Goal: Ask a question: Seek information or help from site administrators or community

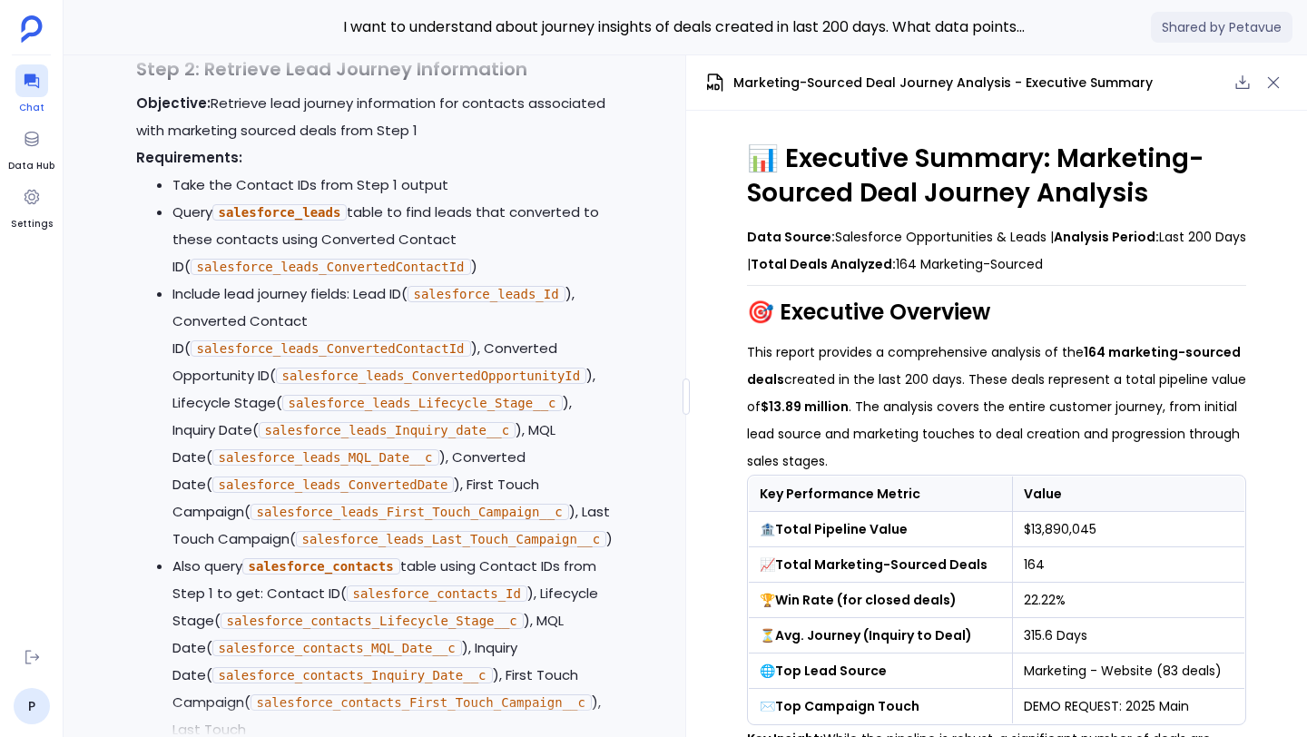
scroll to position [-22896, 0]
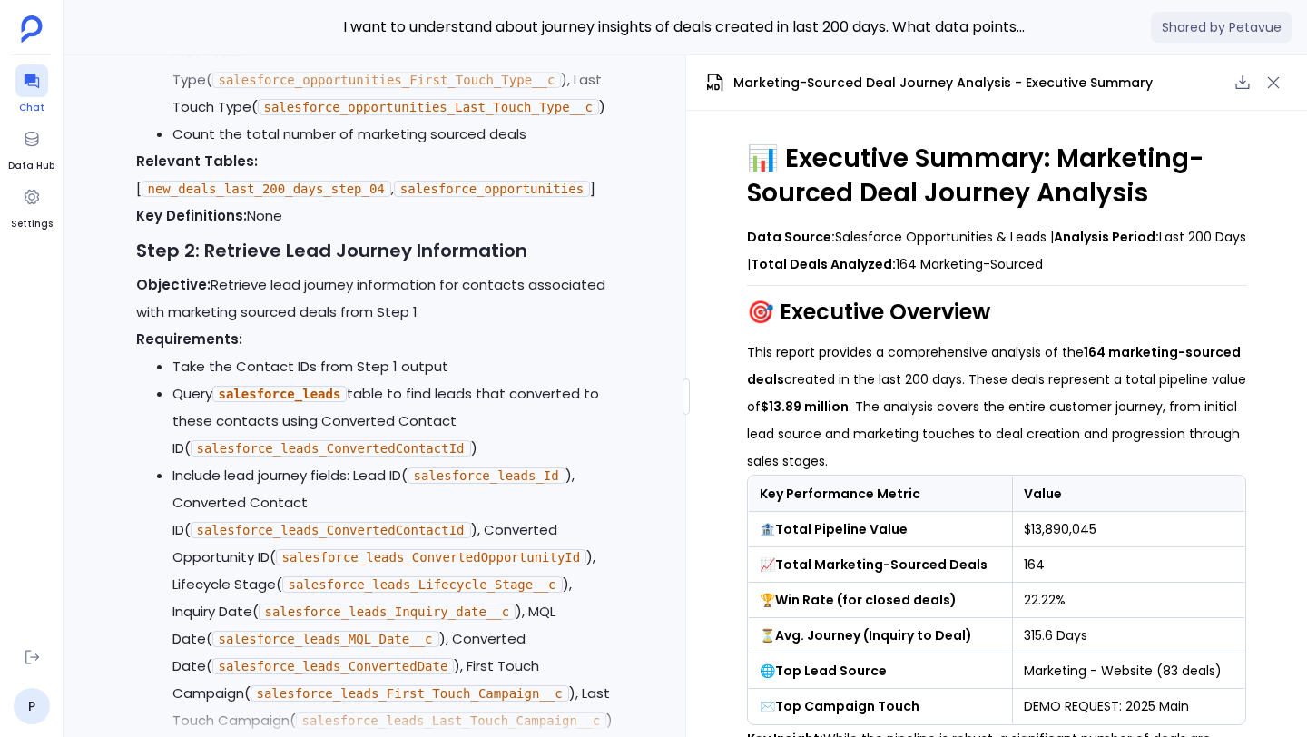
click at [32, 83] on icon at bounding box center [32, 81] width 18 height 18
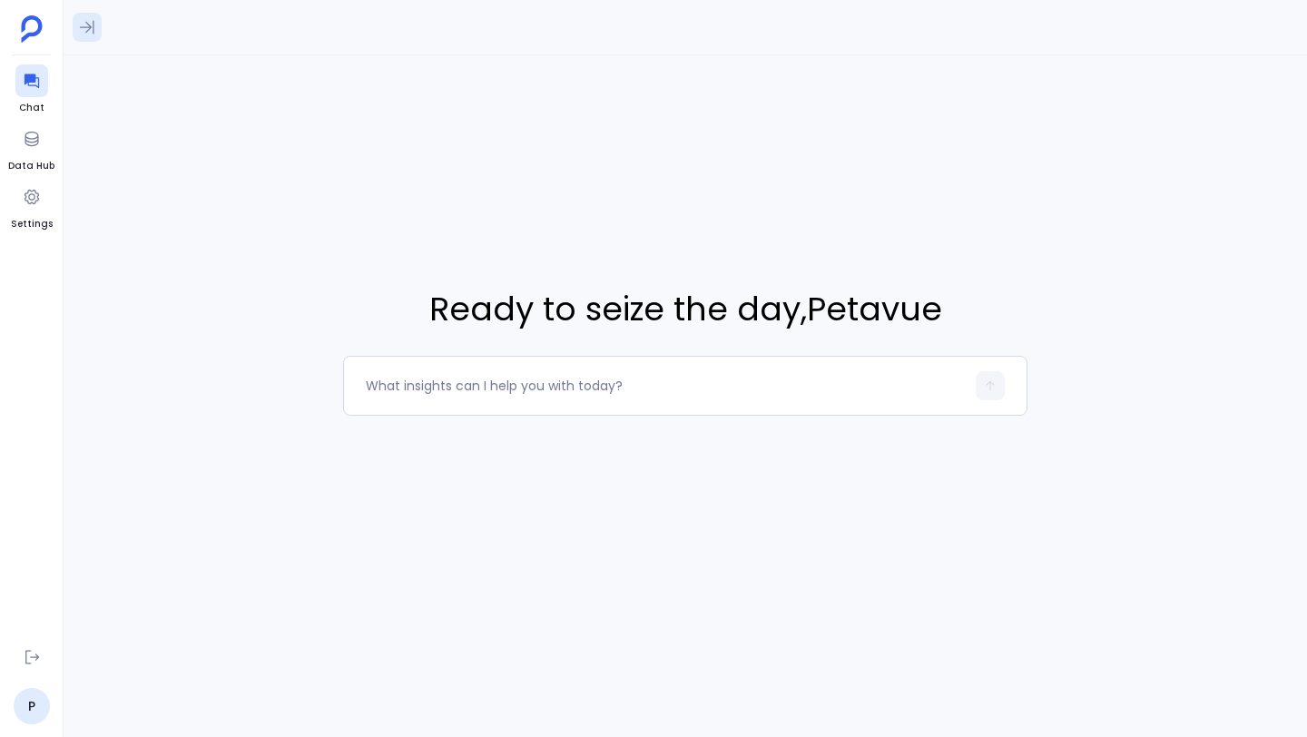
click at [87, 28] on icon at bounding box center [87, 27] width 18 height 18
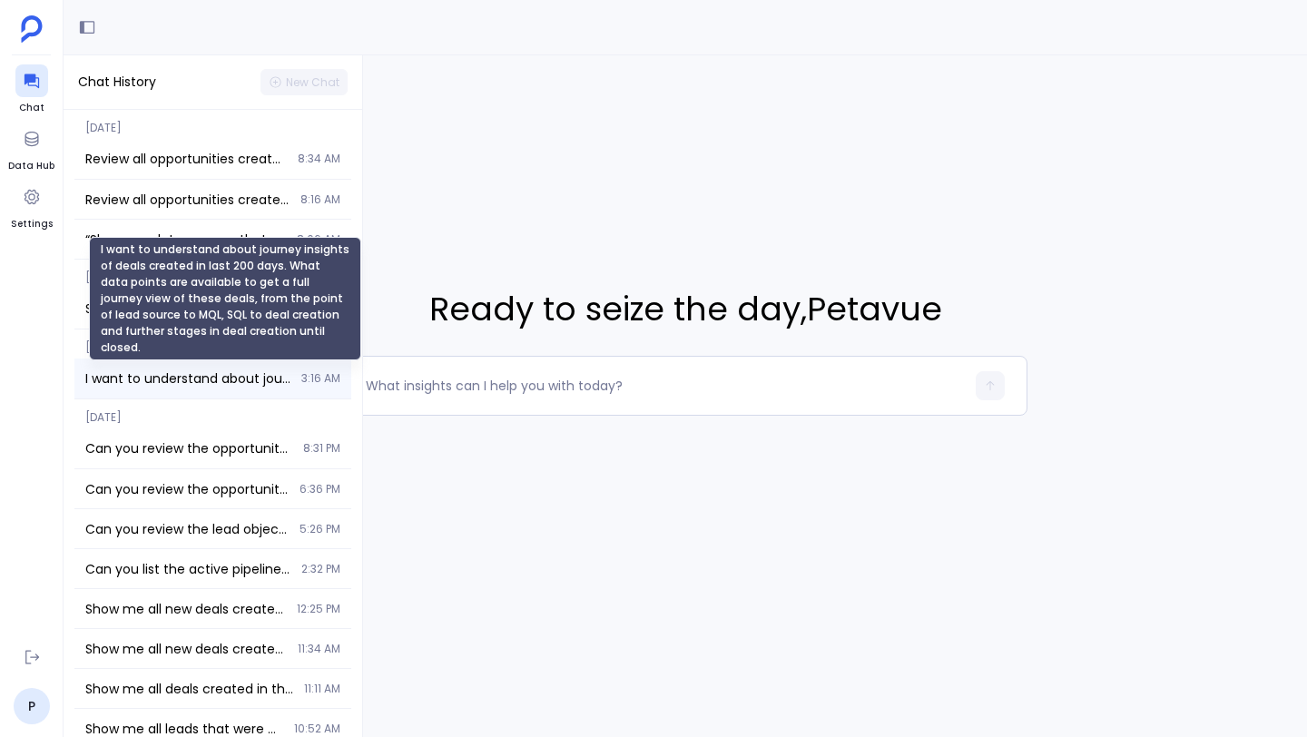
click at [174, 382] on span "I want to understand about journey insights of deals created in last 200 days. …" at bounding box center [187, 378] width 205 height 18
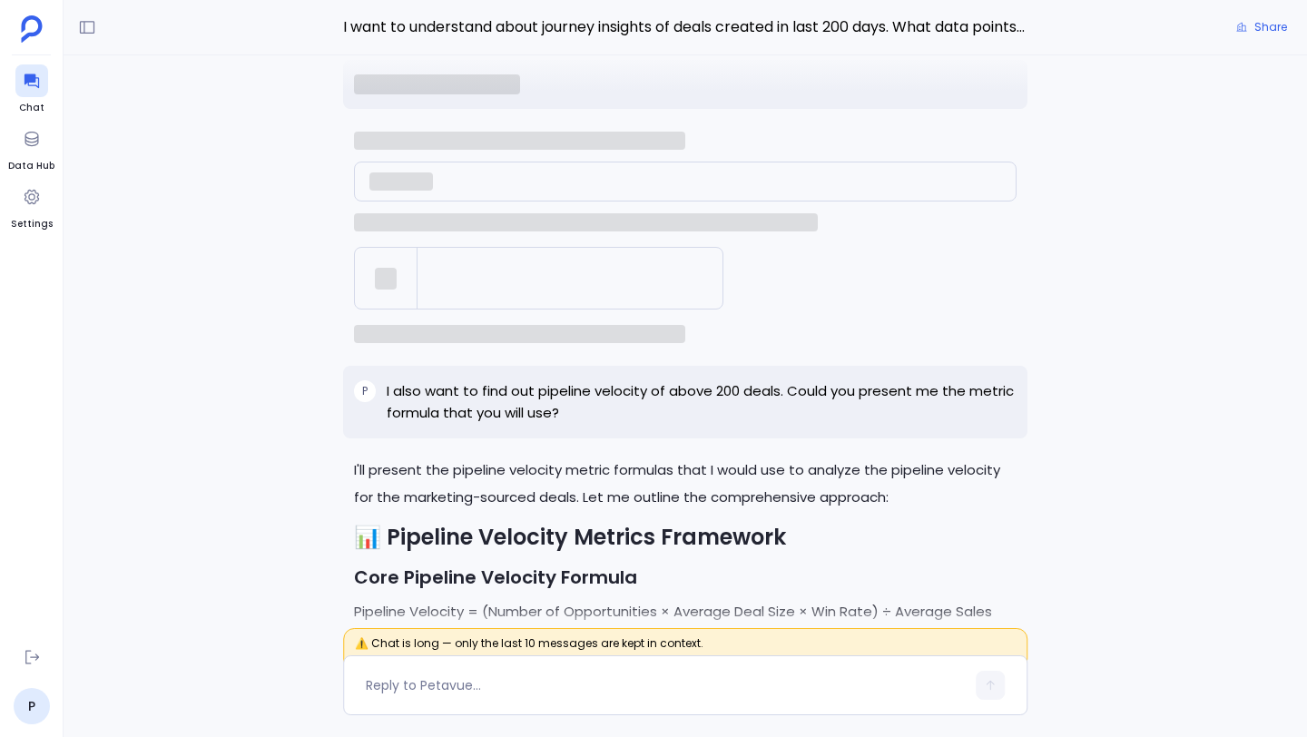
scroll to position [-5415, 0]
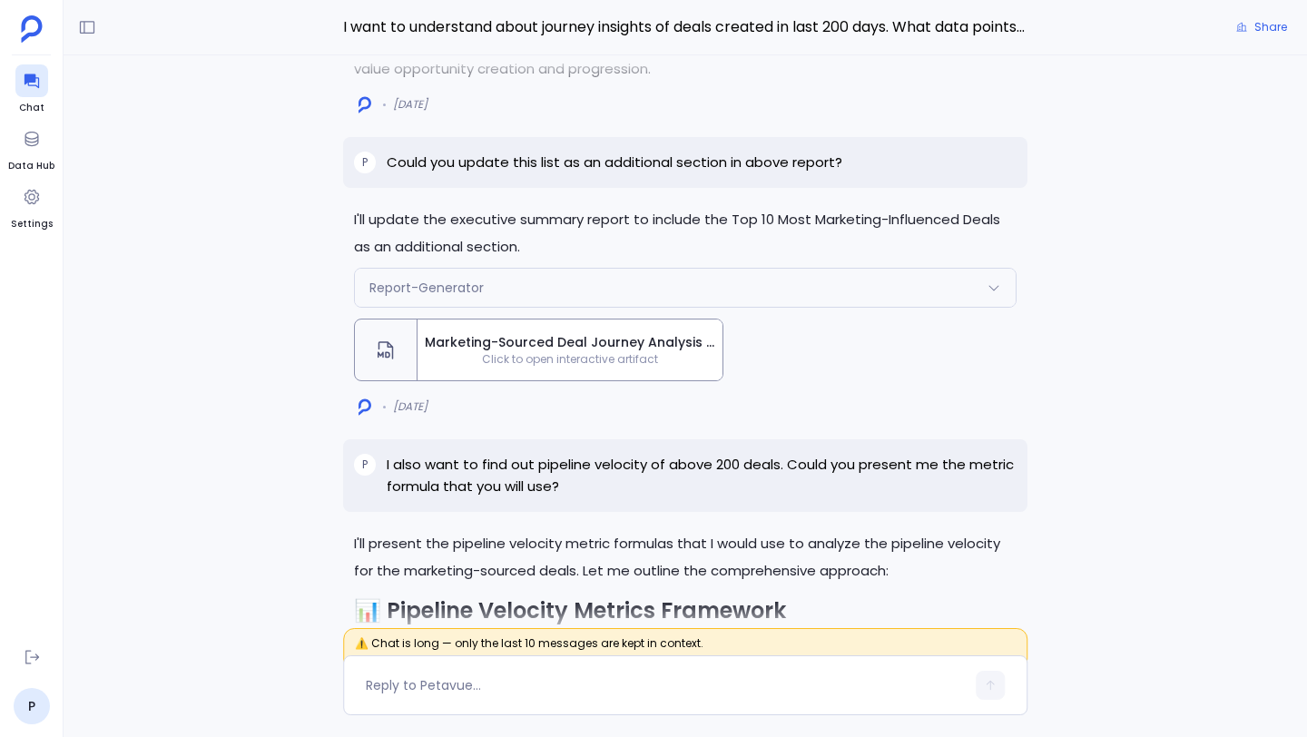
click at [605, 333] on span "Marketing-Sourced Deal Journey Analysis - Executive Summary (Updated)" at bounding box center [570, 342] width 290 height 19
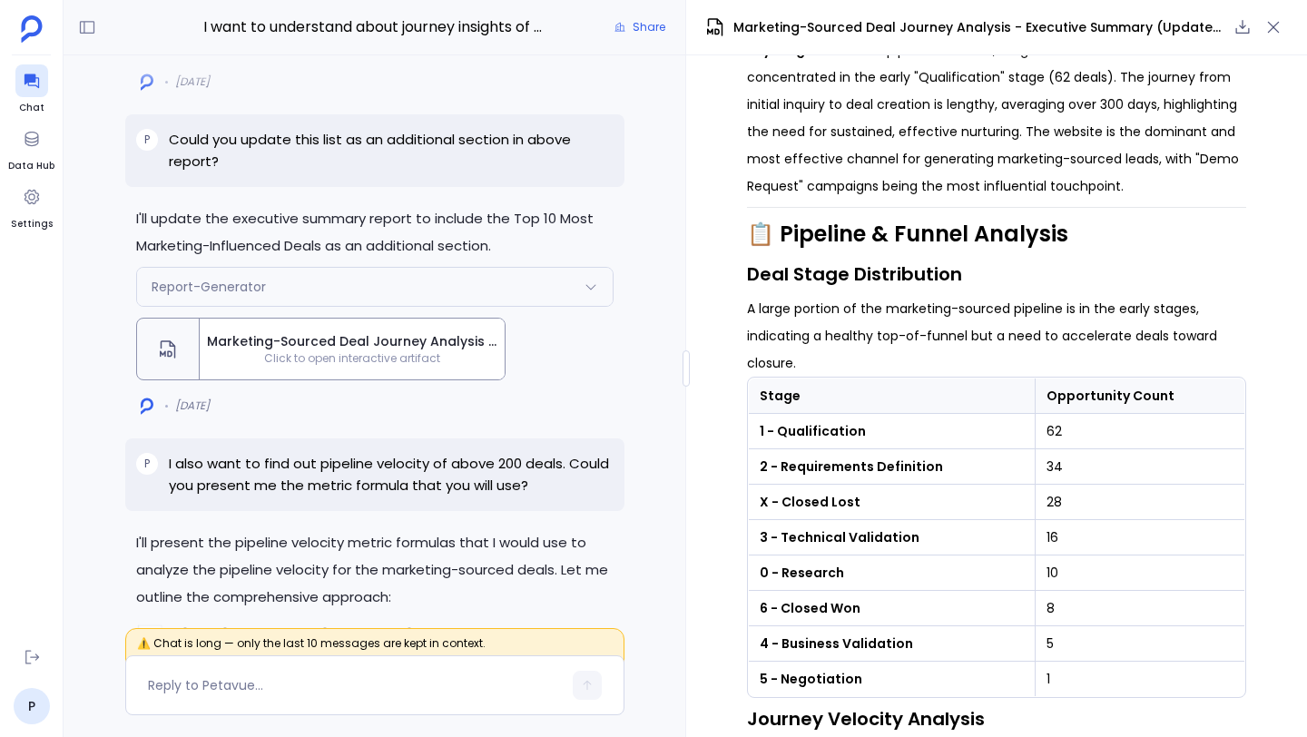
scroll to position [718, 0]
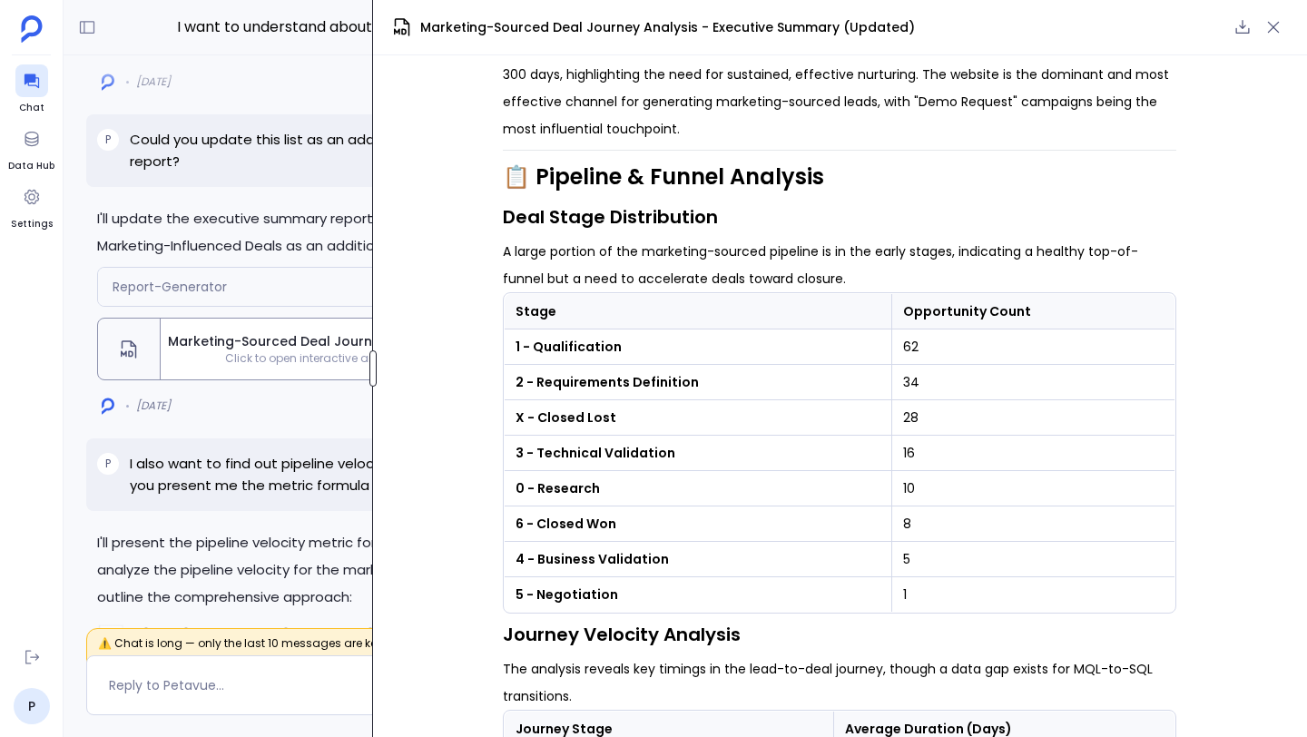
click at [371, 357] on div at bounding box center [372, 368] width 7 height 36
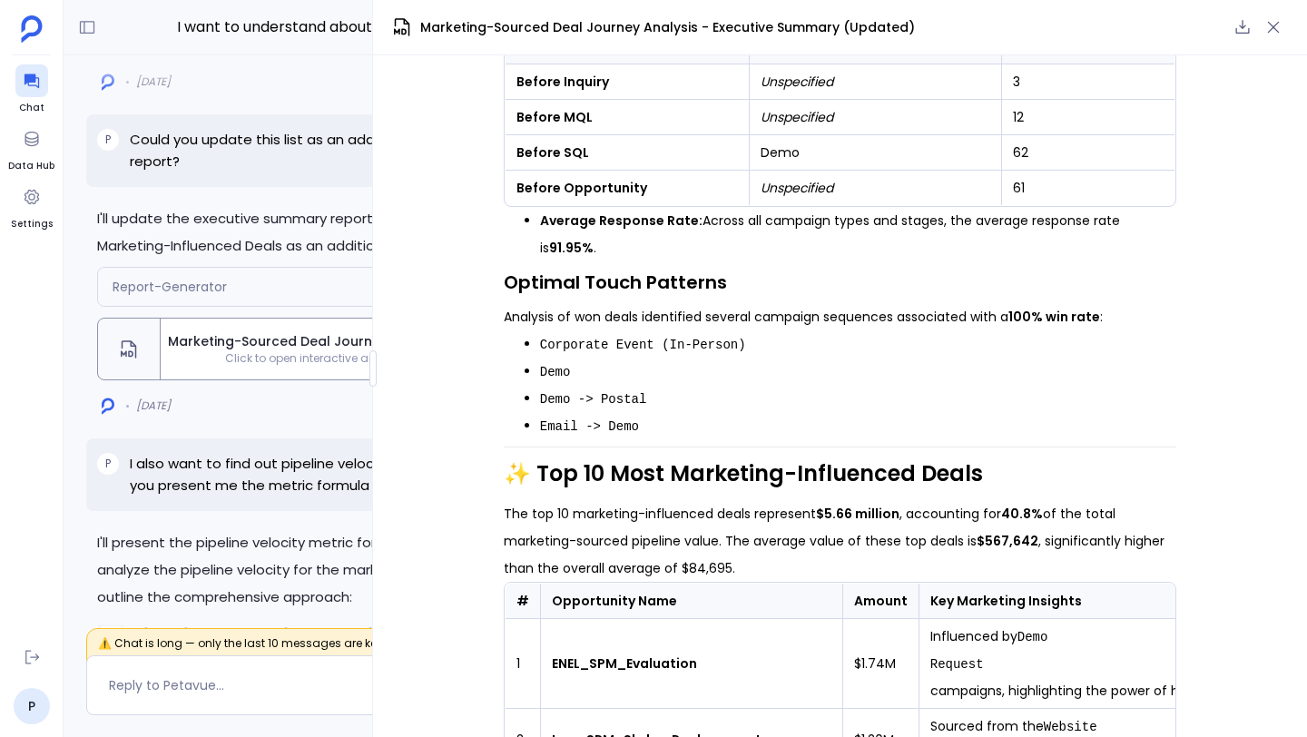
scroll to position [3401, 0]
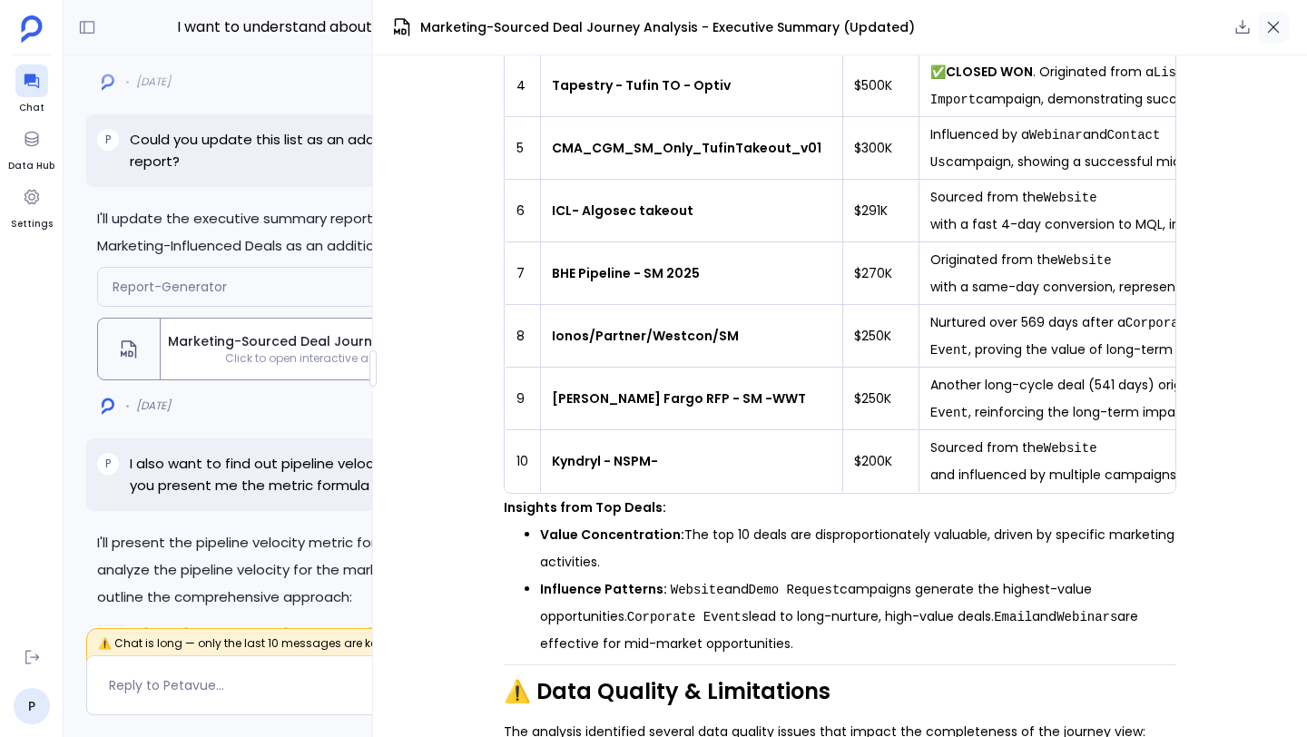
click at [1276, 25] on icon "button" at bounding box center [1273, 27] width 18 height 18
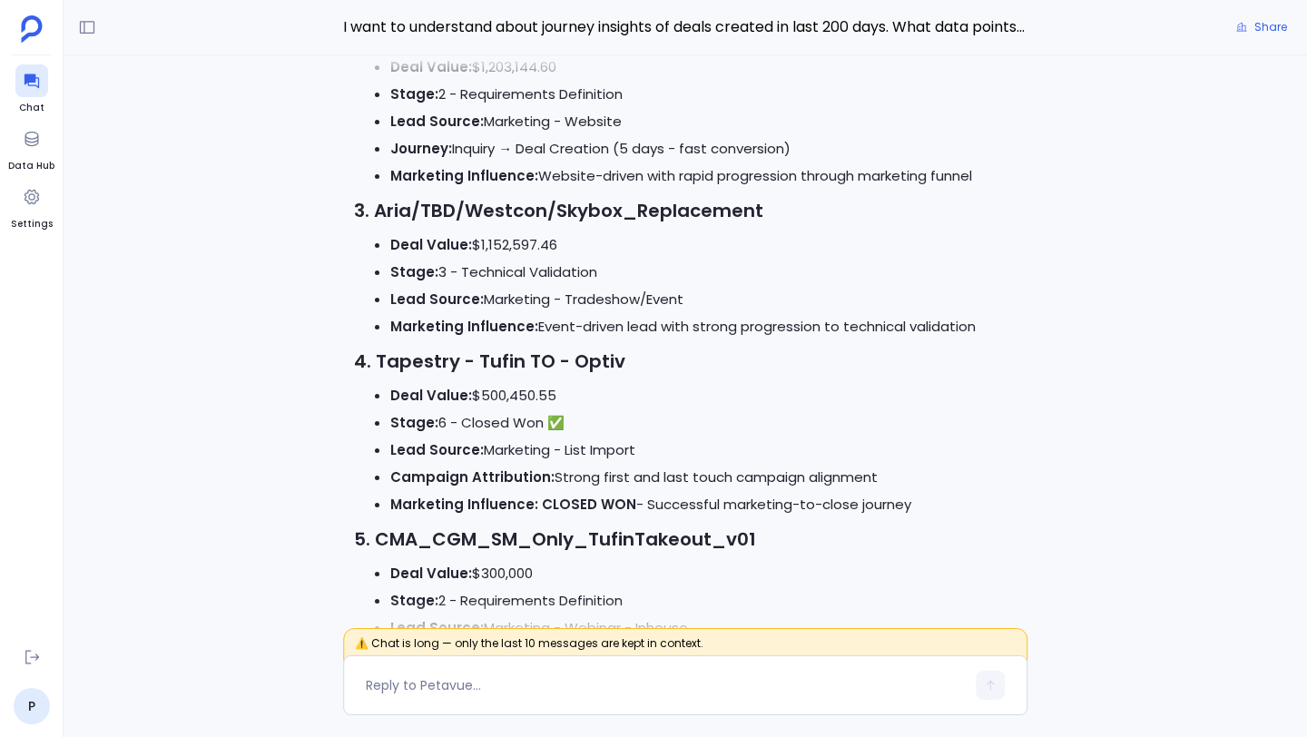
scroll to position [-7573, 0]
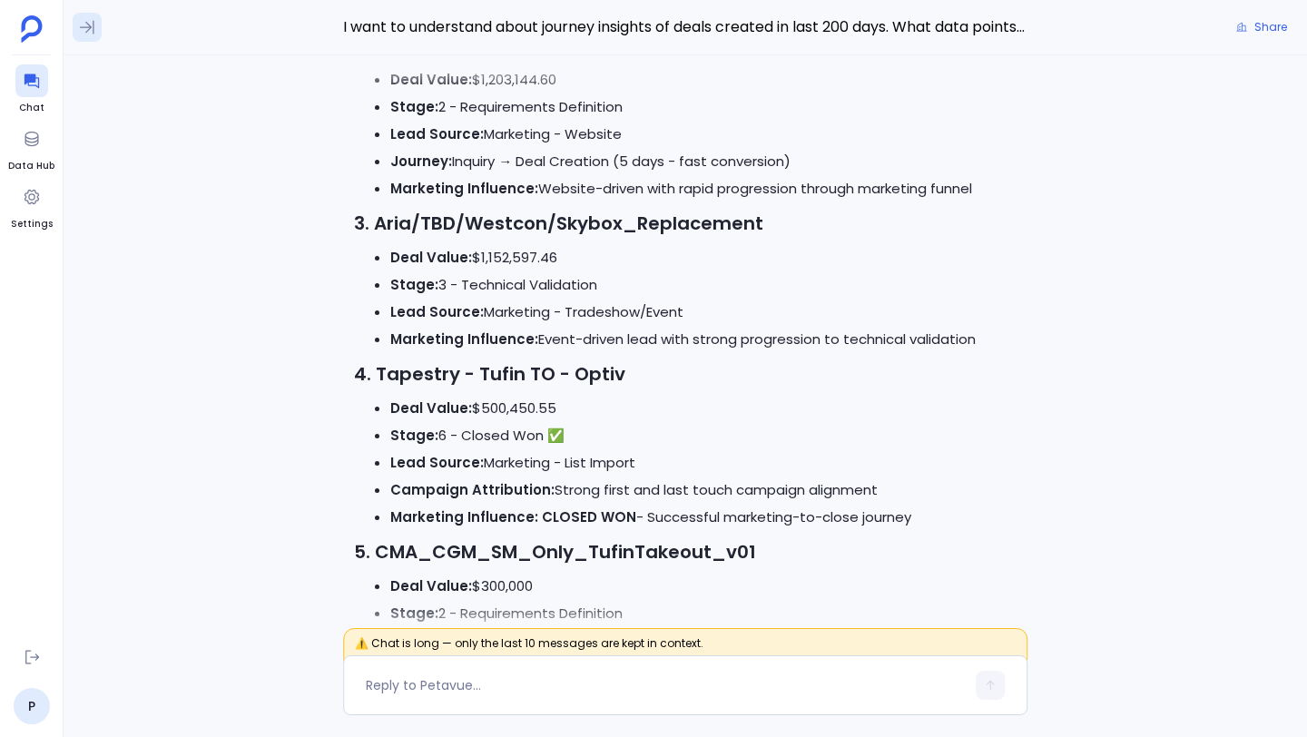
click at [87, 30] on icon at bounding box center [87, 28] width 15 height 14
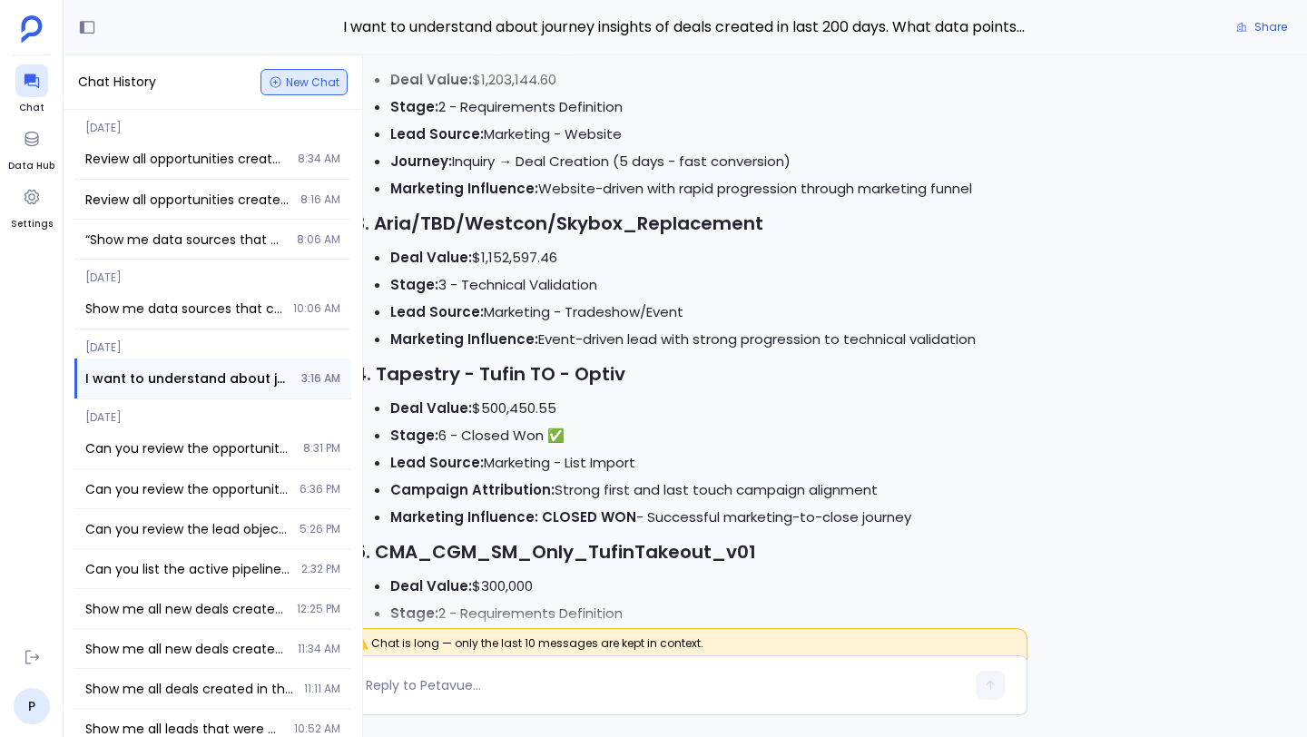
click at [306, 93] on button "New Chat" at bounding box center [303, 82] width 87 height 26
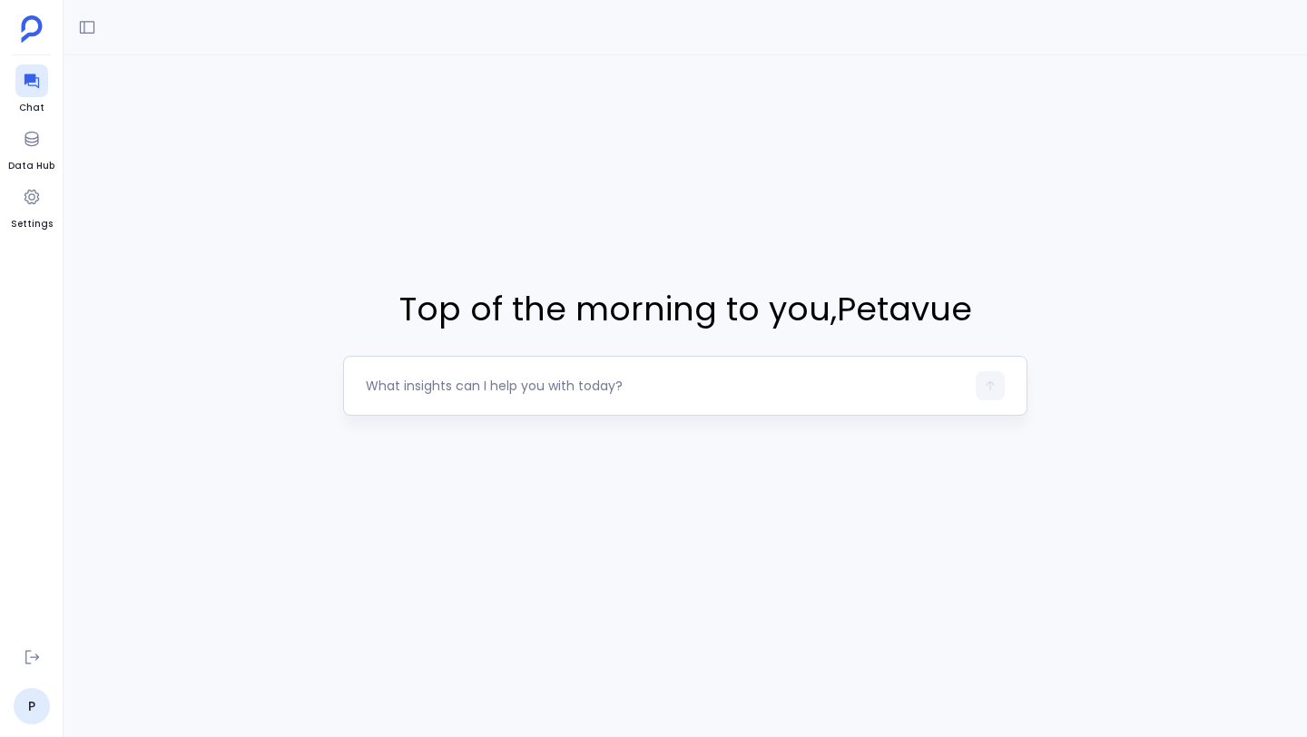
click at [536, 379] on textarea at bounding box center [665, 386] width 599 height 18
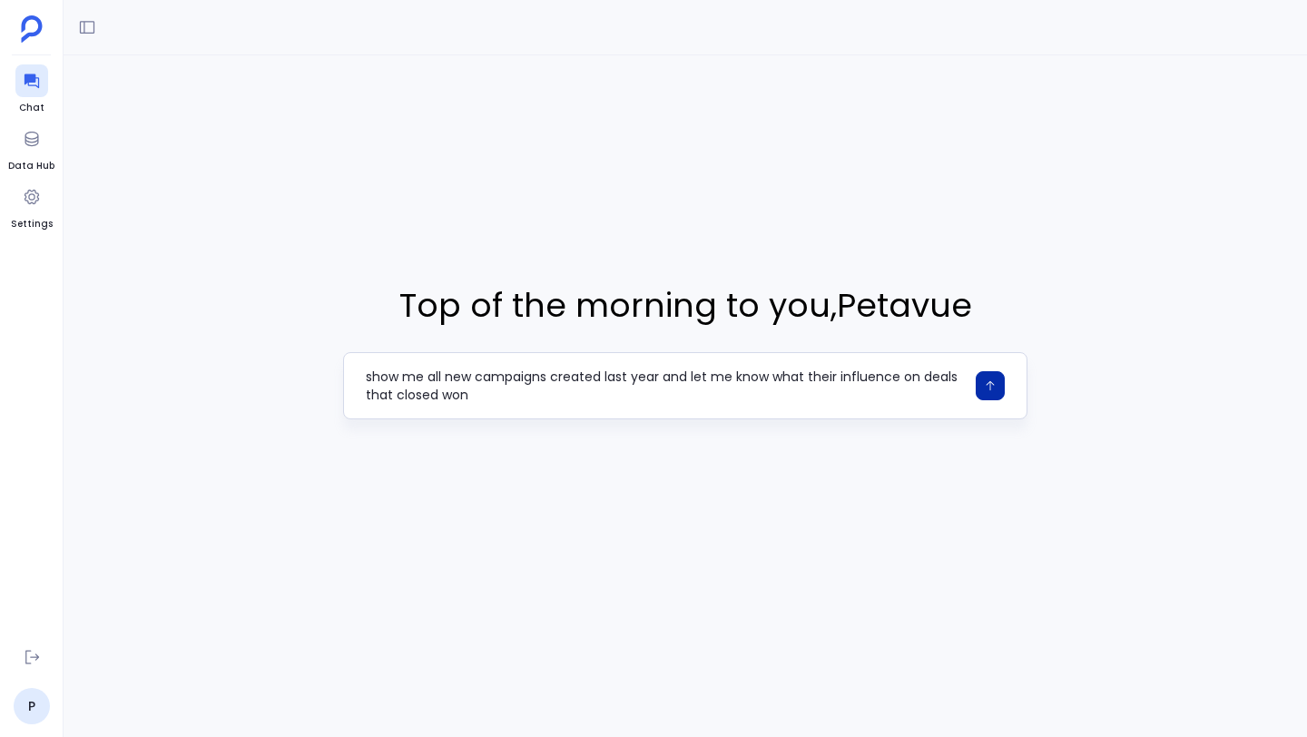
type textarea "show me all new campaigns created last year and let me know what their influenc…"
click at [984, 387] on icon "button" at bounding box center [990, 385] width 13 height 13
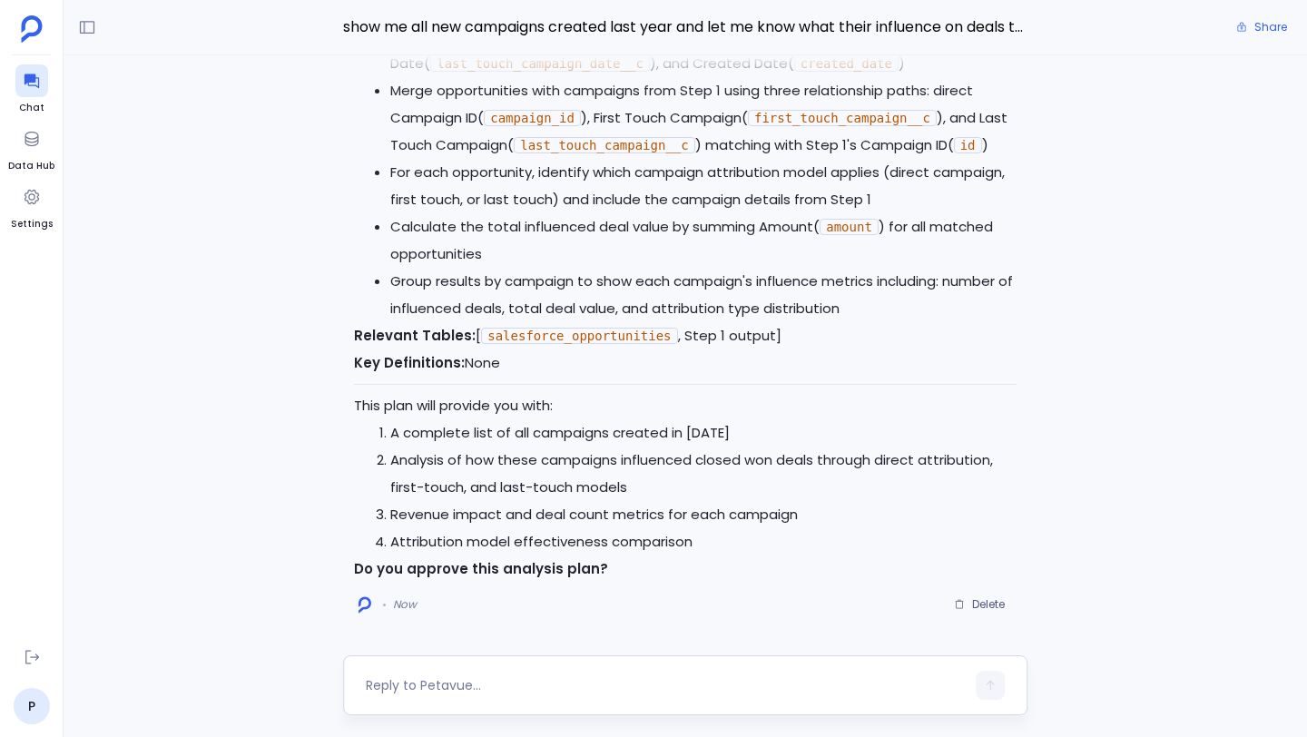
click at [671, 681] on textarea at bounding box center [665, 685] width 599 height 18
type textarea "approve"
click at [984, 688] on icon "button" at bounding box center [990, 685] width 13 height 13
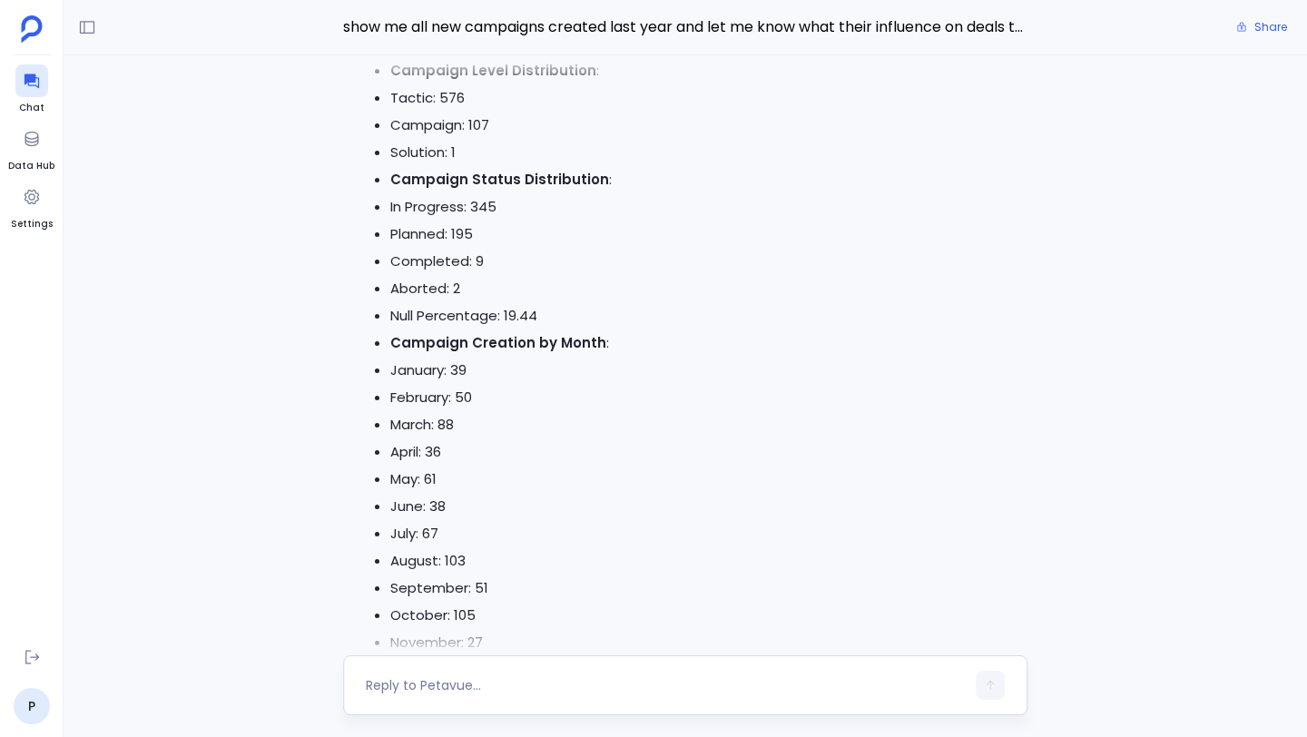
scroll to position [-882, 0]
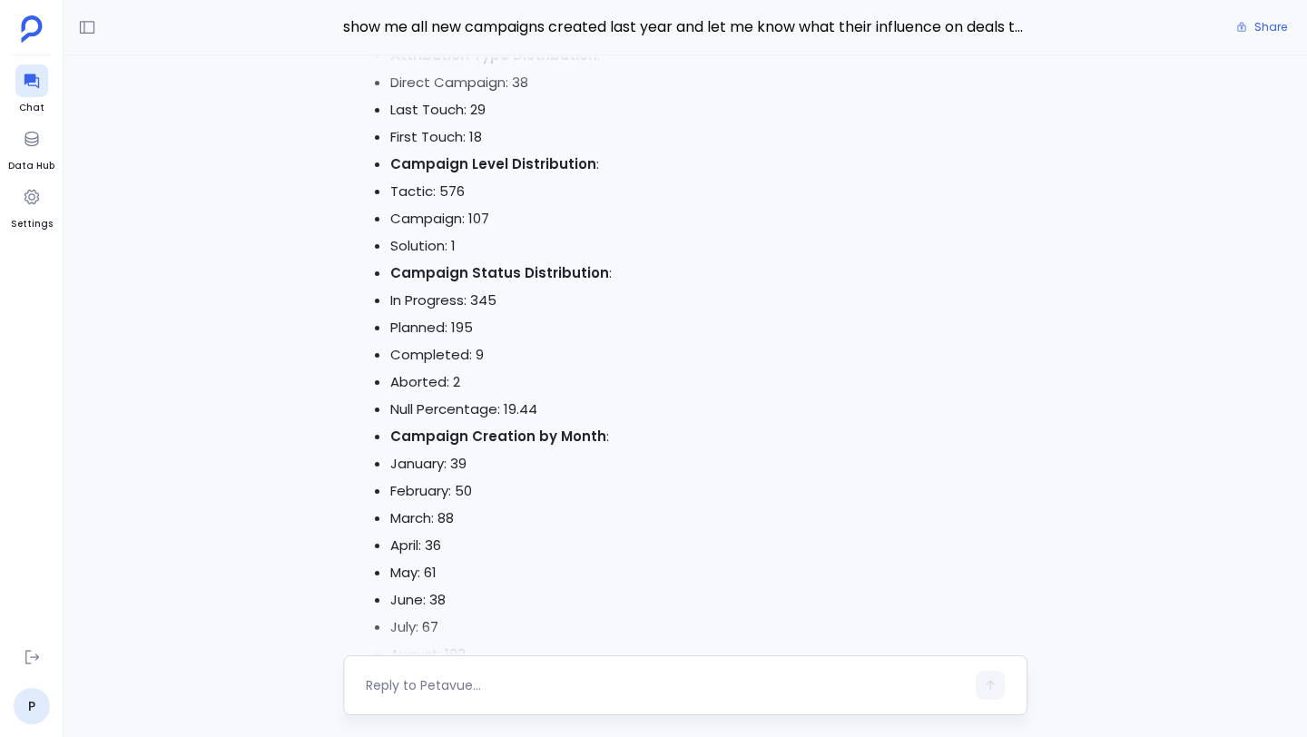
click at [488, 687] on textarea at bounding box center [665, 685] width 599 height 18
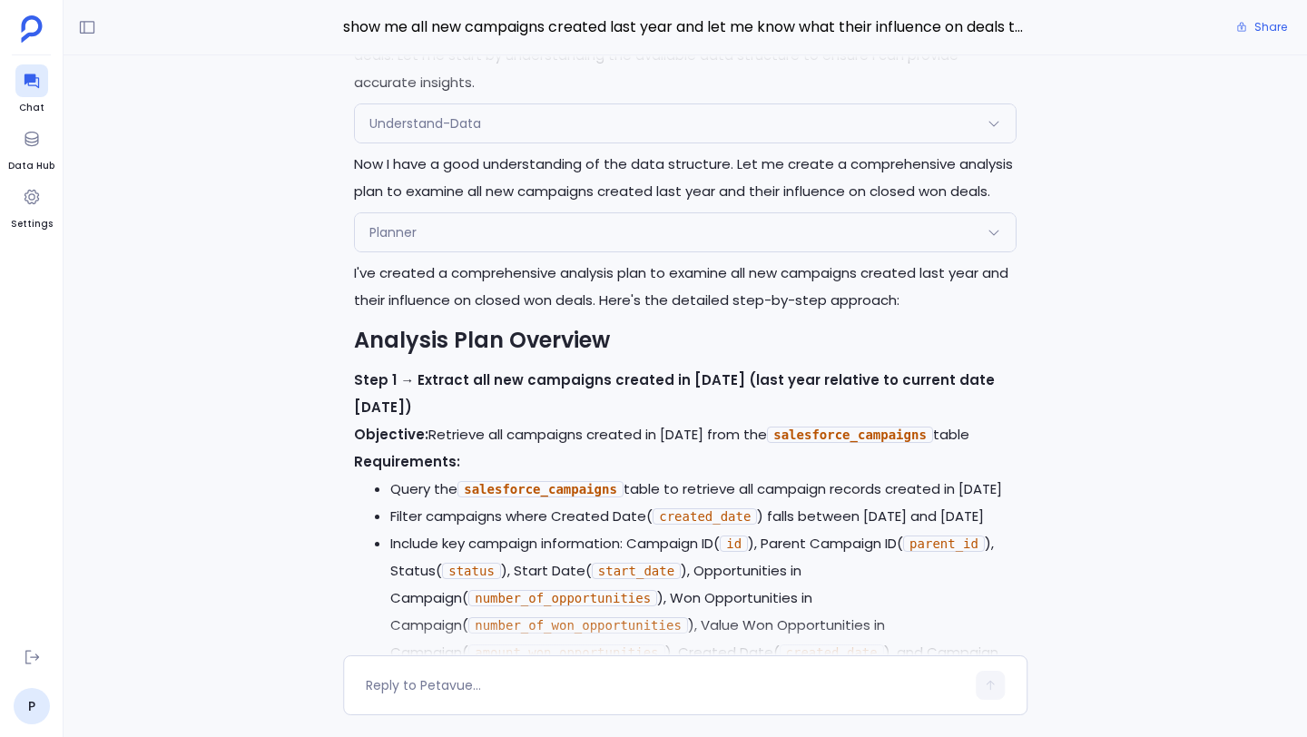
scroll to position [-4732, 0]
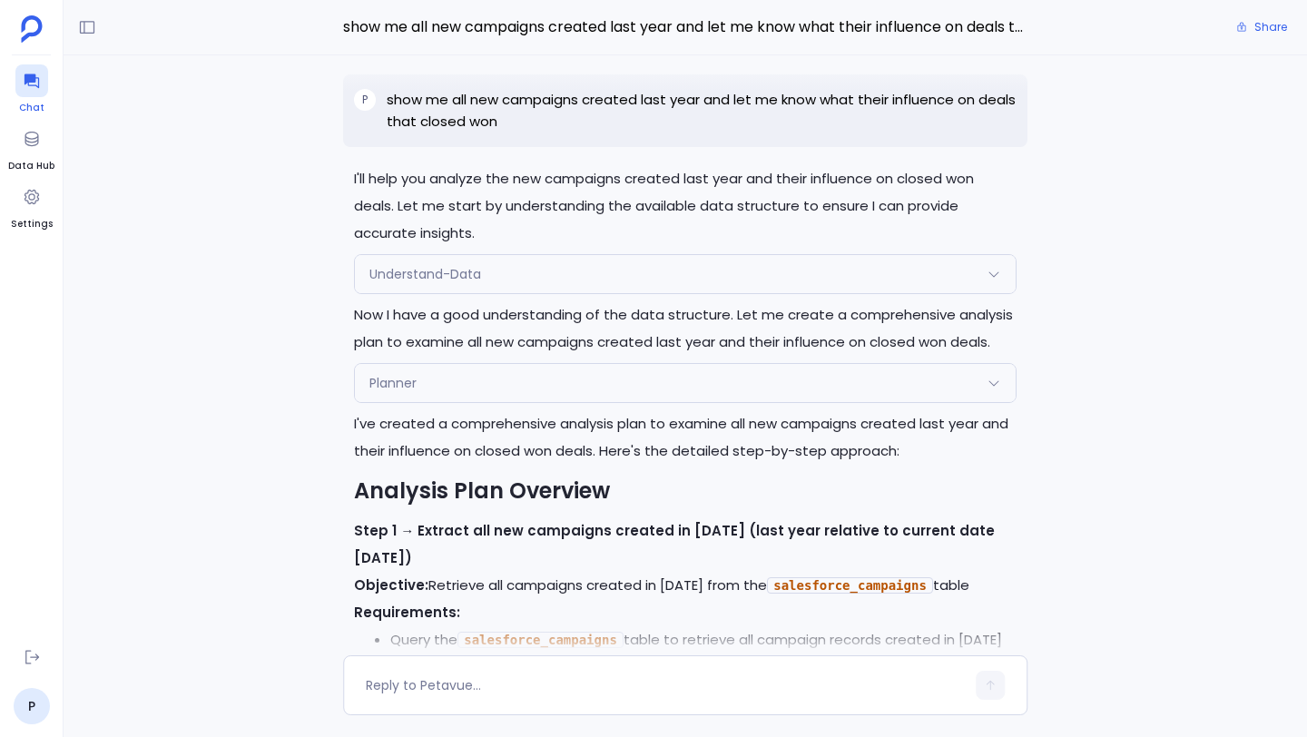
click at [29, 72] on icon at bounding box center [32, 81] width 18 height 18
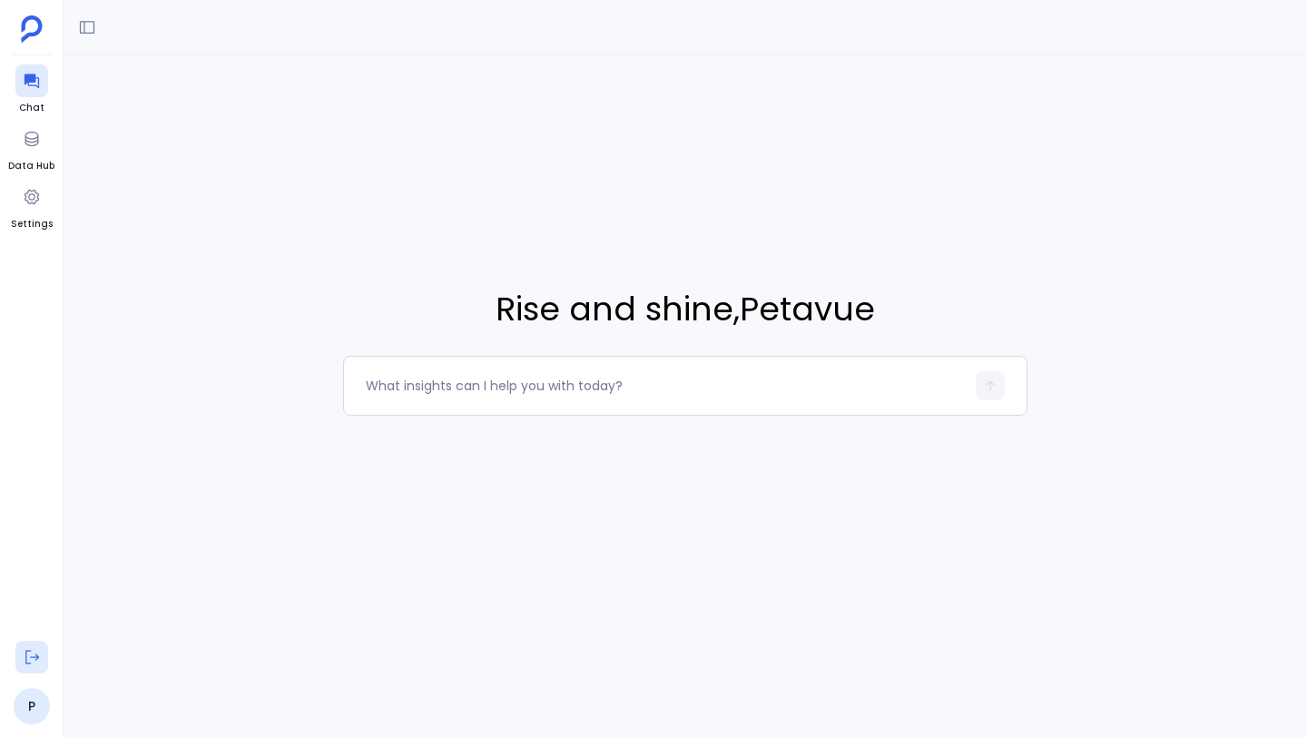
click at [23, 655] on icon at bounding box center [32, 657] width 18 height 18
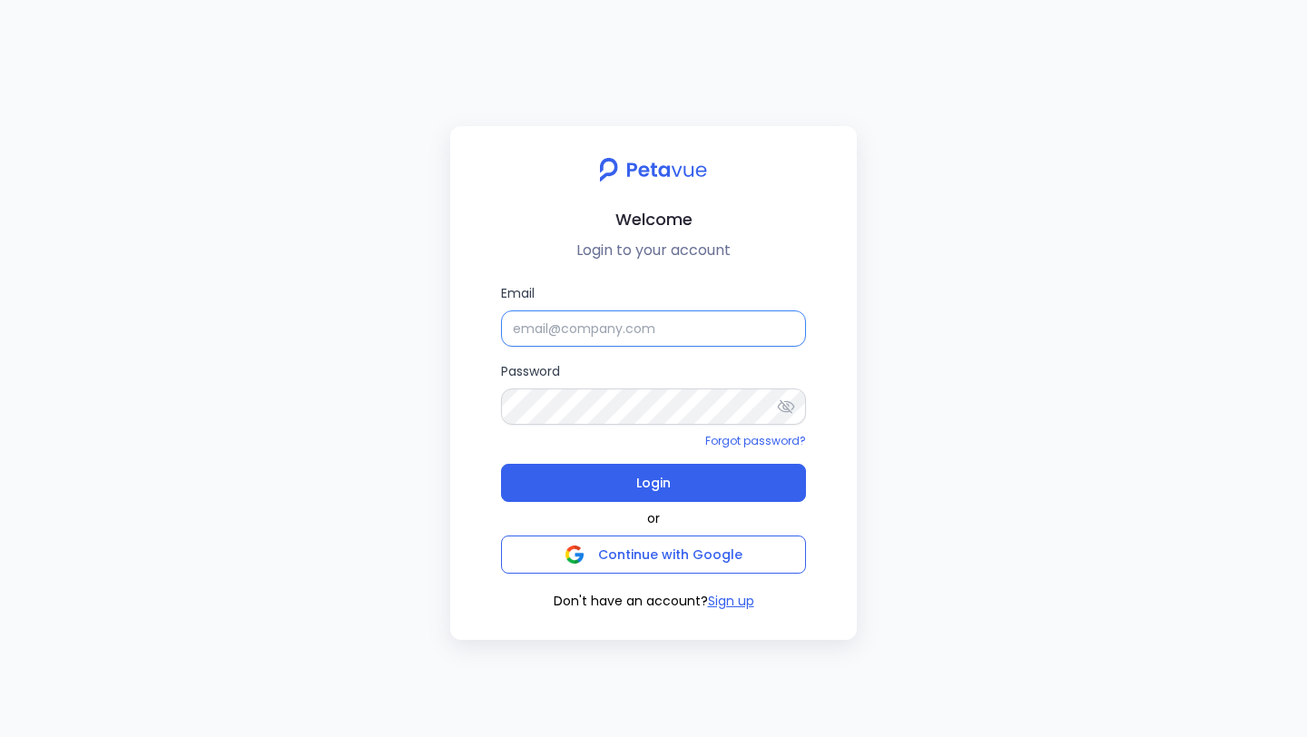
type input "Samuel Sunderaraj"
drag, startPoint x: 645, startPoint y: 326, endPoint x: 496, endPoint y: 323, distance: 148.9
click at [496, 323] on div "Email Samuel Sunderaraj Password Forgot password? Login or Continue with Google…" at bounding box center [654, 447] width 378 height 328
paste input "support+firemon@petavue.com"
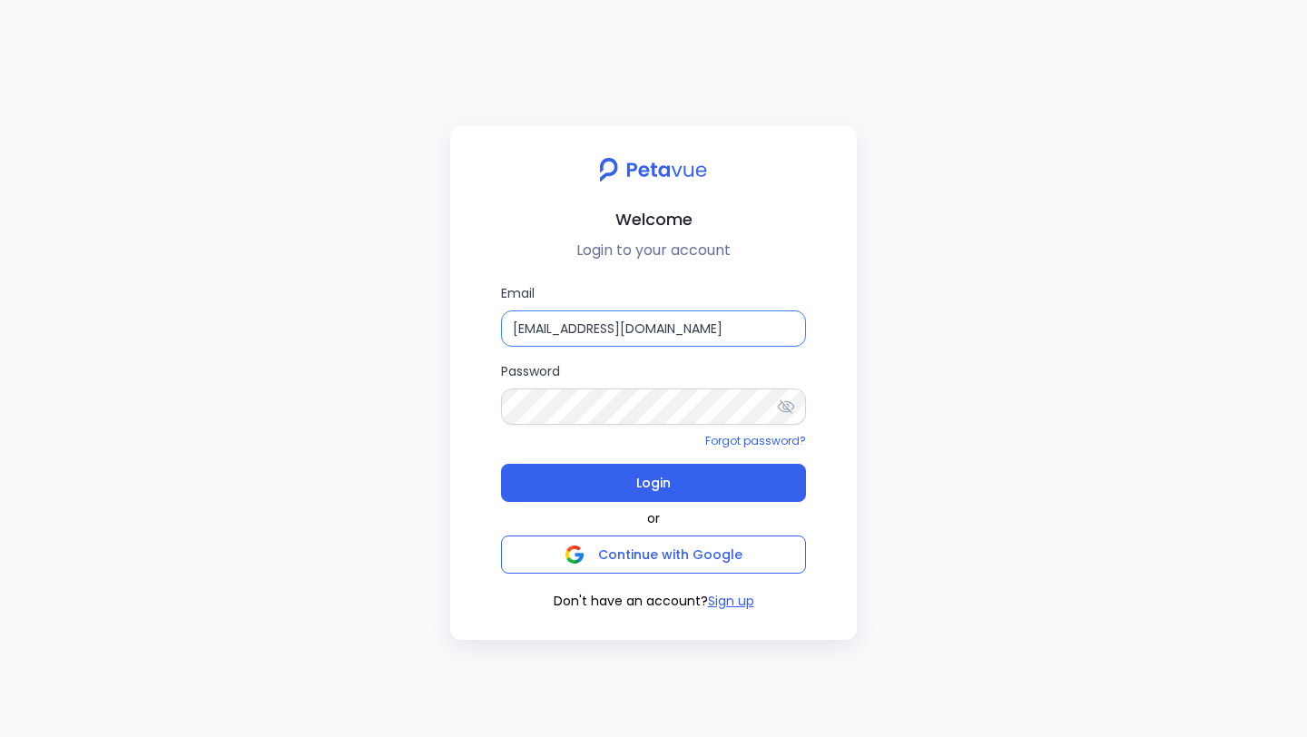
type input "support+firemon@petavue.com"
click at [456, 399] on div "Welcome Login to your account Email support+firemon@petavue.com Password Forgot…" at bounding box center [653, 383] width 407 height 514
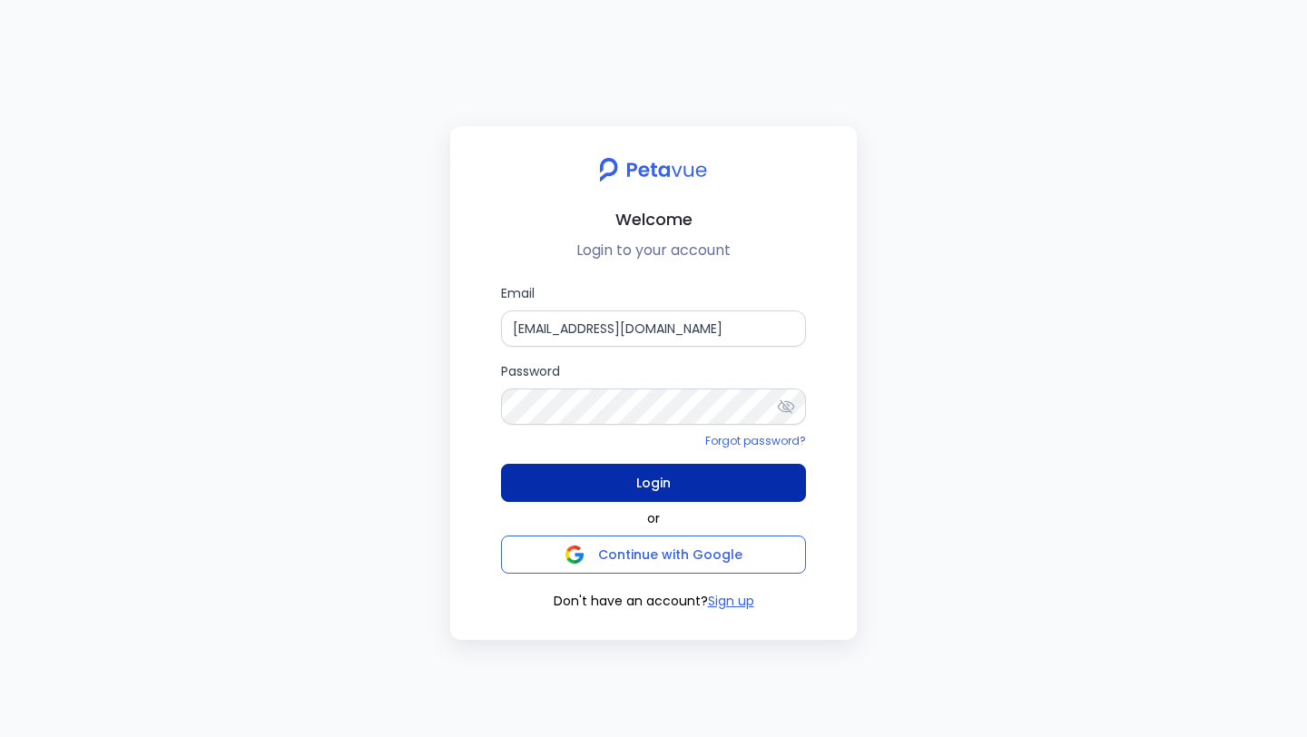
click at [535, 465] on button "Login" at bounding box center [653, 483] width 305 height 38
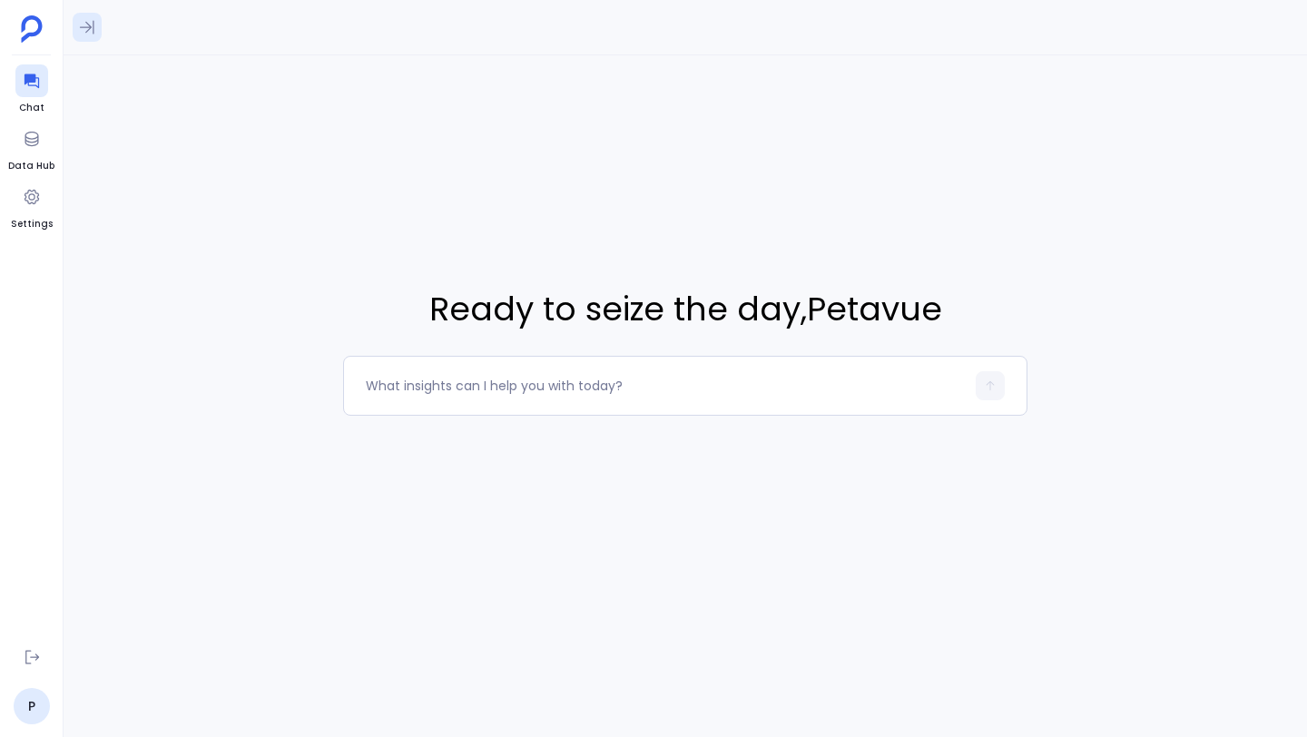
click at [90, 29] on icon at bounding box center [87, 27] width 18 height 18
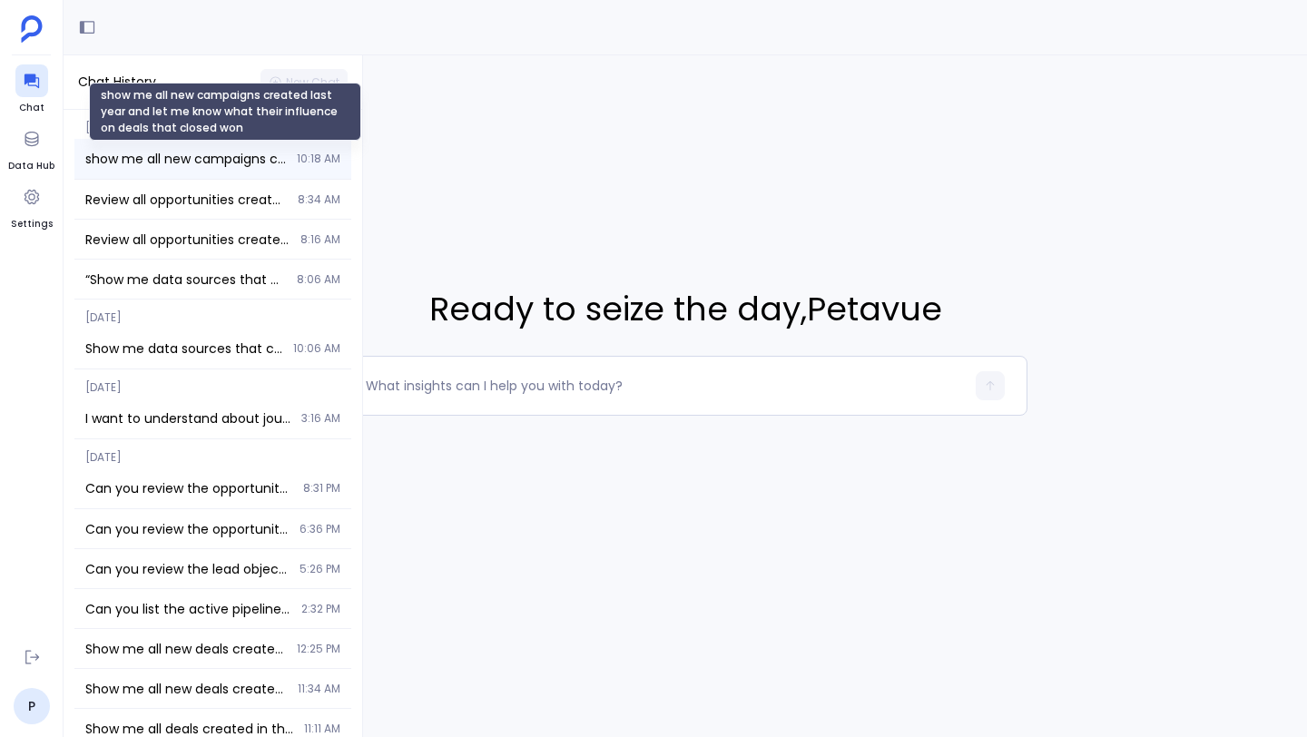
click at [193, 152] on span "show me all new campaigns created last year and let me know what their influenc…" at bounding box center [185, 159] width 201 height 18
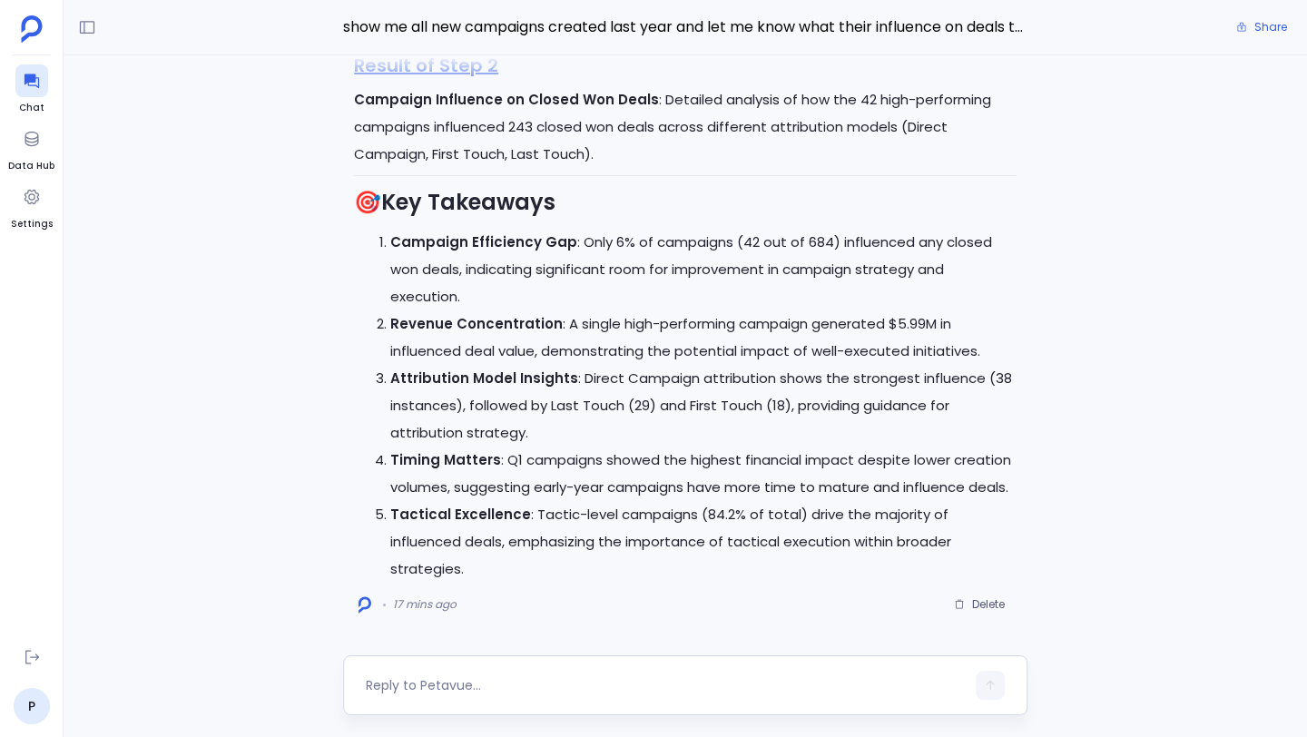
click at [538, 693] on textarea at bounding box center [665, 685] width 599 height 18
type textarea "Can you generate a artifact for this analysis?"
click at [993, 684] on icon "button" at bounding box center [990, 685] width 13 height 13
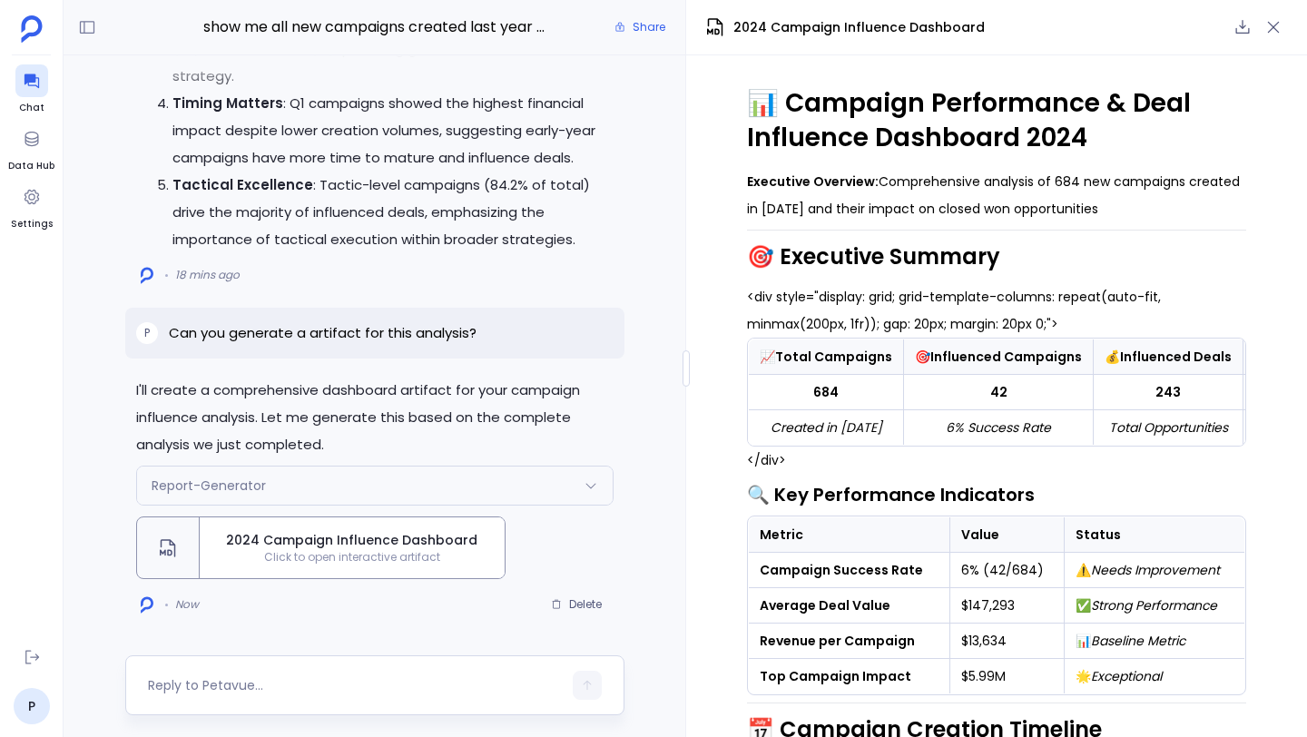
scroll to position [43, 0]
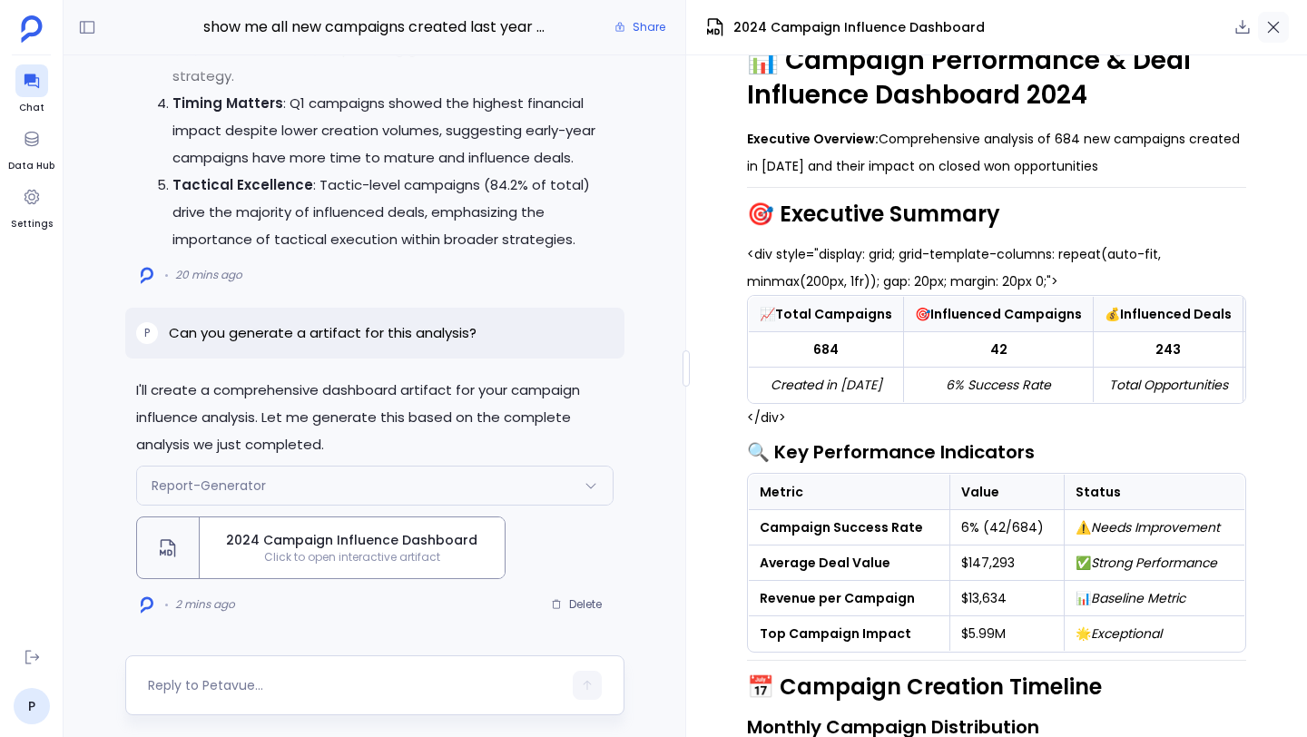
click at [1282, 25] on button "button" at bounding box center [1273, 27] width 31 height 31
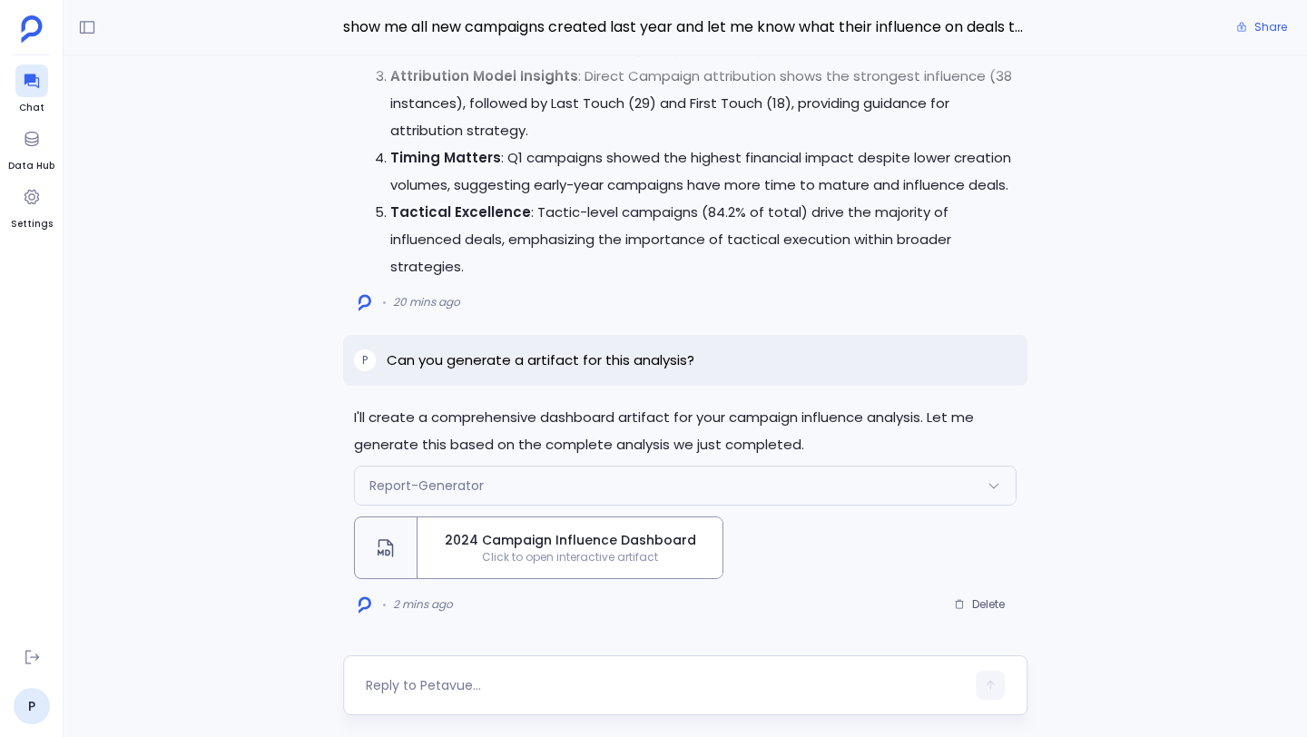
click at [677, 666] on div at bounding box center [685, 685] width 684 height 60
click at [640, 683] on textarea at bounding box center [665, 685] width 599 height 18
type textarea "can you rerun the table"
click at [997, 687] on button "button" at bounding box center [990, 685] width 29 height 29
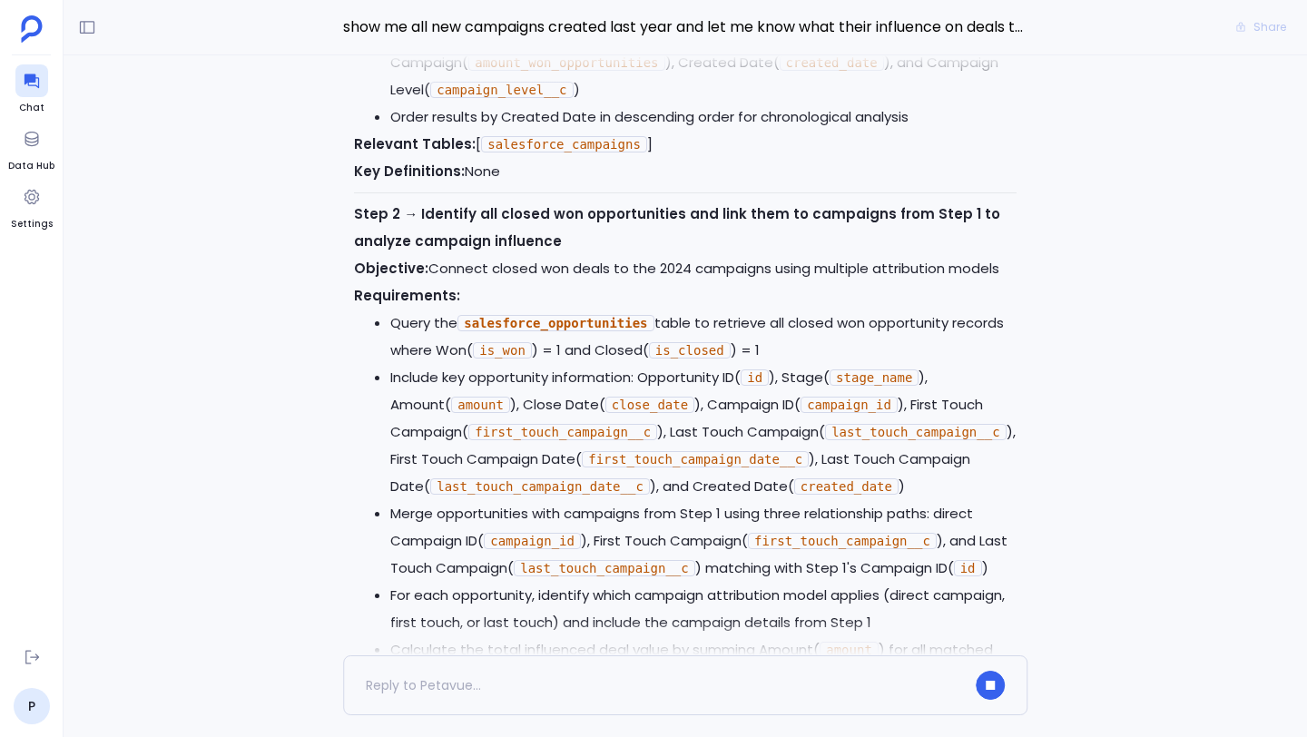
scroll to position [-5033, 0]
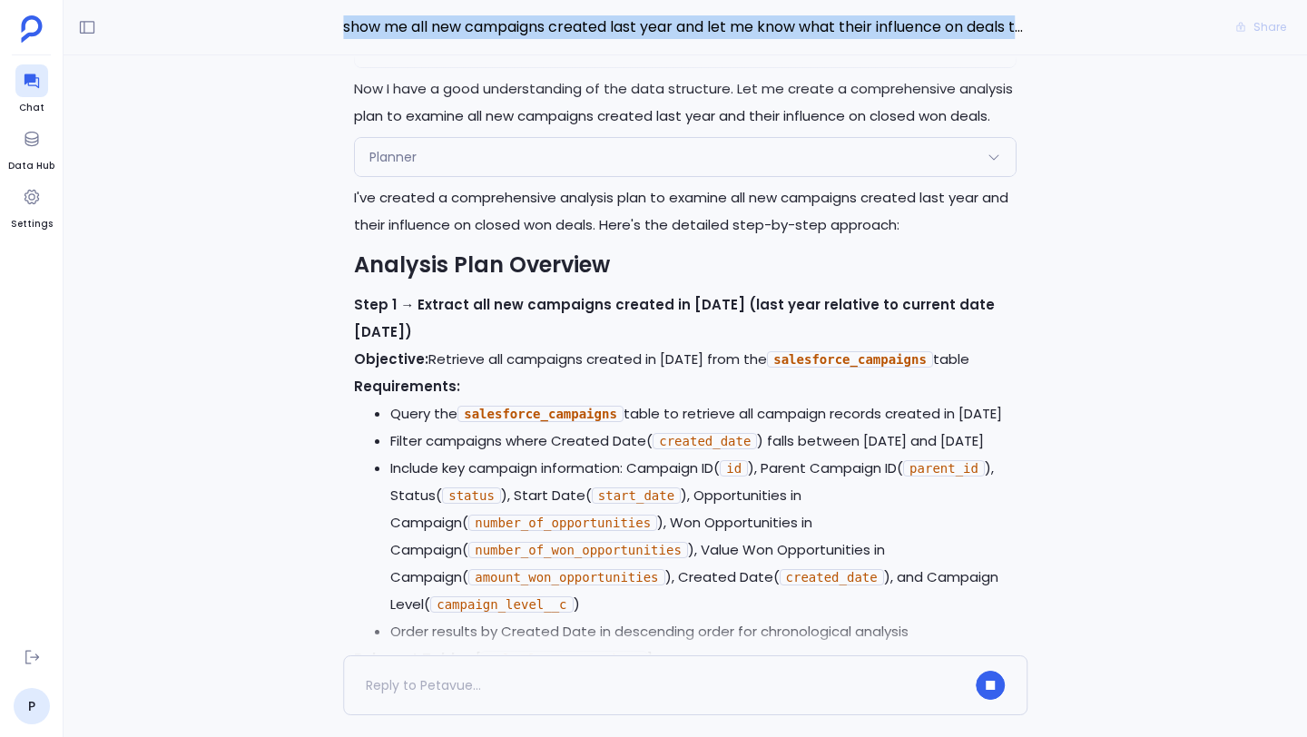
drag, startPoint x: 344, startPoint y: 27, endPoint x: 1053, endPoint y: 25, distance: 708.8
click at [1053, 25] on div "show me all new campaigns created last year and let me know what their influenc…" at bounding box center [685, 27] width 1243 height 55
copy div "show me all new campaigns created last year and let me know what their influenc…"
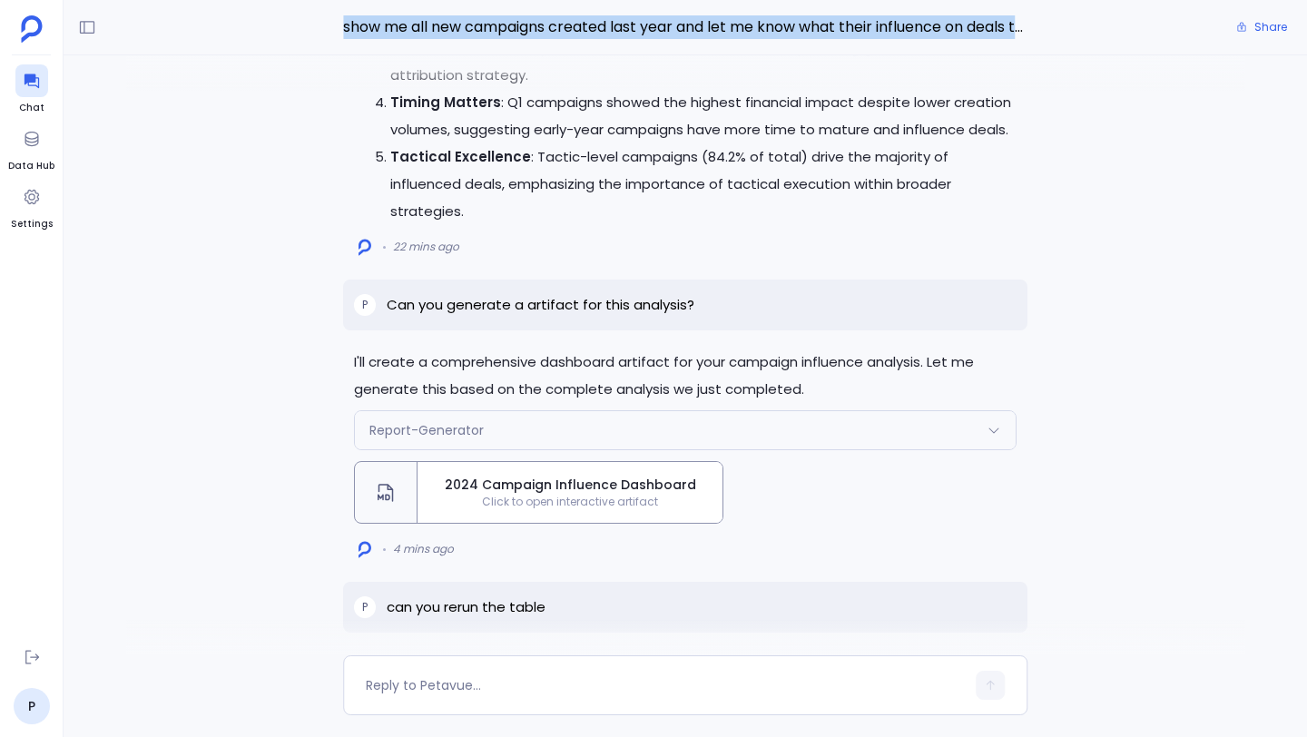
scroll to position [-1438, 0]
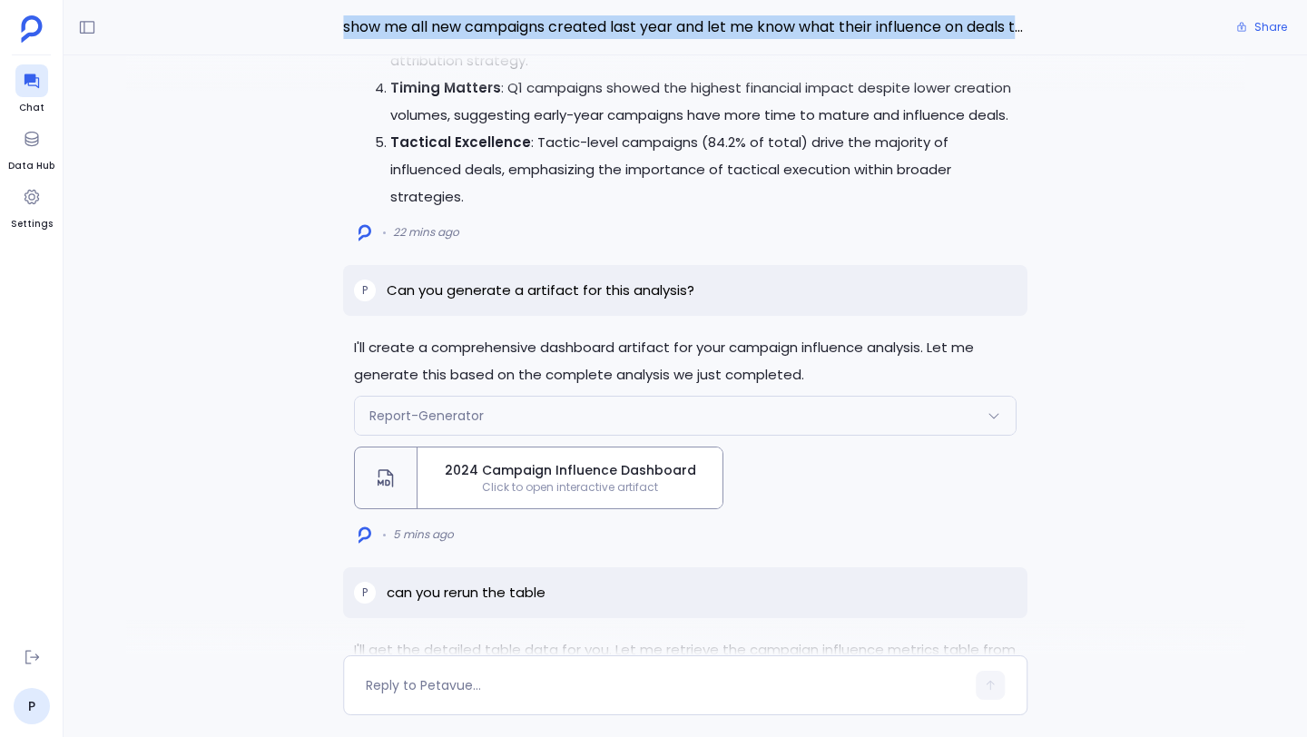
click at [680, 480] on span "Click to open interactive artifact" at bounding box center [569, 487] width 305 height 15
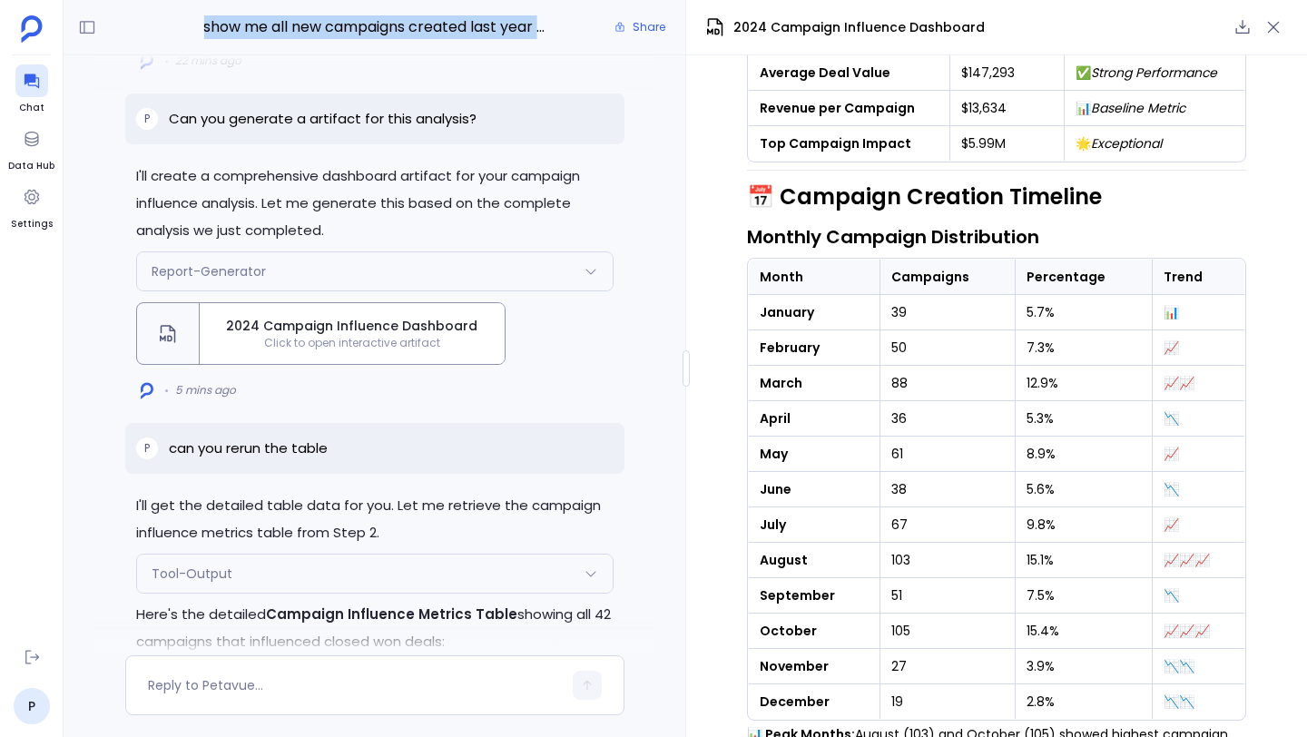
scroll to position [493, 0]
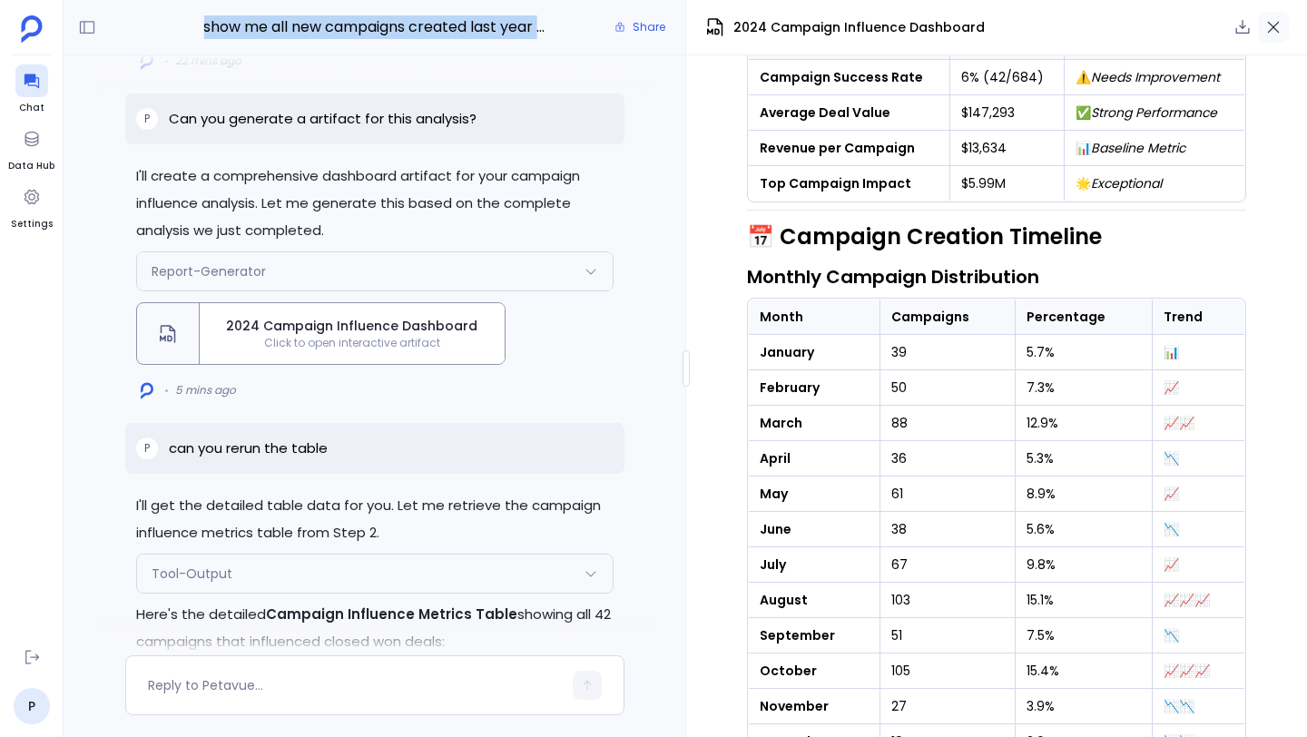
click at [1278, 23] on icon "button" at bounding box center [1273, 27] width 18 height 18
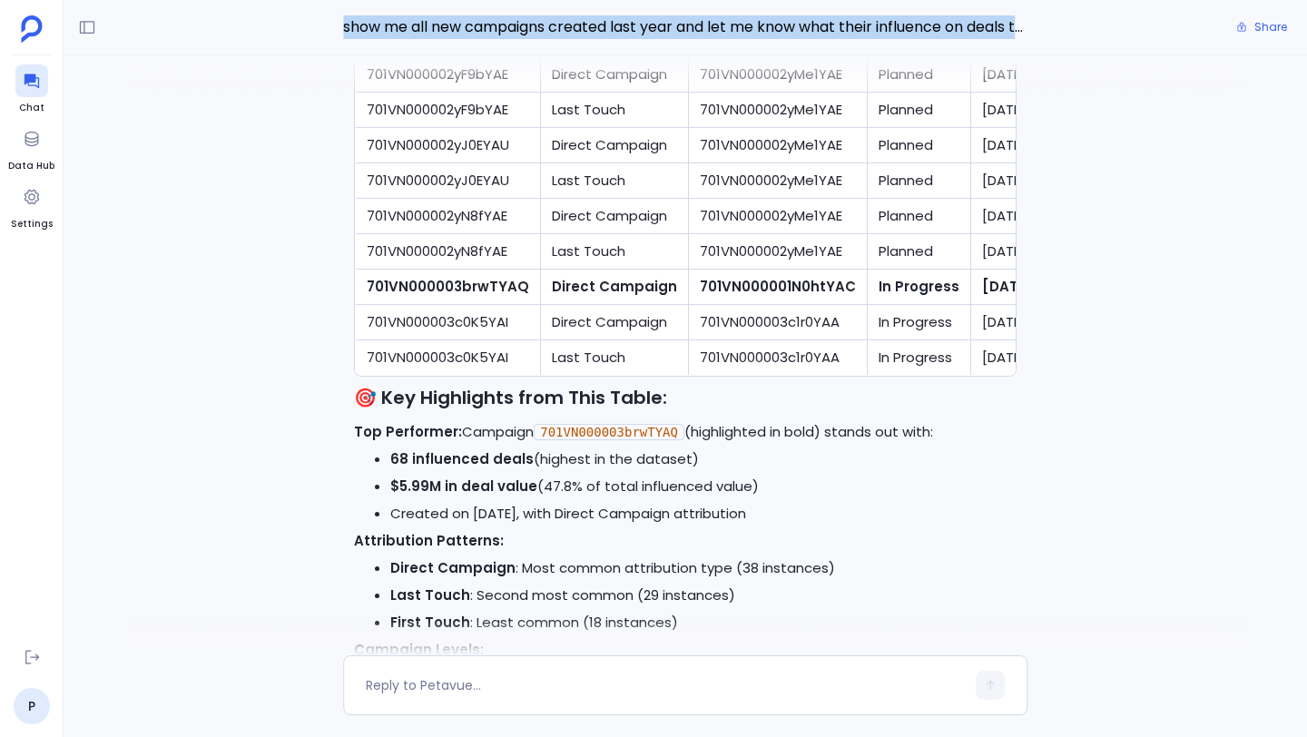
scroll to position [-5, 0]
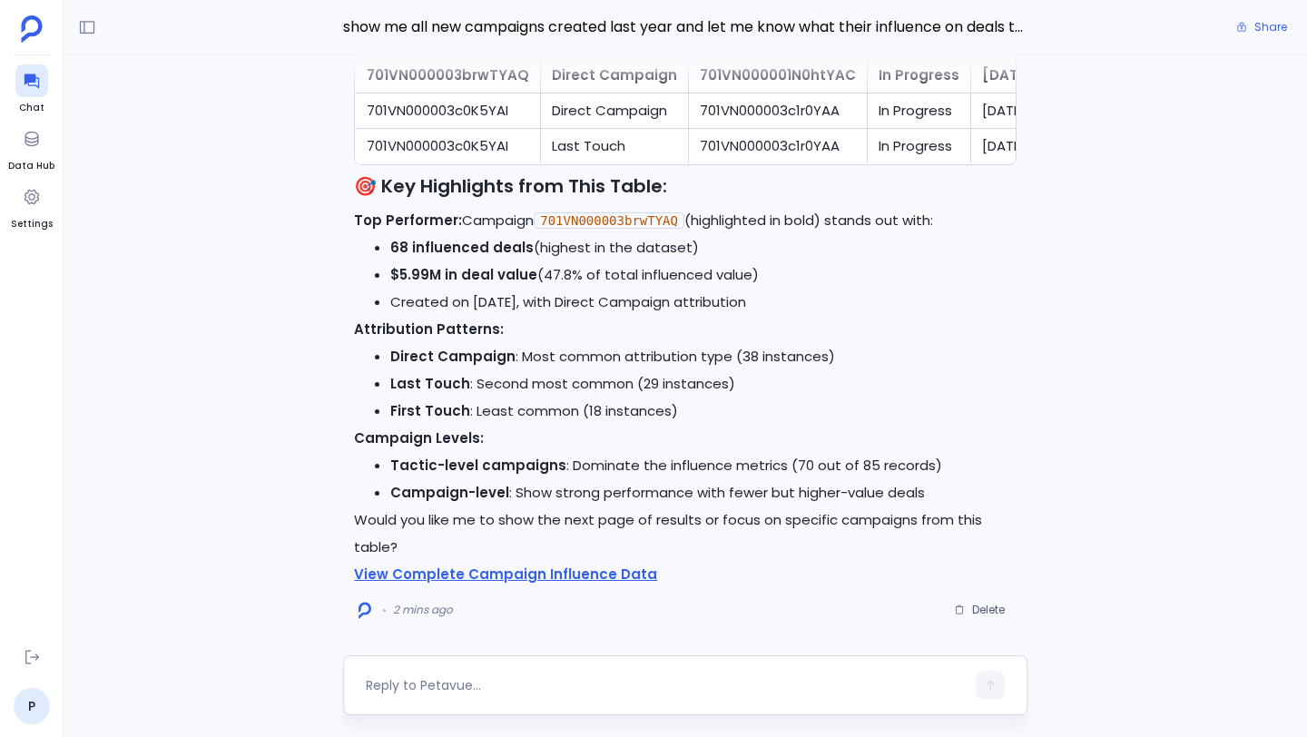
click at [499, 681] on textarea at bounding box center [665, 685] width 599 height 18
type textarea "Can you create a artifact for the above analysis"
click at [990, 683] on icon "button" at bounding box center [990, 685] width 13 height 13
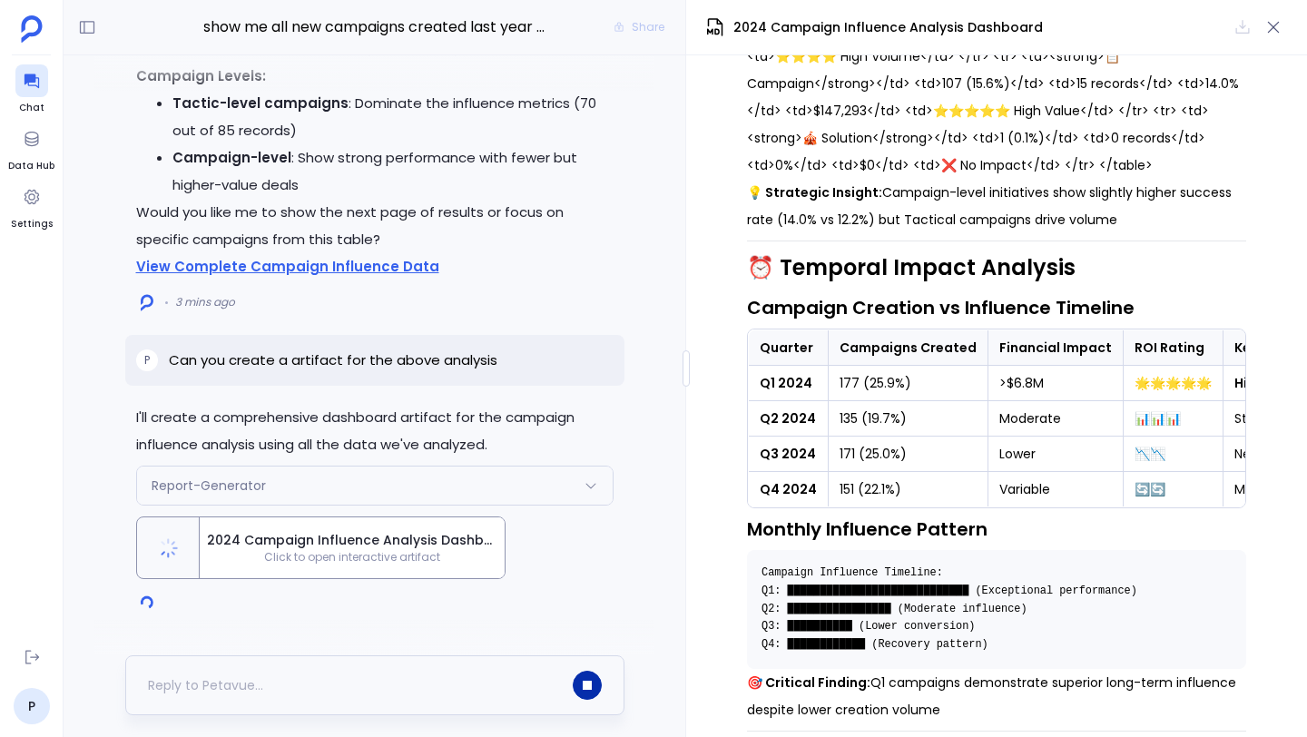
scroll to position [4067, 0]
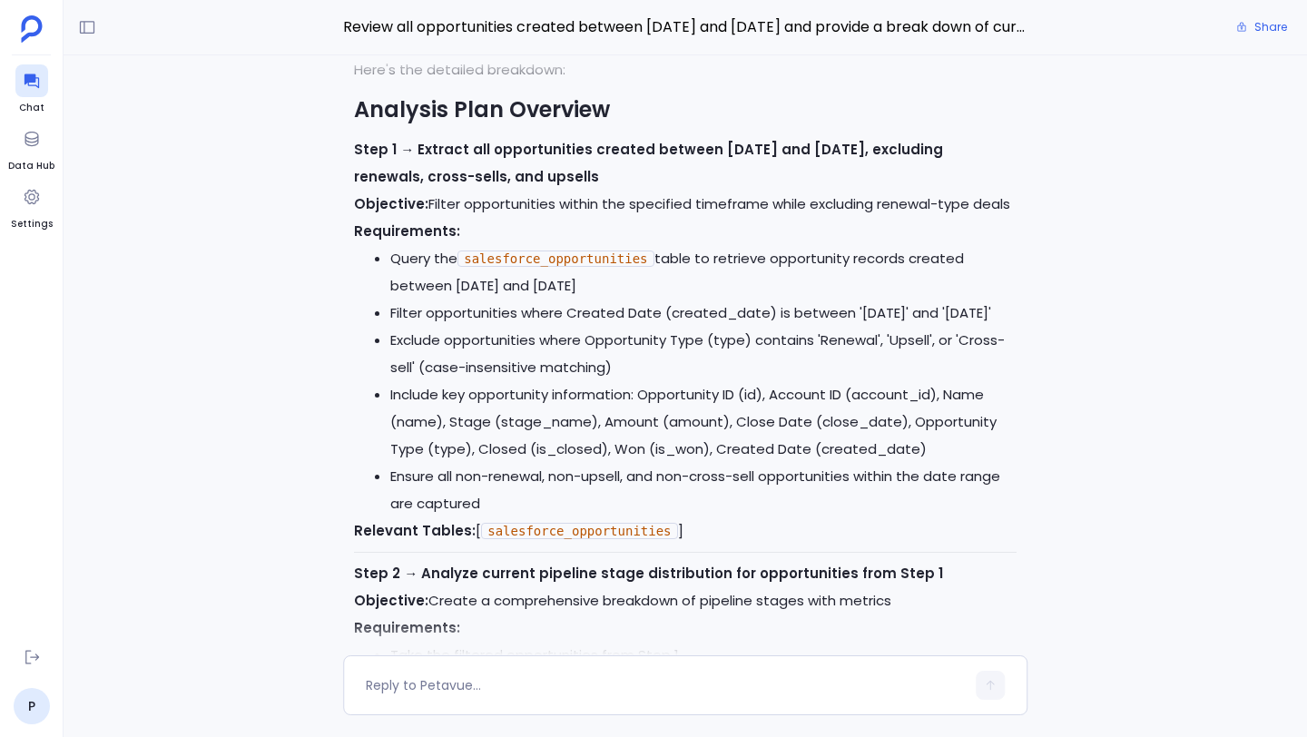
scroll to position [-7884, 0]
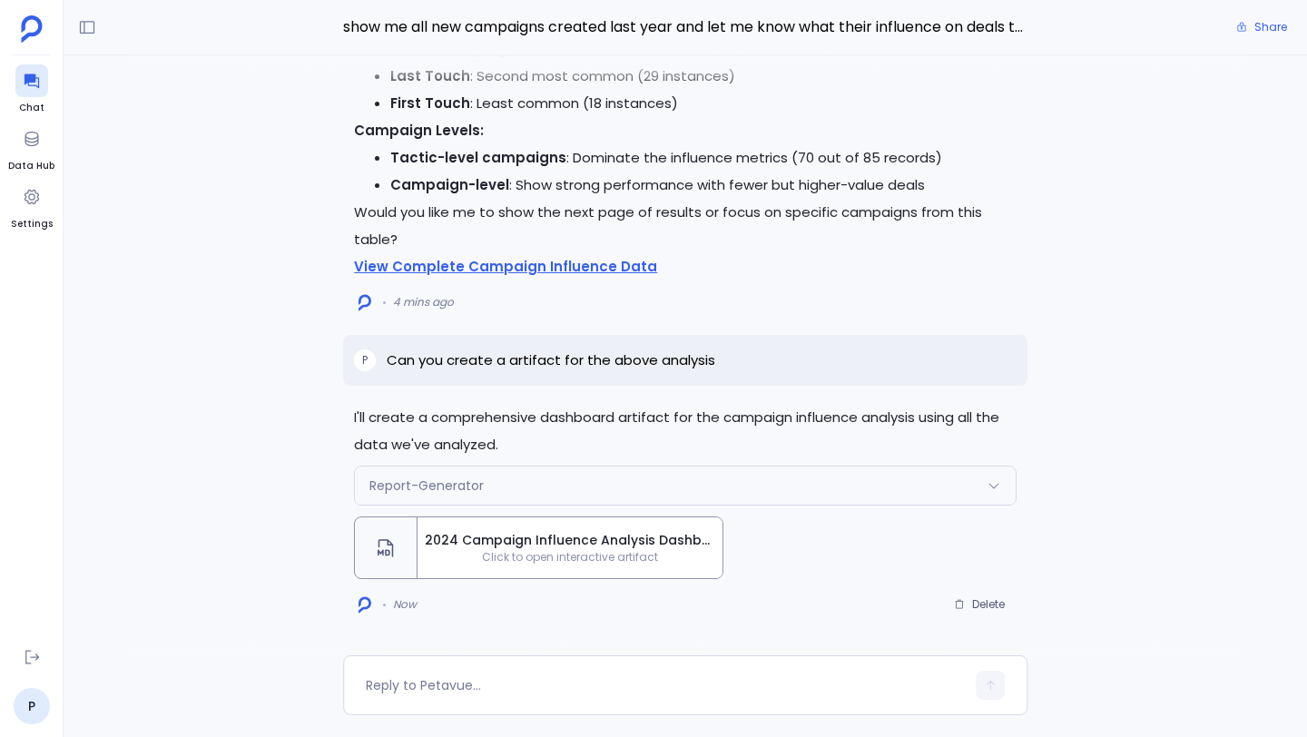
click at [643, 535] on span "2024 Campaign Influence Analysis Dashboard" at bounding box center [570, 540] width 290 height 19
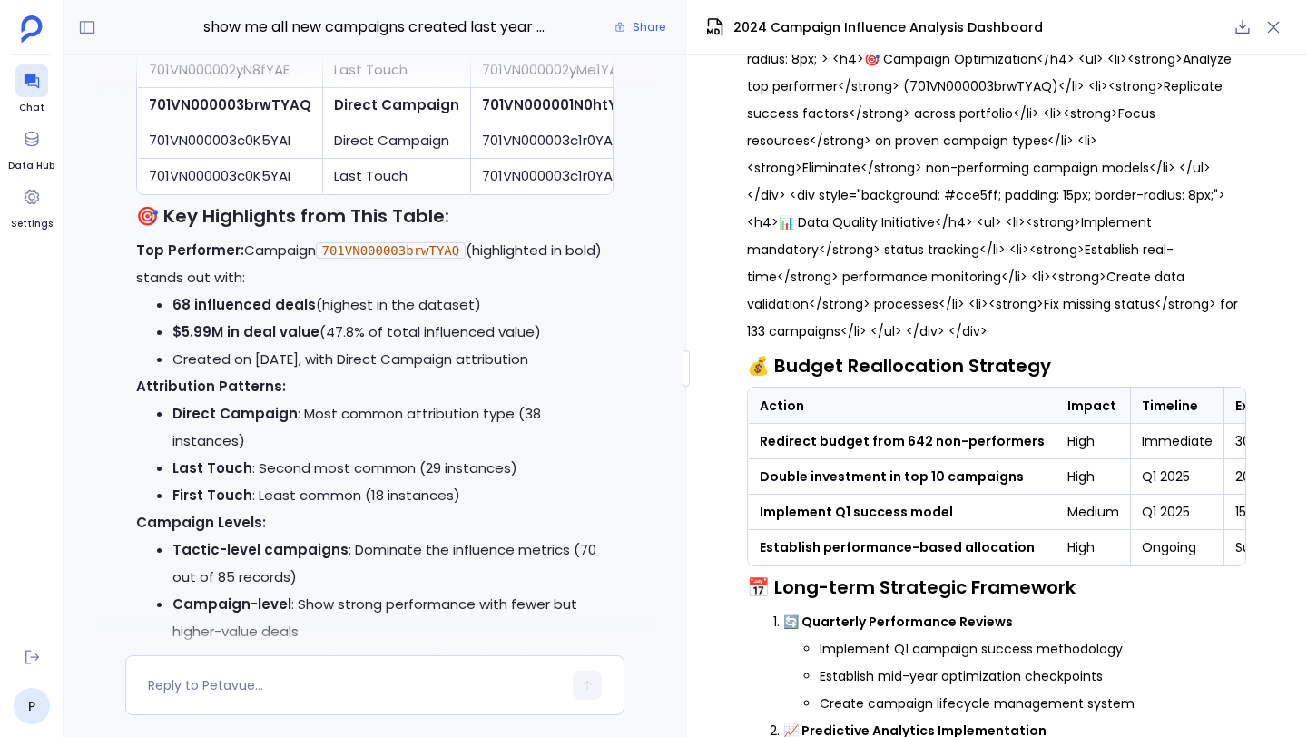
scroll to position [-579, 0]
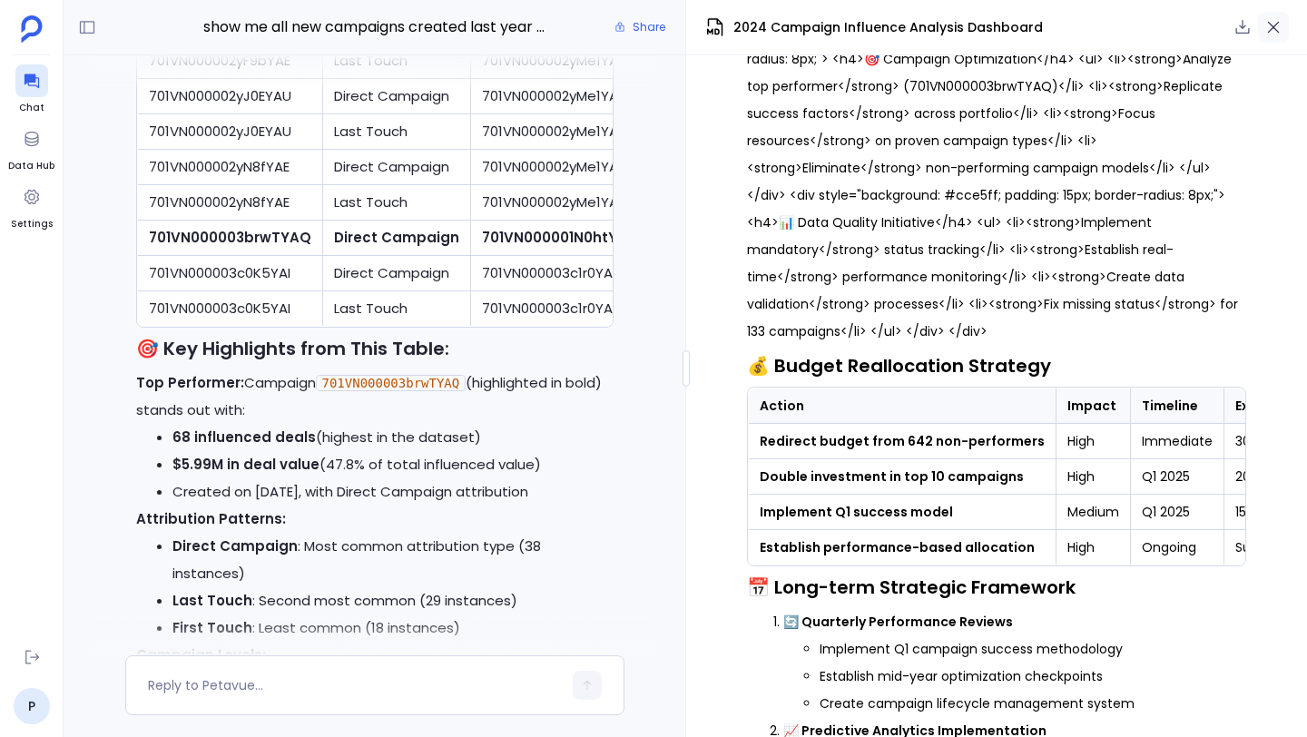
click at [1280, 28] on icon "button" at bounding box center [1273, 27] width 18 height 18
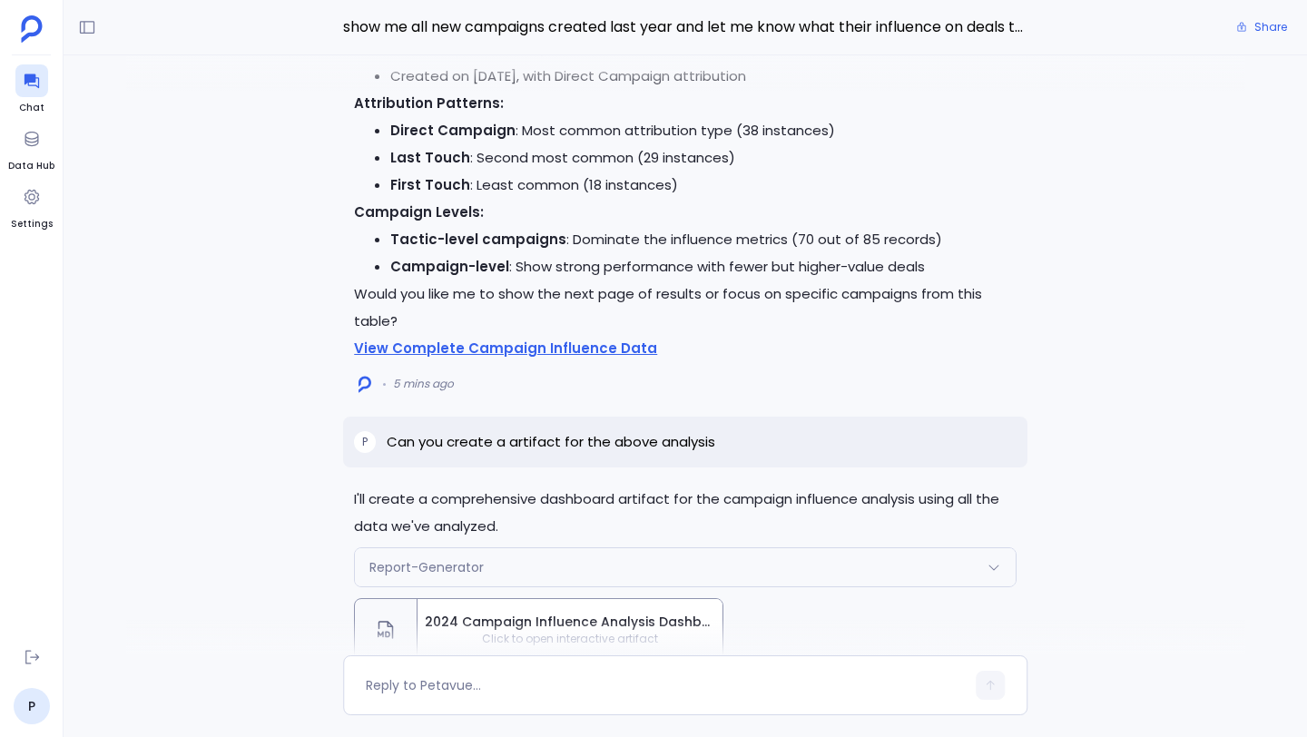
scroll to position [-1, 0]
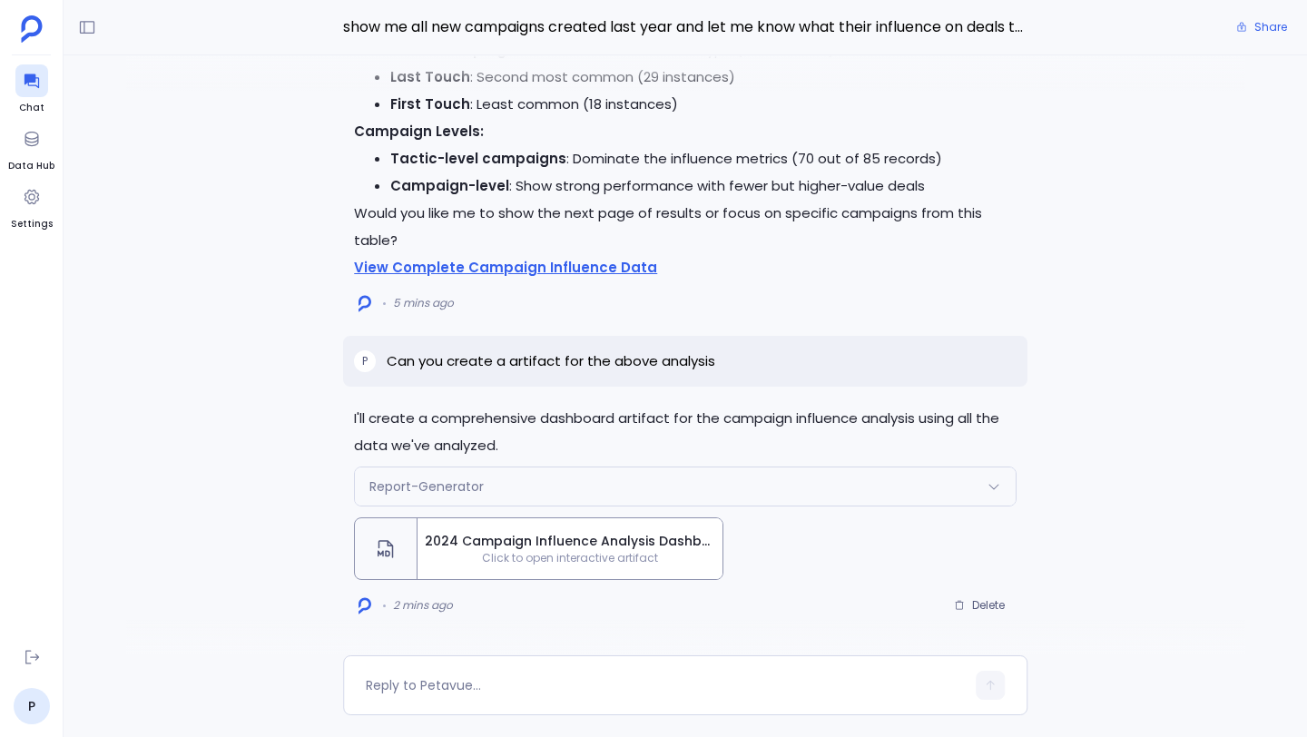
click at [532, 536] on span "2024 Campaign Influence Analysis Dashboard" at bounding box center [570, 541] width 290 height 19
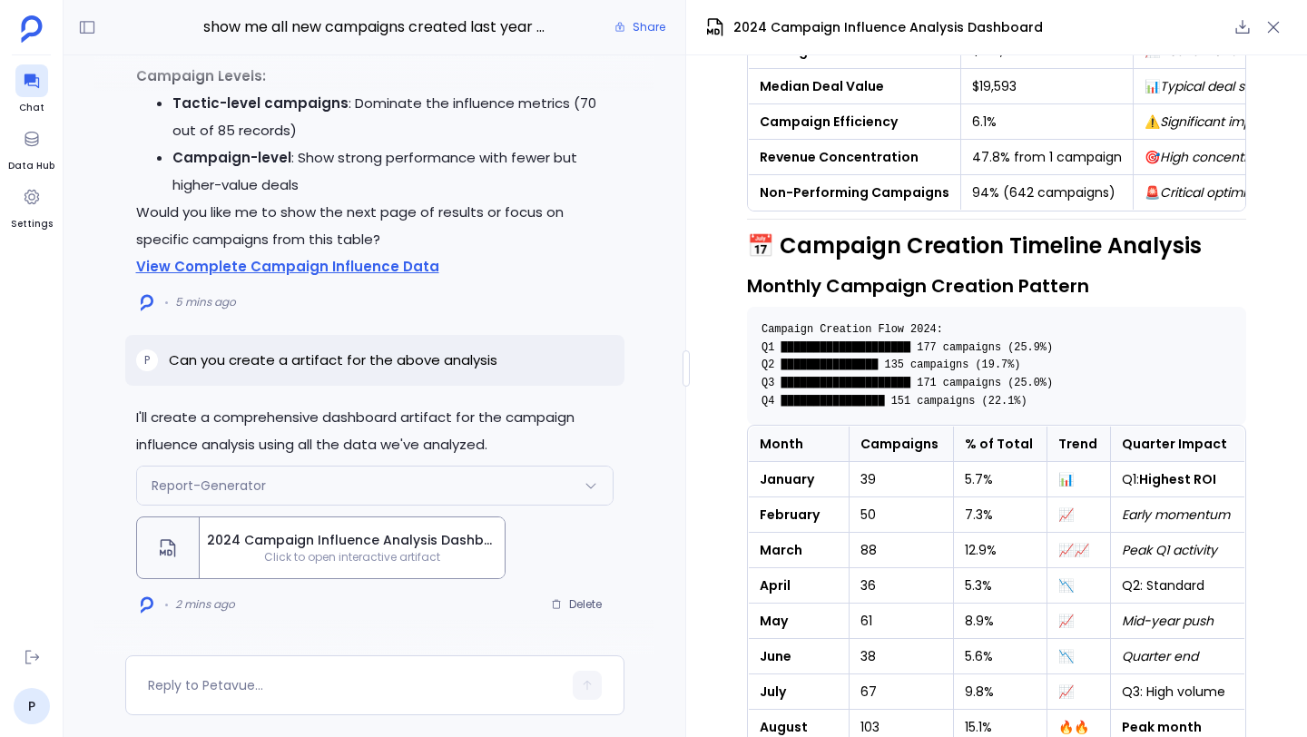
scroll to position [683, 0]
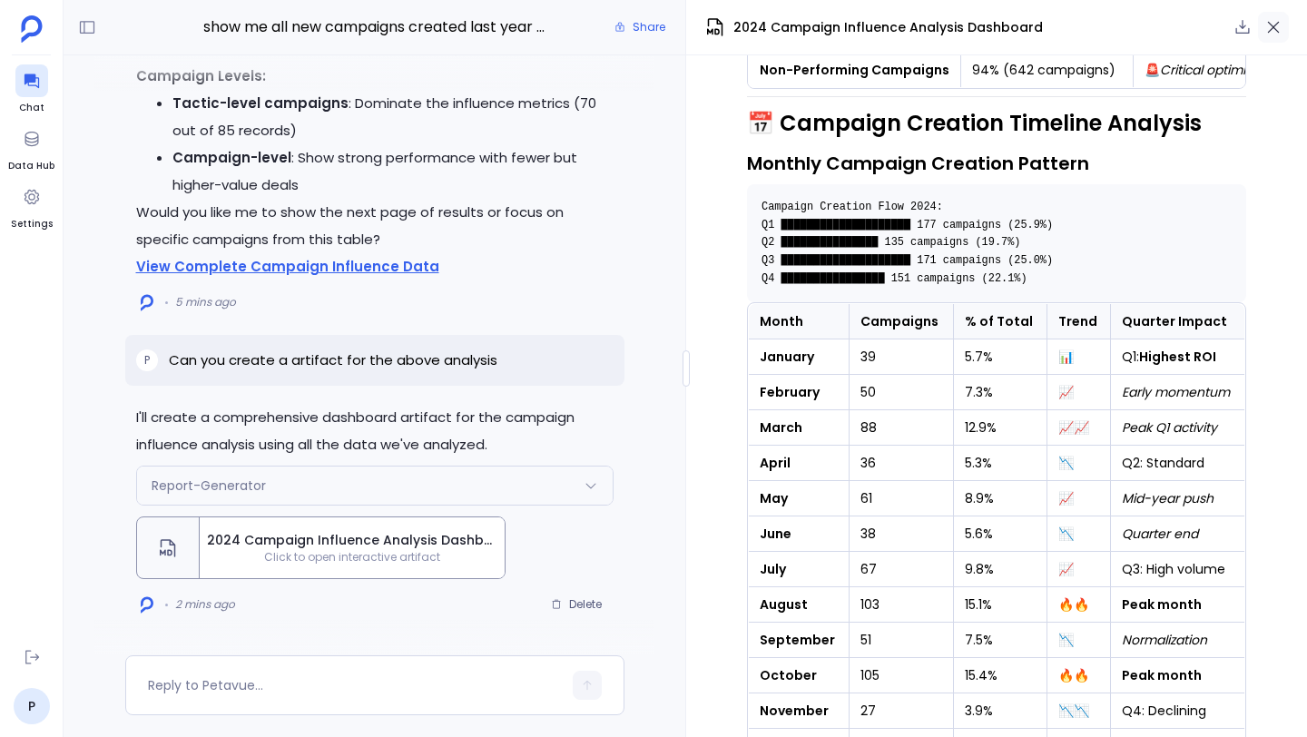
click at [1264, 33] on icon "button" at bounding box center [1273, 27] width 18 height 18
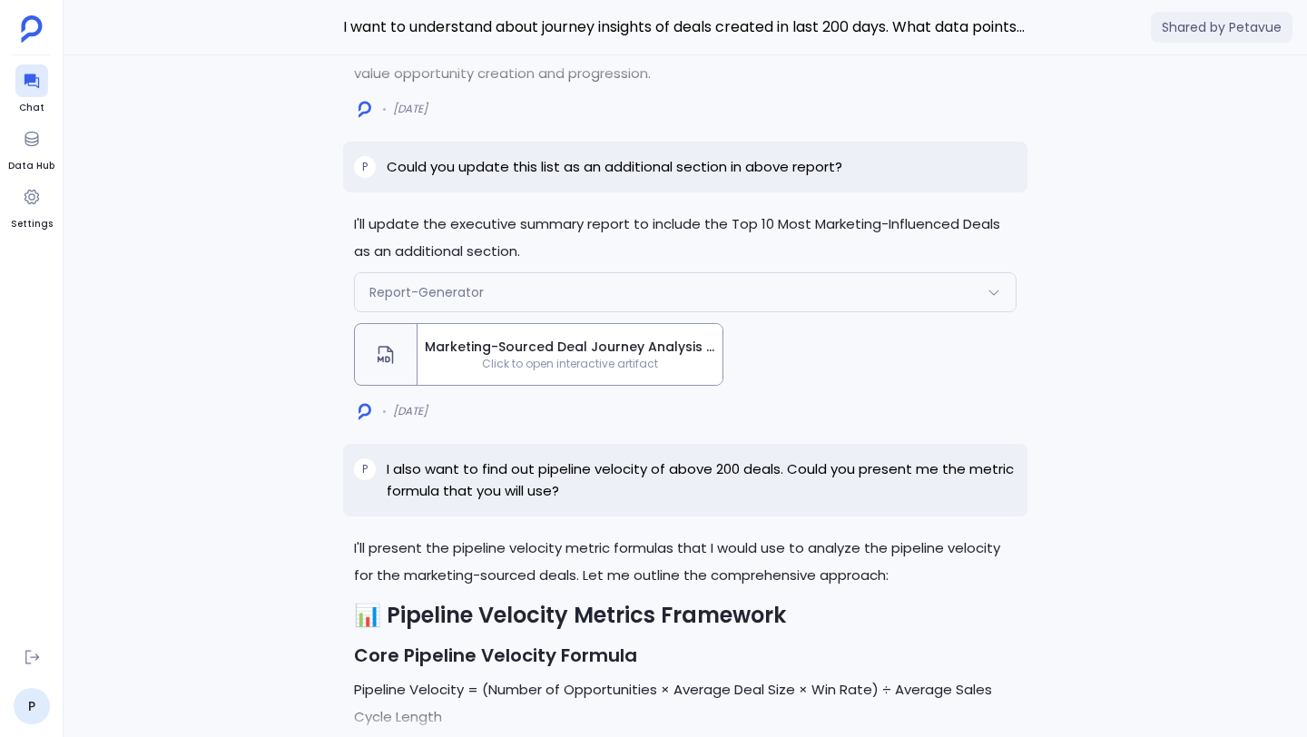
scroll to position [-5394, 0]
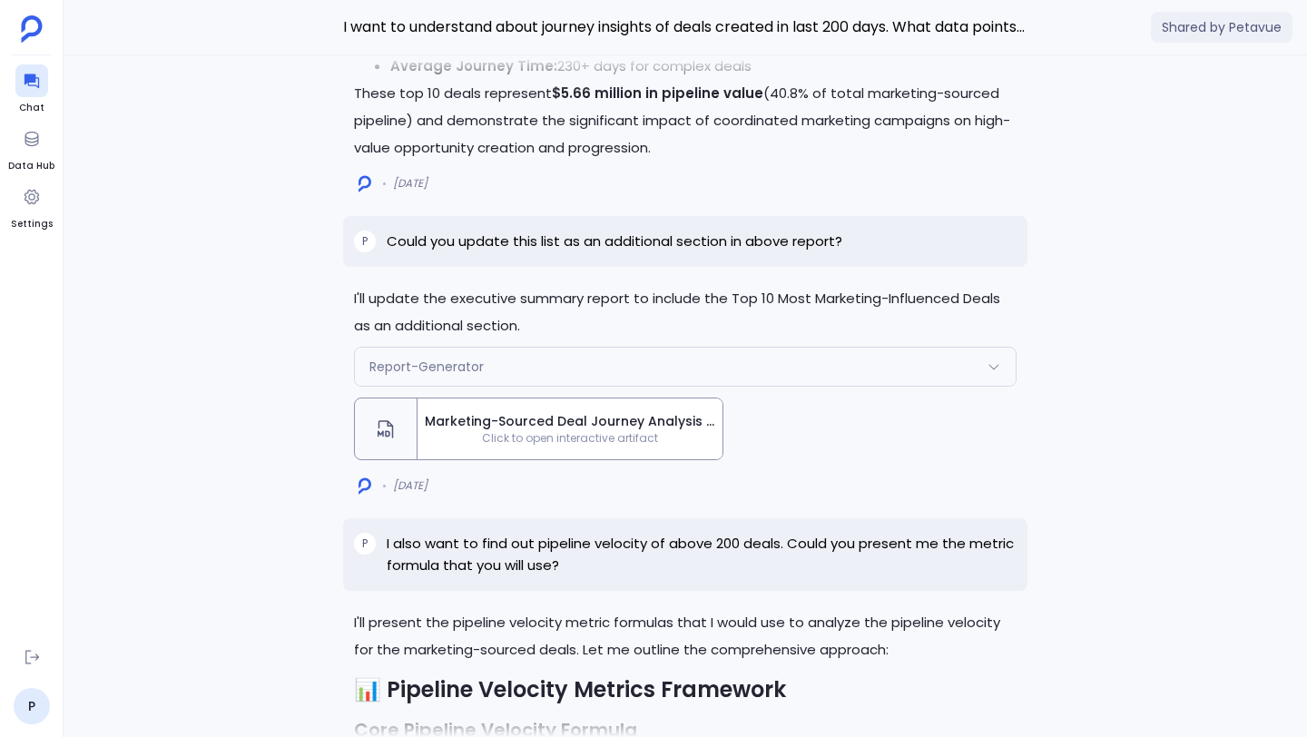
click at [497, 412] on span "Marketing-Sourced Deal Journey Analysis - Executive Summary (Updated)" at bounding box center [570, 421] width 290 height 19
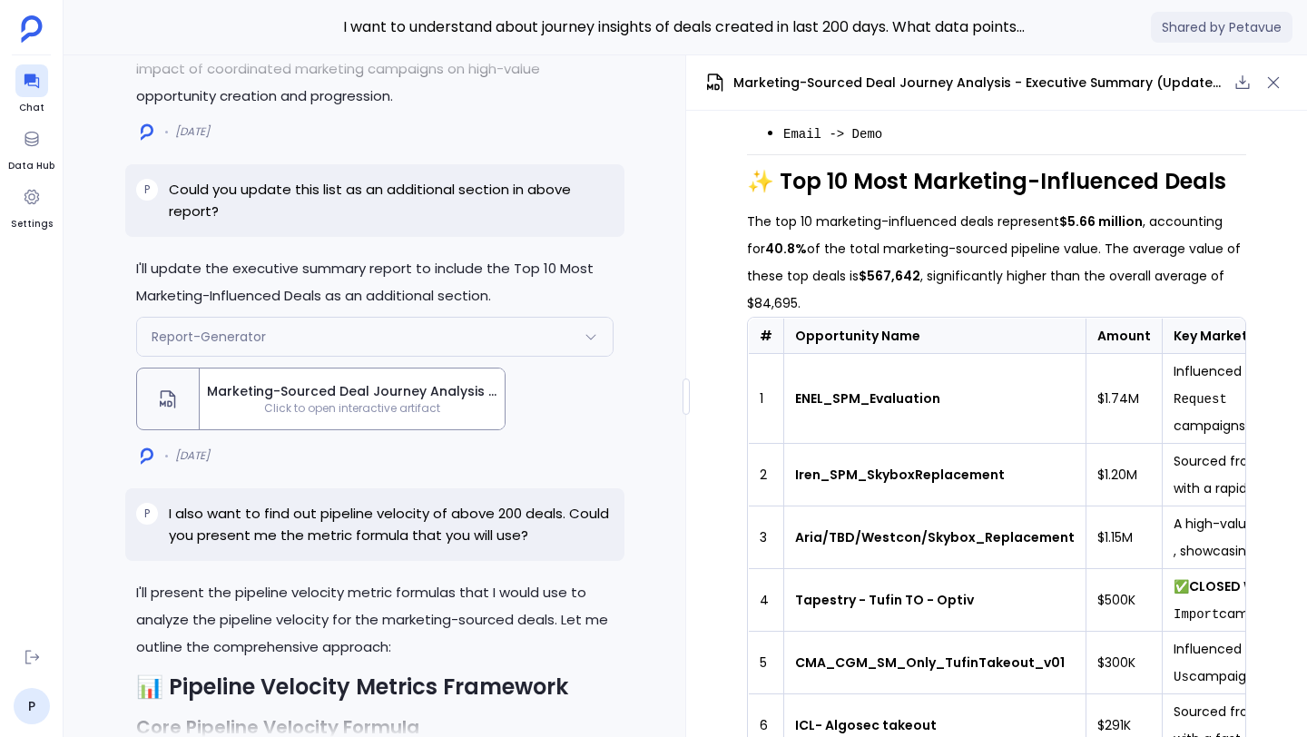
scroll to position [3204, 0]
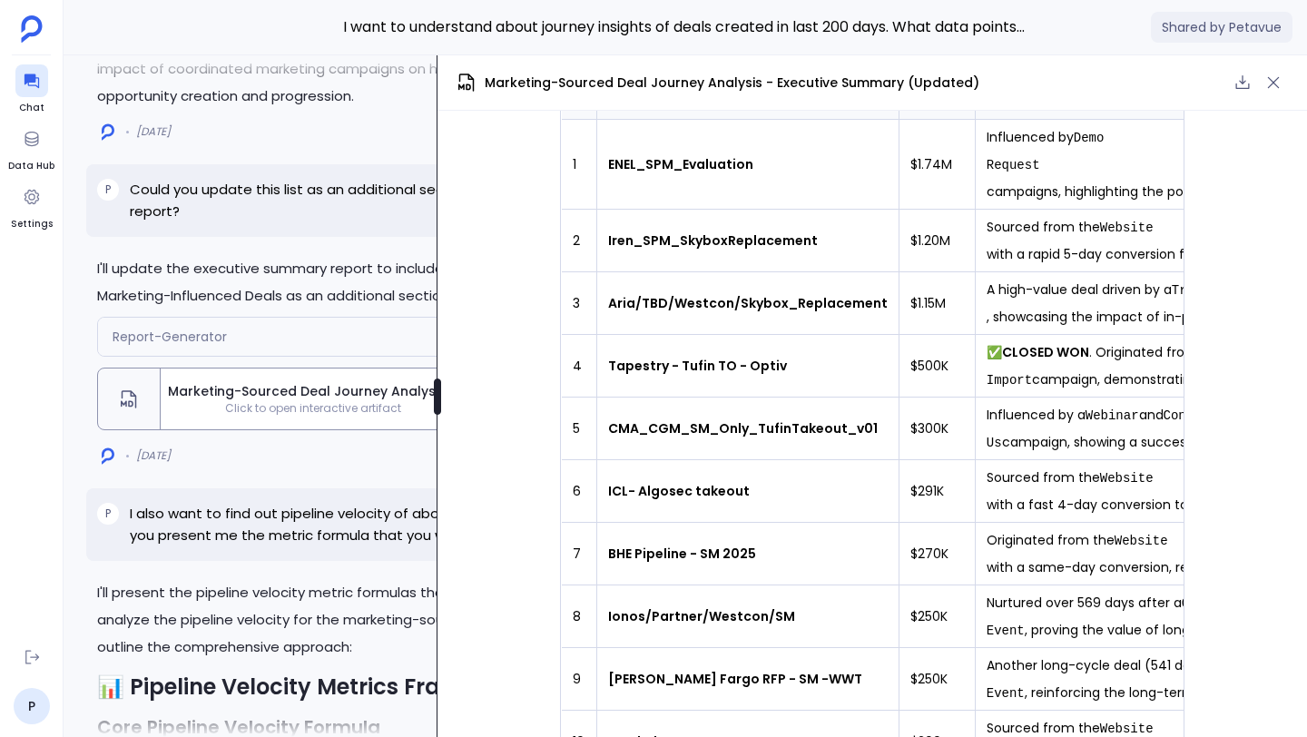
click at [208, 440] on div "Perfect! I'll now create the Pipeline Velocity key definition in the system. Cr…" at bounding box center [685, 396] width 1243 height 682
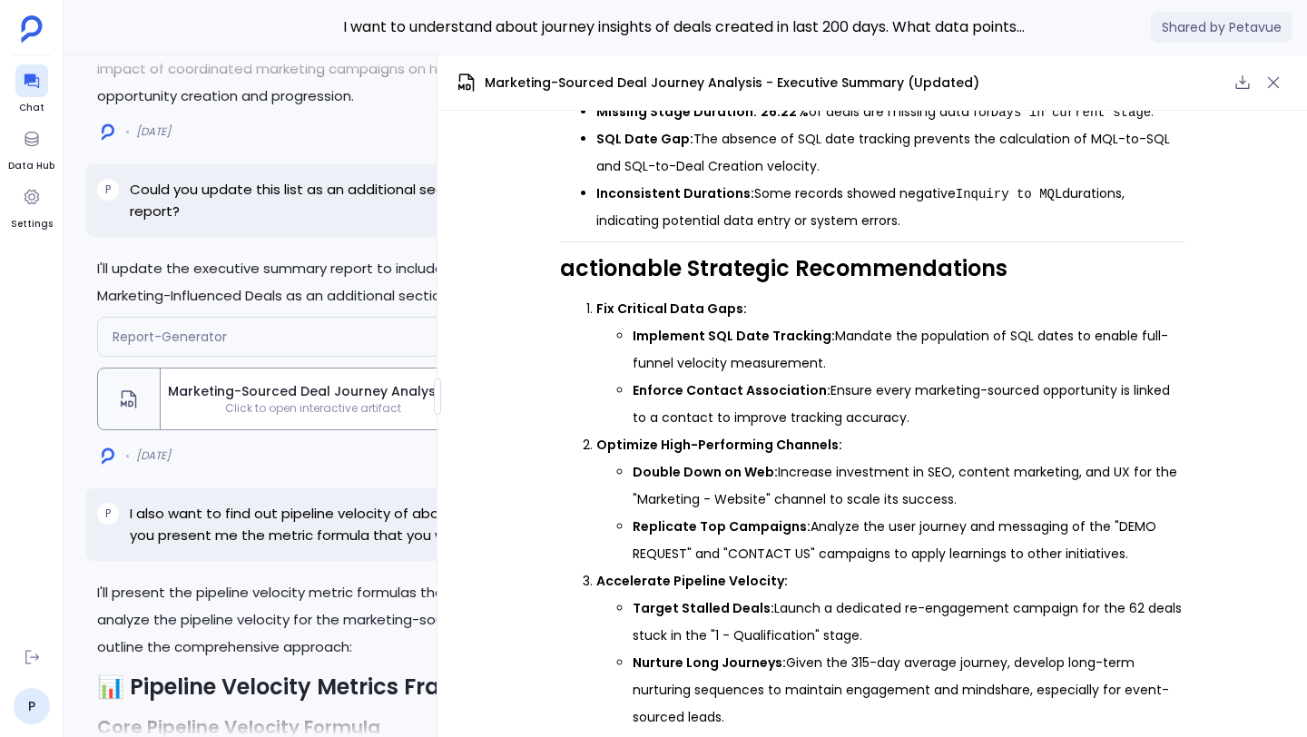
scroll to position [4165, 0]
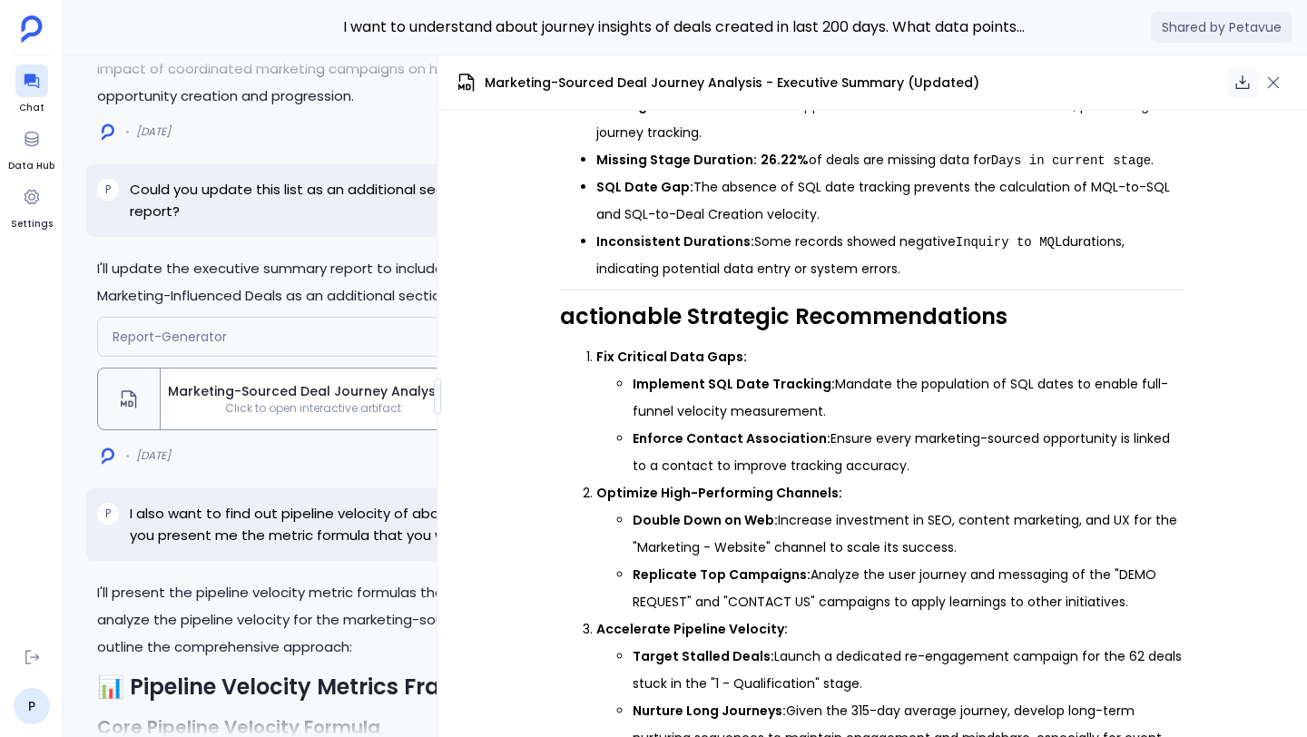
click at [1240, 78] on icon "button" at bounding box center [1242, 83] width 18 height 18
click at [1271, 85] on icon "button" at bounding box center [1273, 83] width 18 height 18
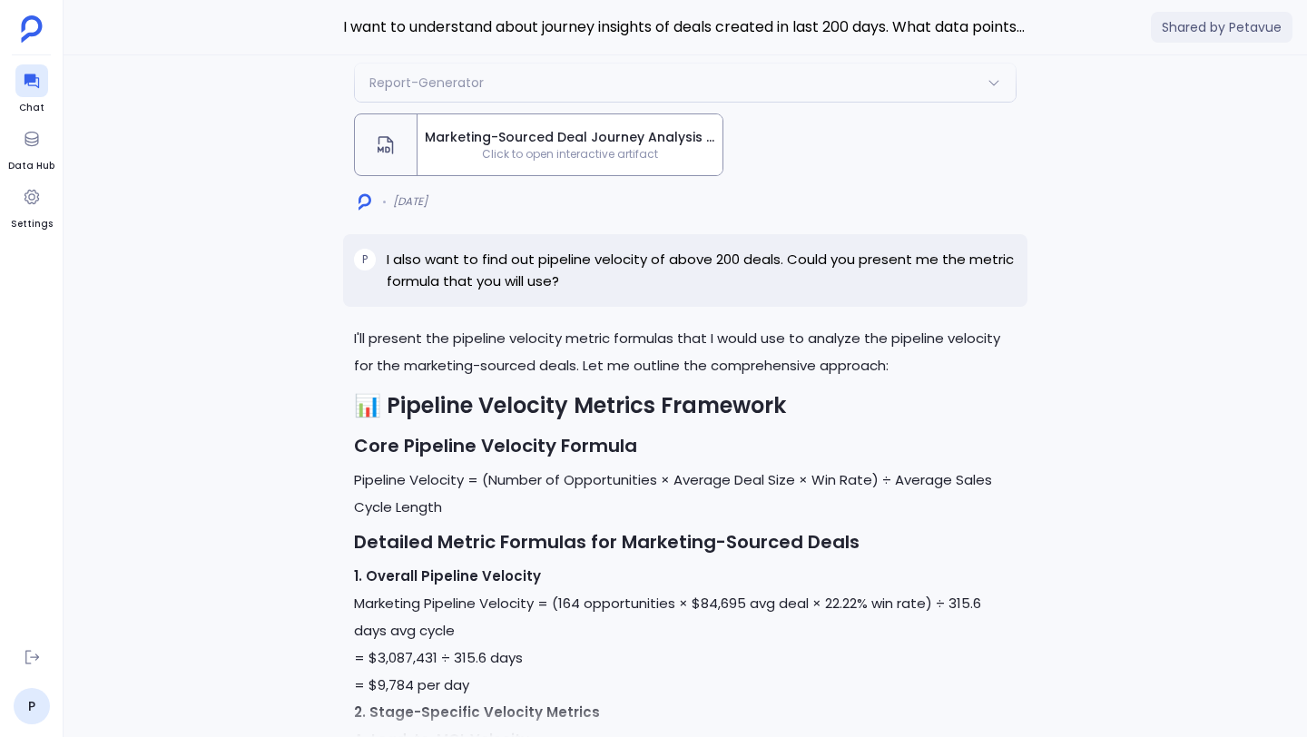
scroll to position [-4920, 0]
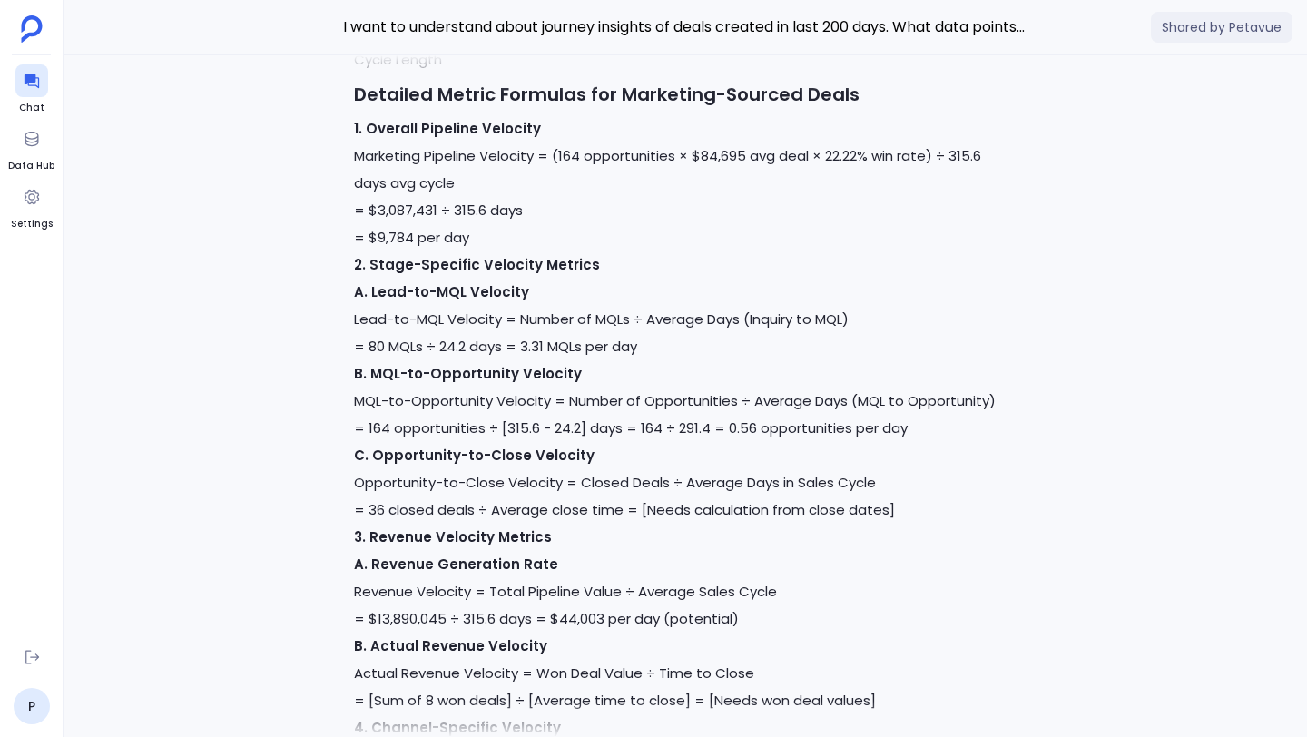
scroll to position [-5379, 0]
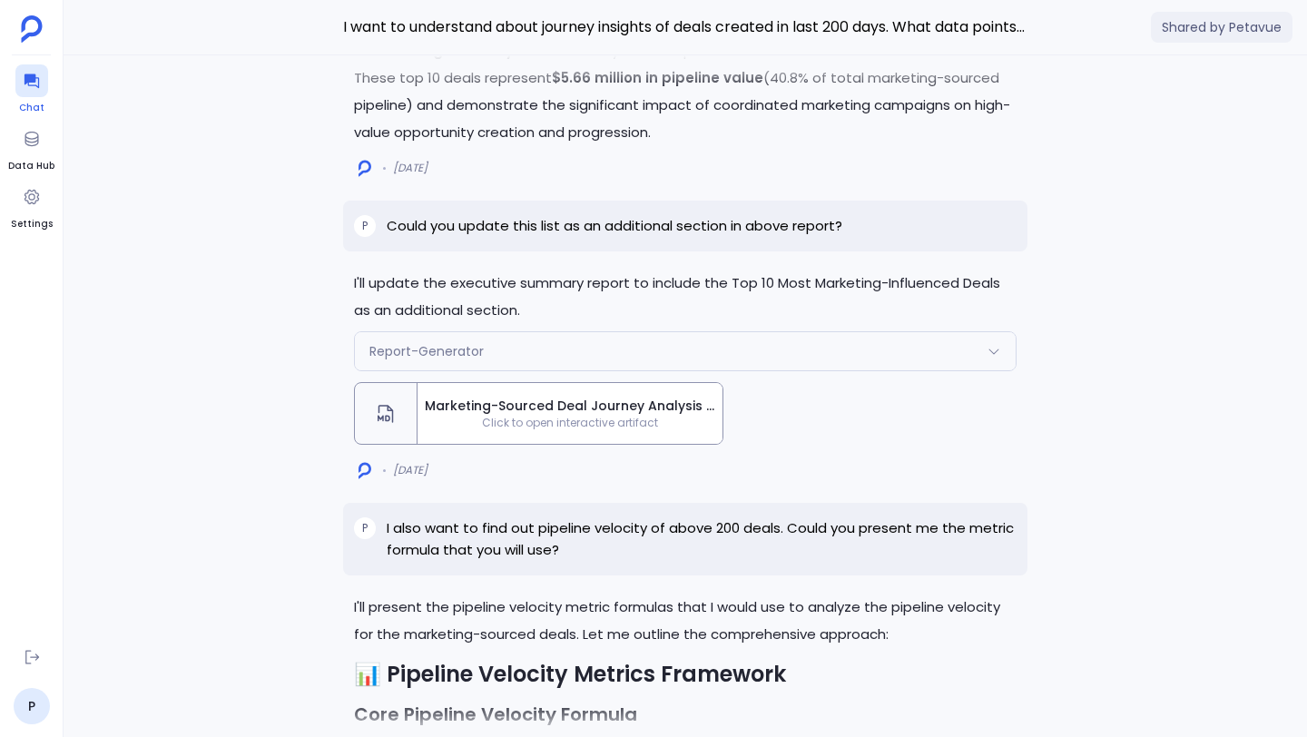
click at [36, 73] on icon at bounding box center [32, 81] width 18 height 18
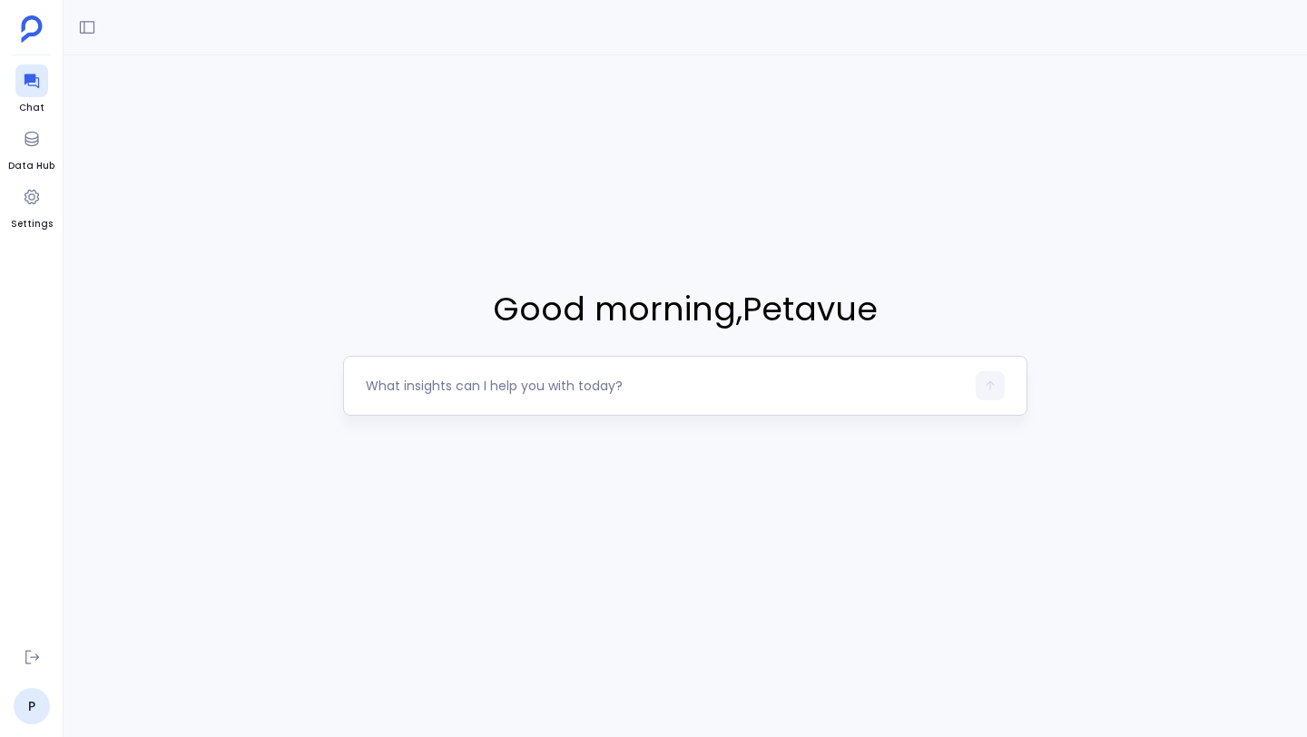
click at [461, 387] on textarea at bounding box center [665, 386] width 599 height 18
type textarea "“Show me if 6sense data is captures in the account journey view and analysis""
click at [984, 386] on icon "button" at bounding box center [990, 385] width 13 height 13
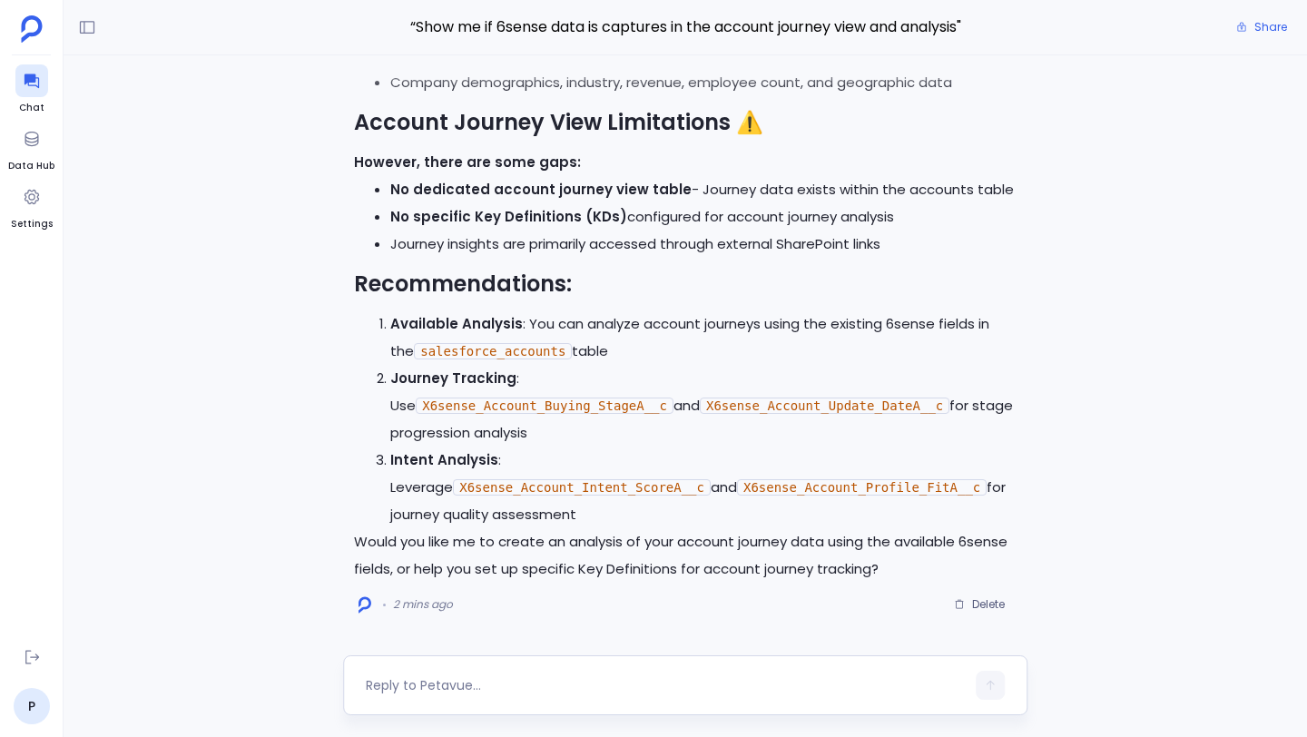
click at [498, 699] on div at bounding box center [665, 685] width 599 height 29
click at [505, 684] on textarea at bounding box center [665, 685] width 599 height 18
type textarea "c"
type textarea "Yes and create a key definition"
click at [981, 690] on button "button" at bounding box center [990, 685] width 29 height 29
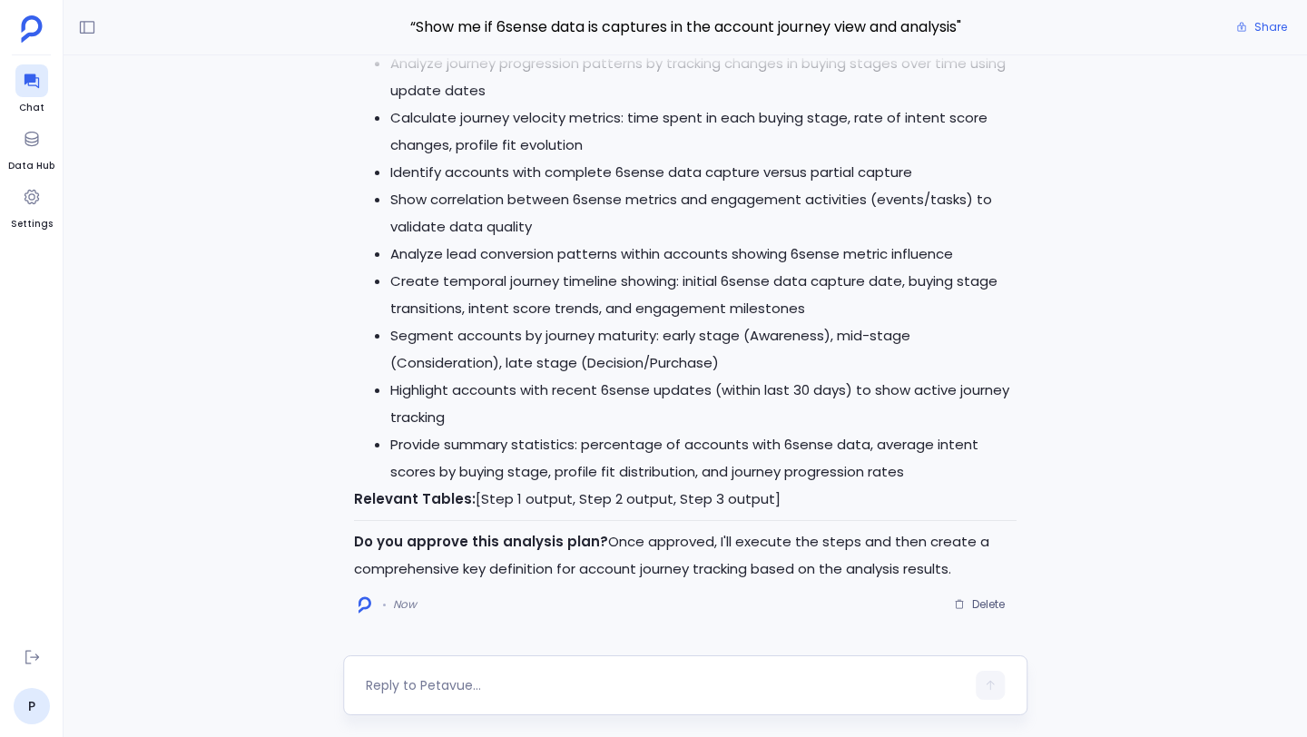
click at [616, 690] on textarea at bounding box center [665, 685] width 599 height 18
type textarea "approve"
click at [1002, 690] on button "button" at bounding box center [990, 685] width 29 height 29
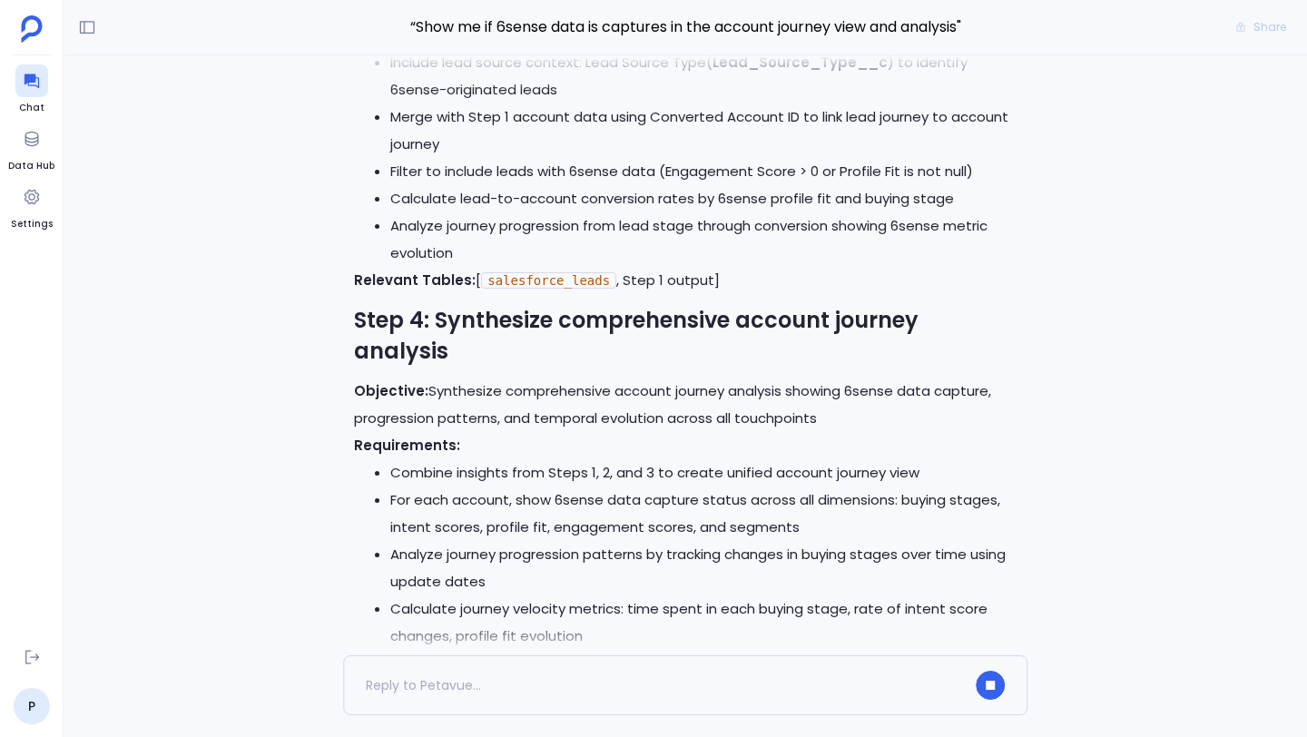
scroll to position [-697, 0]
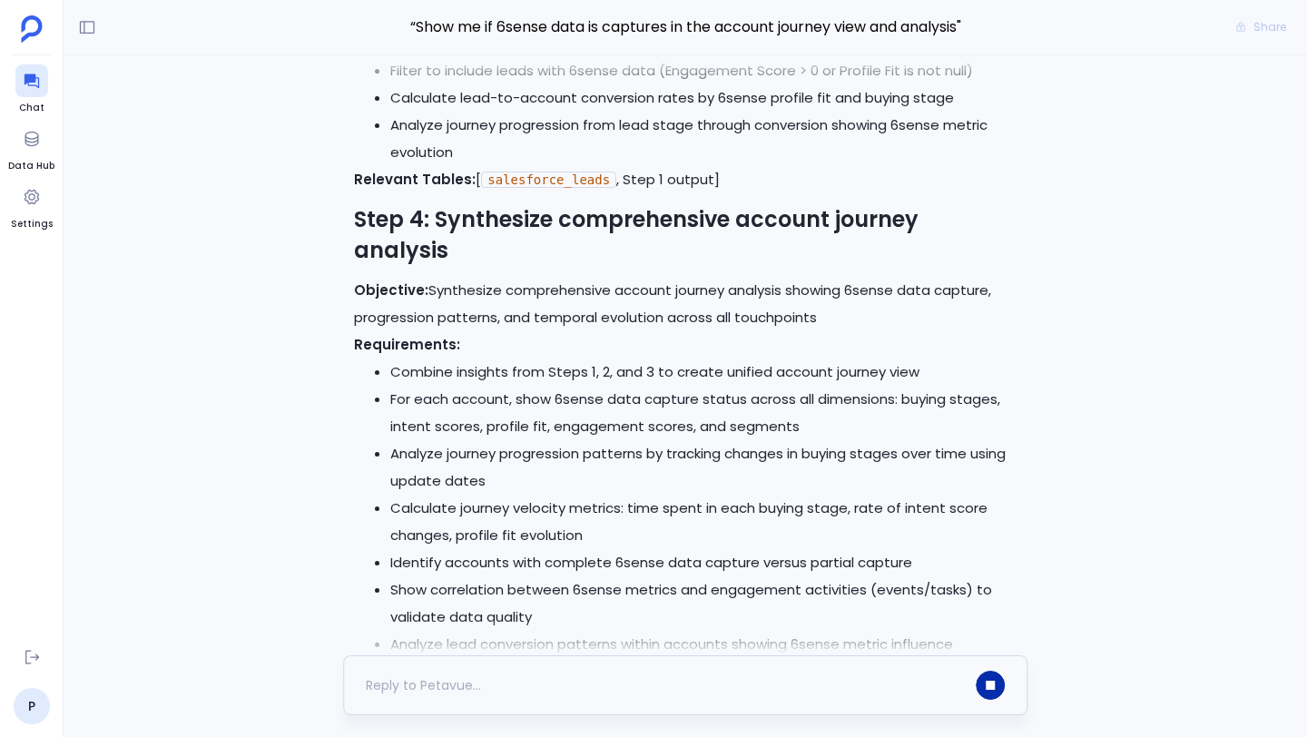
click at [993, 687] on icon "button" at bounding box center [989, 685] width 7 height 7
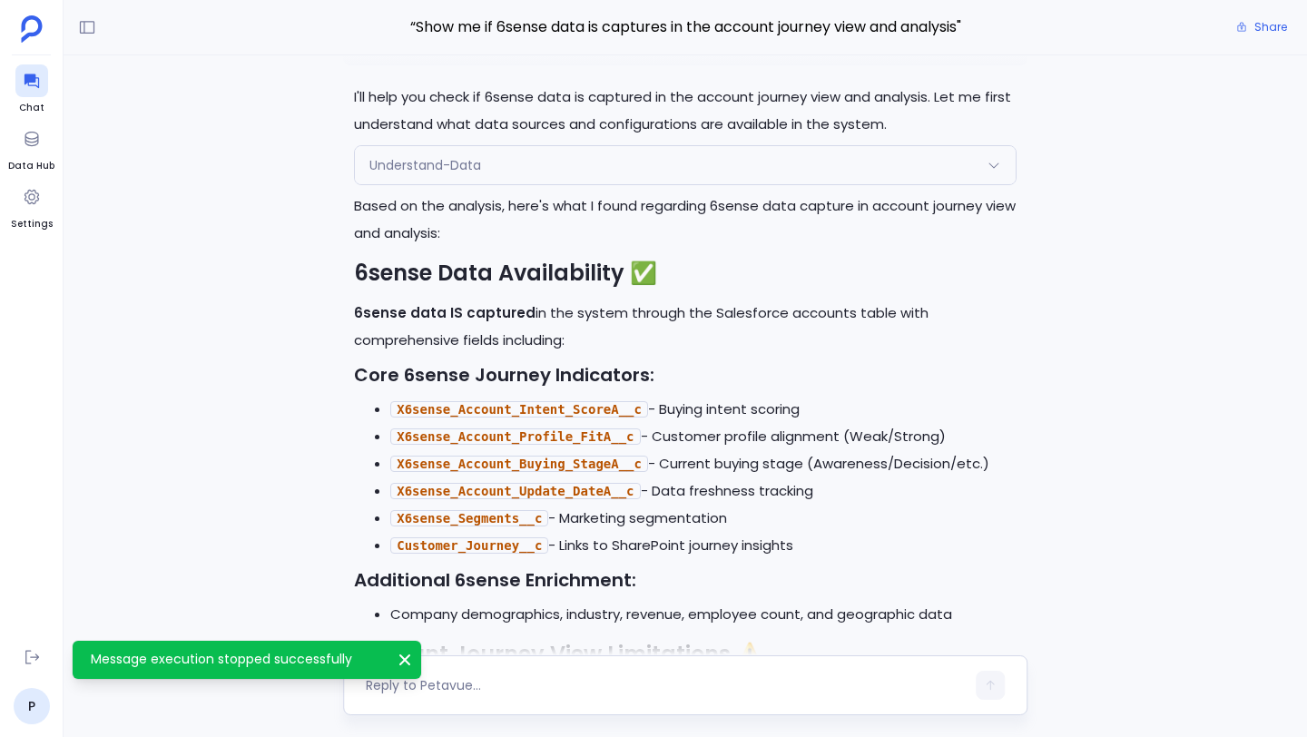
scroll to position [-3983, 0]
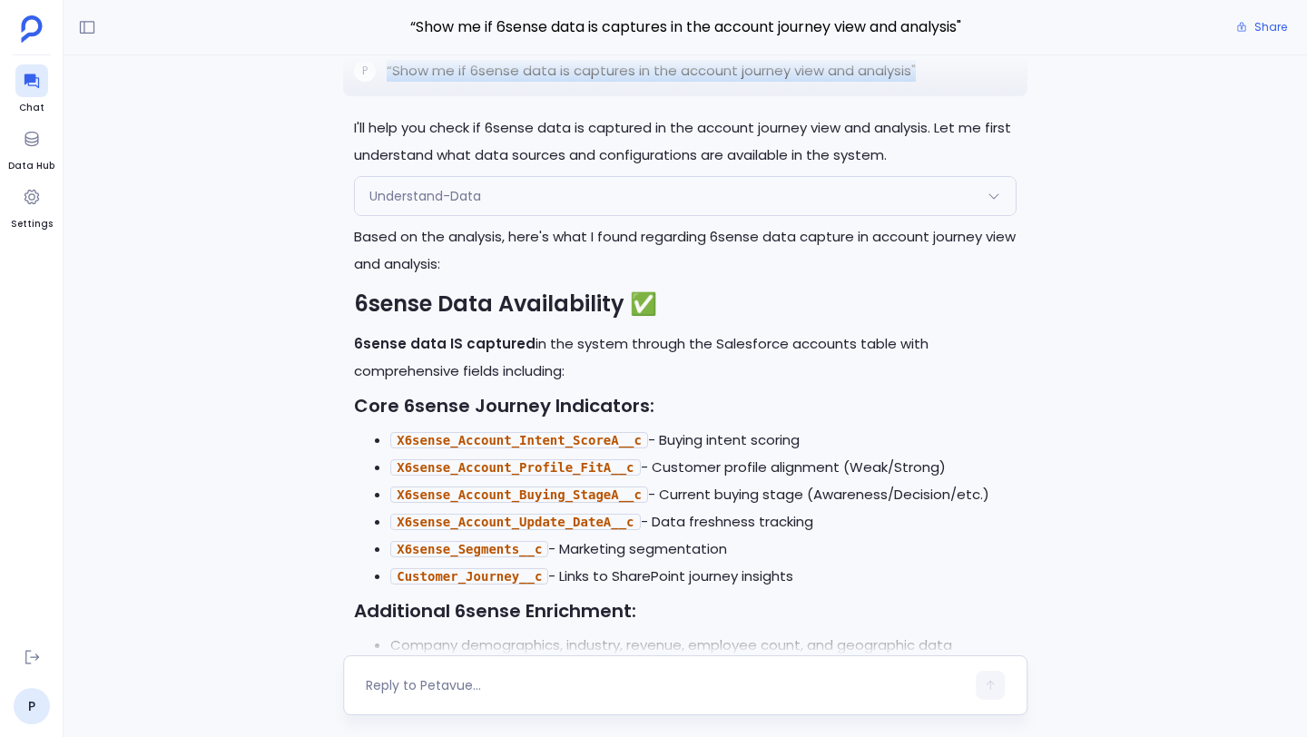
drag, startPoint x: 387, startPoint y: 114, endPoint x: 924, endPoint y: 110, distance: 537.3
click at [924, 96] on div "P “Show me if 6sense data is captures in the account journey view and analysis"" at bounding box center [685, 70] width 684 height 51
copy p "“Show me if 6sense data is captures in the account journey view and analysis""
click at [79, 26] on icon at bounding box center [87, 27] width 18 height 18
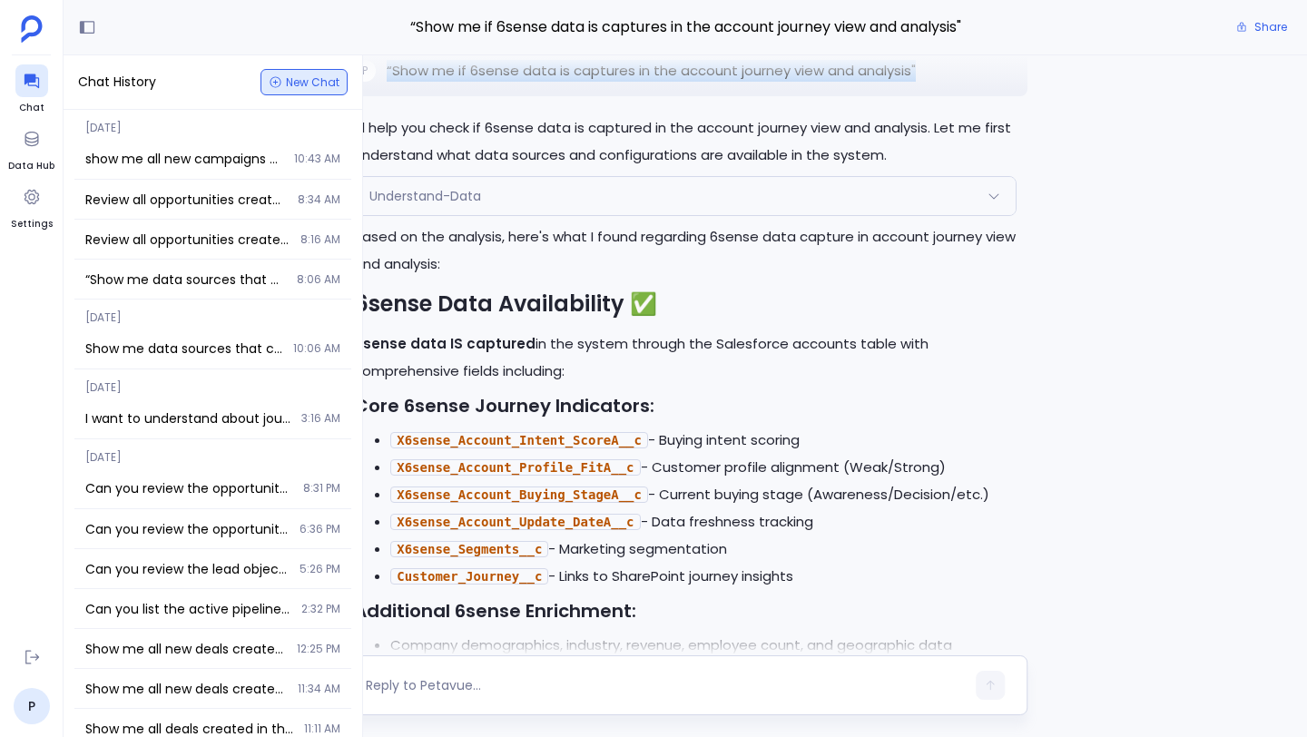
click at [293, 79] on span "New Chat" at bounding box center [313, 82] width 54 height 11
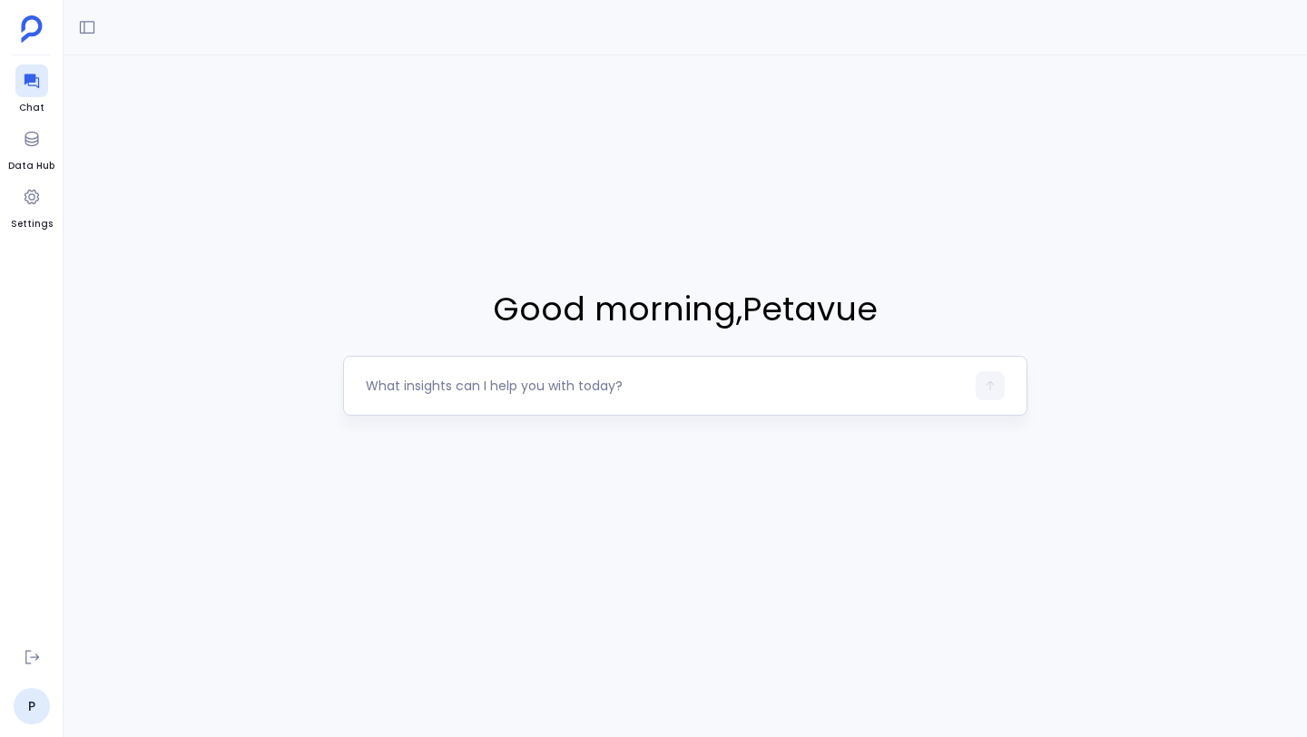
click at [441, 388] on textarea at bounding box center [665, 386] width 599 height 18
click at [594, 388] on textarea "“Show me if 6sense data is captures in the account journey view and analysis"" at bounding box center [665, 386] width 599 height 18
click at [866, 385] on textarea "“Show me if 6sense data is captured in the account journey view and analysis"" at bounding box center [665, 386] width 599 height 18
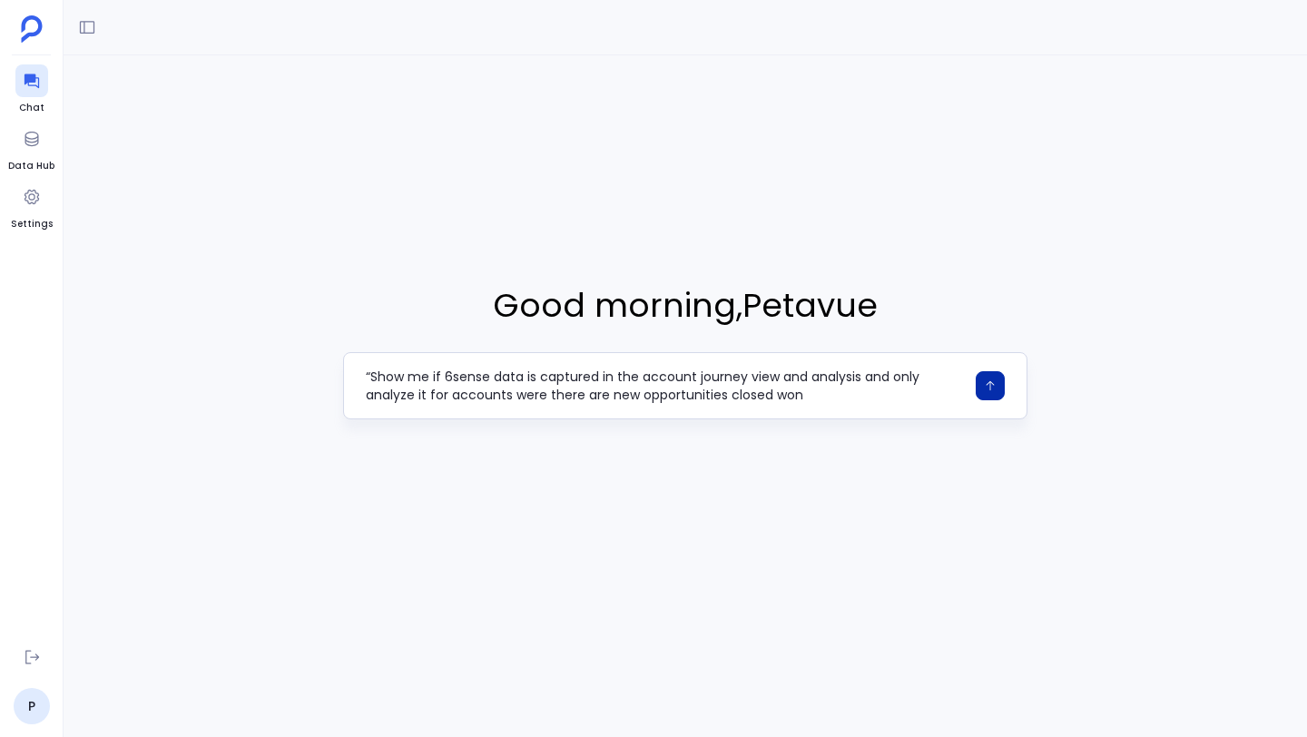
type textarea "“Show me if 6sense data is captured in the account journey view and analysis an…"
click at [997, 390] on button "button" at bounding box center [990, 385] width 29 height 29
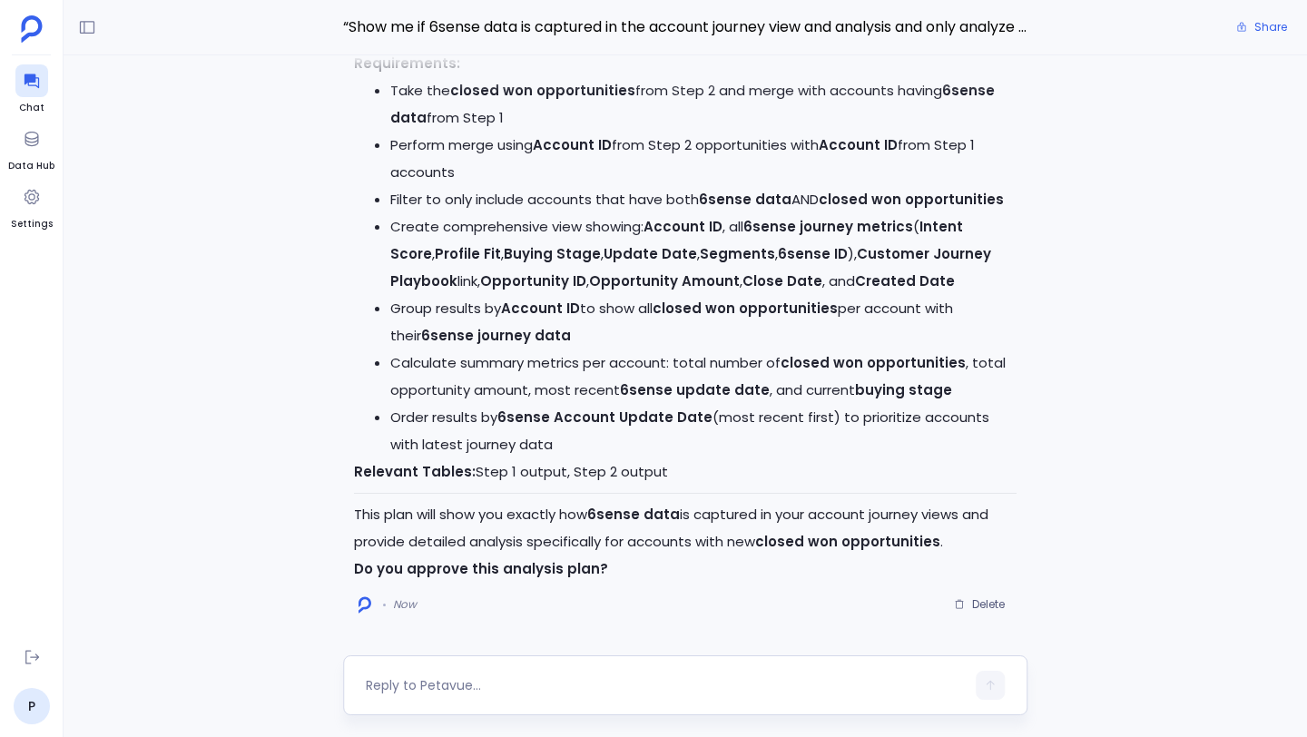
click at [499, 685] on textarea at bounding box center [665, 685] width 599 height 18
type textarea "A"
click at [658, 687] on textarea "I would like to modify this plan to only includes deals won in 2025" at bounding box center [665, 685] width 599 height 18
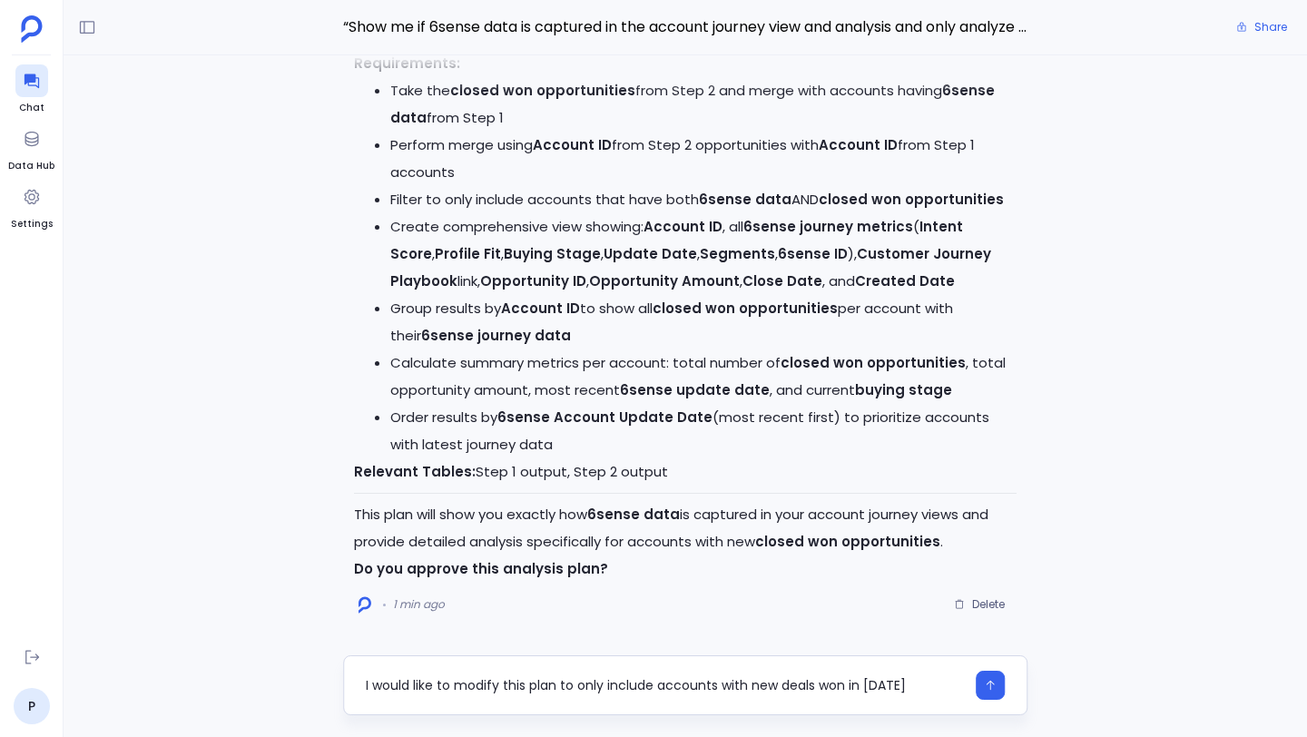
click at [917, 688] on textarea "I would like to modify this plan to only include accounts with new deals won in…" at bounding box center [665, 685] width 599 height 18
click at [819, 684] on textarea "I would like to modify this plan to only include accounts with new deals won in…" at bounding box center [665, 685] width 599 height 18
type textarea "I would like to modify this plan to only include accounts with new deals closed…"
click at [996, 688] on button "button" at bounding box center [990, 685] width 29 height 29
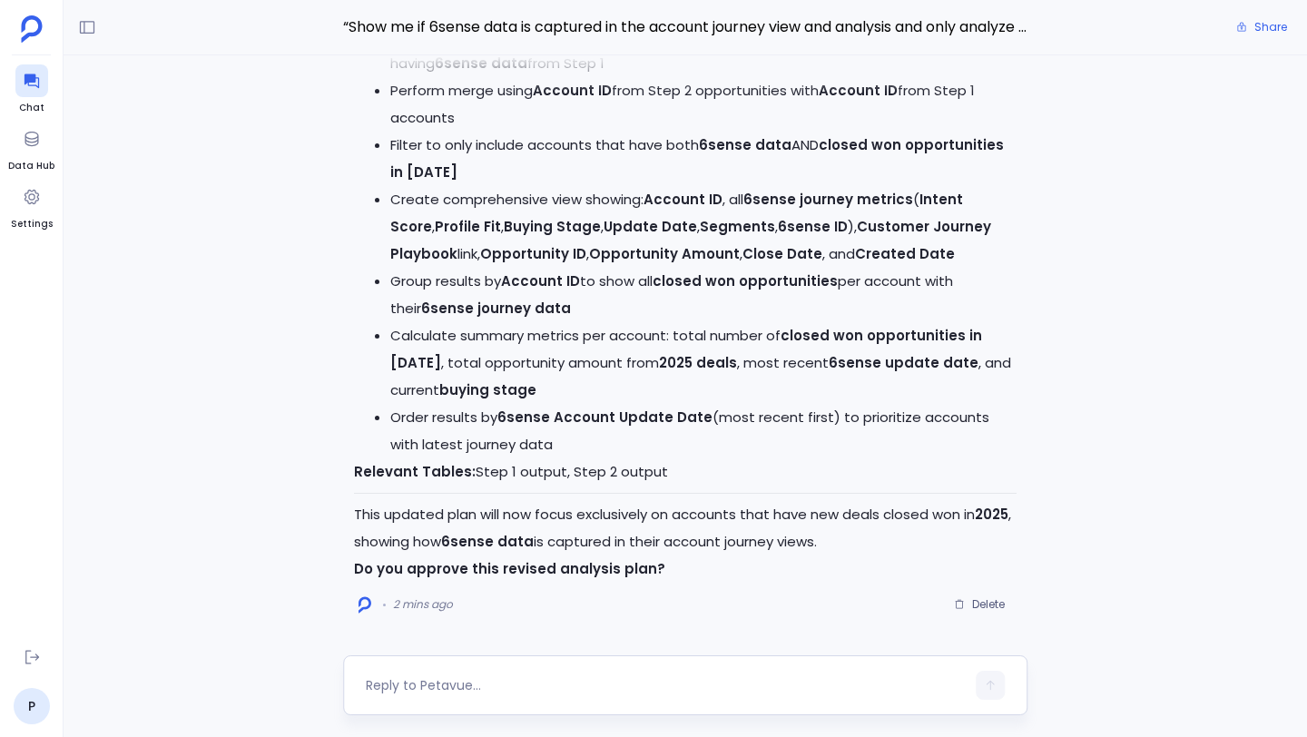
click at [518, 685] on textarea at bounding box center [665, 685] width 599 height 18
click at [33, 664] on icon at bounding box center [32, 657] width 18 height 18
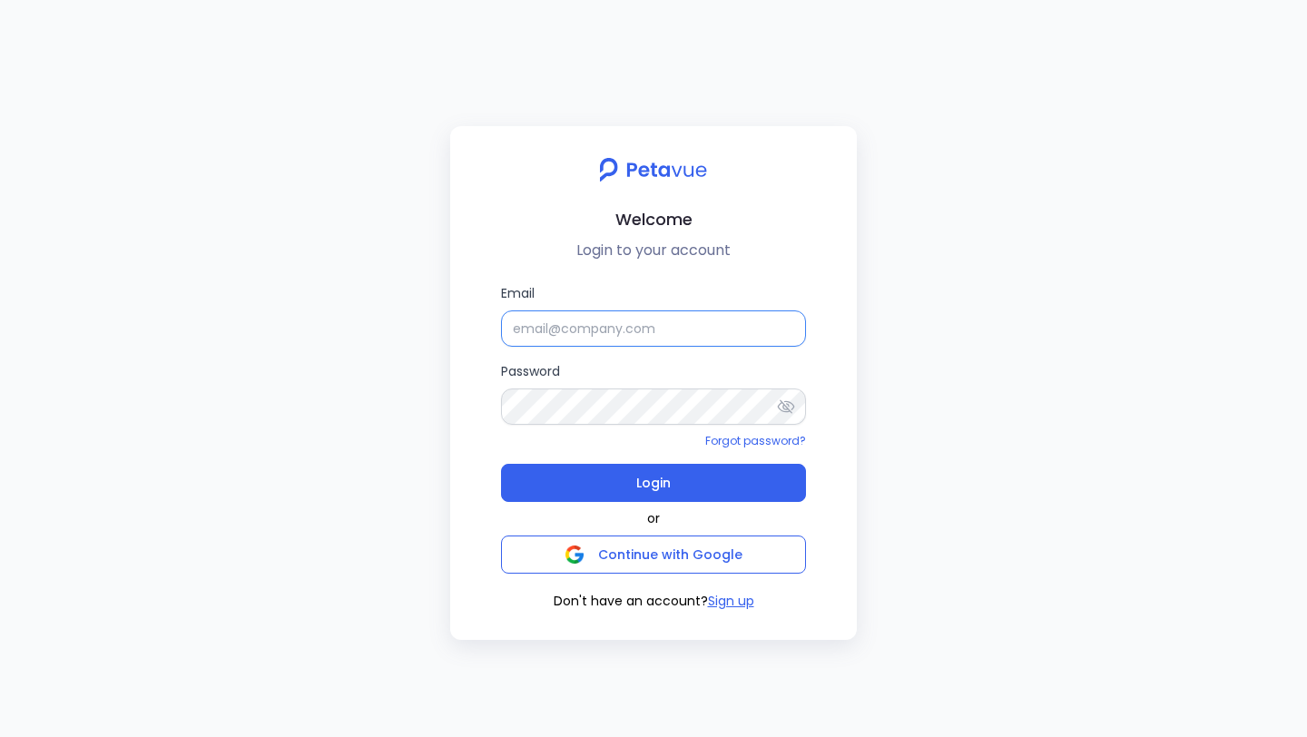
type input "Samuel Sunderaraj"
drag, startPoint x: 638, startPoint y: 331, endPoint x: 503, endPoint y: 329, distance: 135.2
click at [503, 329] on input "Samuel Sunderaraj" at bounding box center [653, 328] width 305 height 36
paste input "support+suplari@petavue.com"
type input "support+suplari@petavue.com"
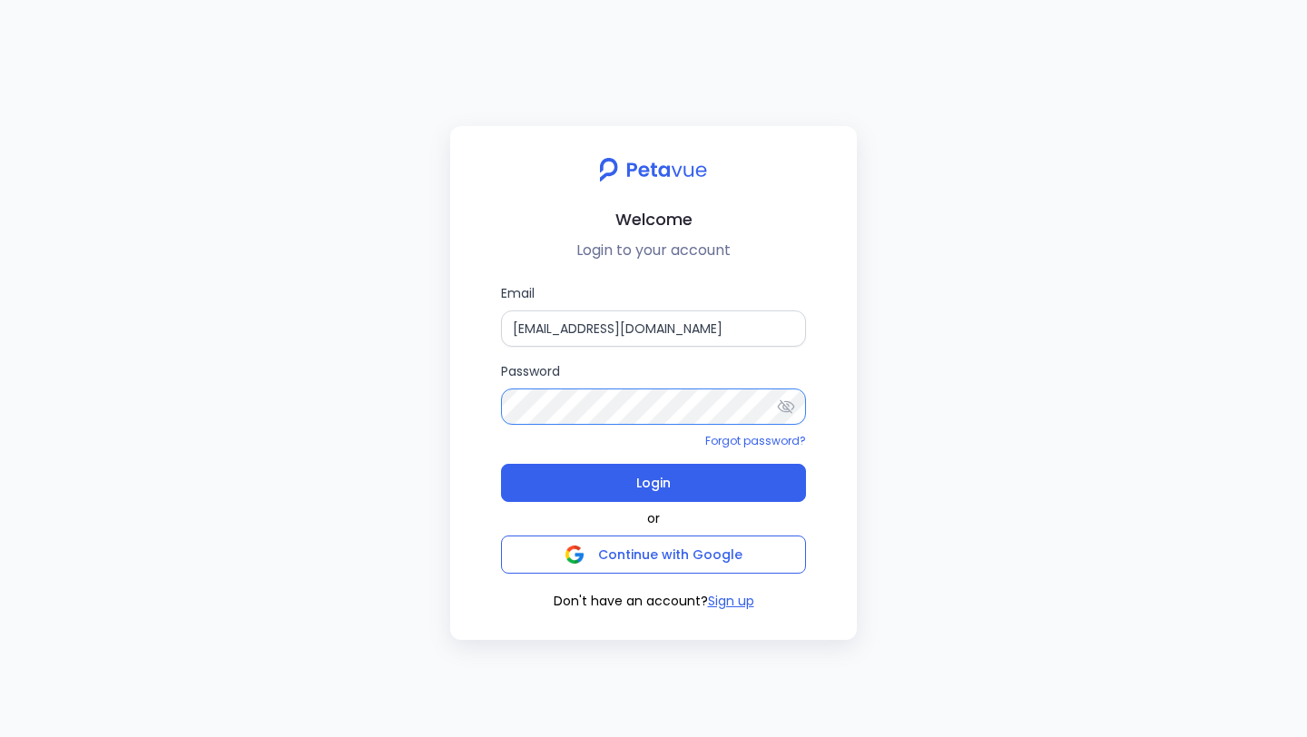
click at [498, 408] on div "Email support+suplari@petavue.com Password Forgot password? Login or Continue w…" at bounding box center [654, 447] width 378 height 328
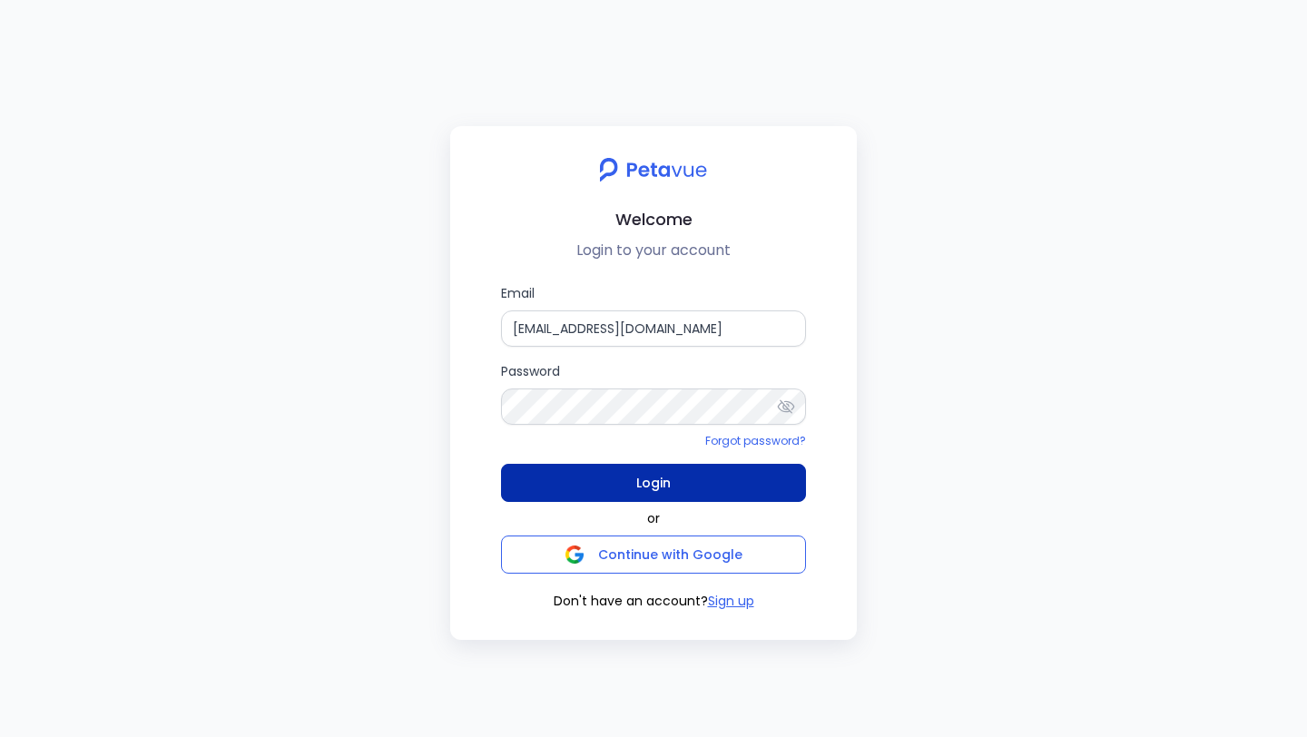
click at [567, 495] on button "Login" at bounding box center [653, 483] width 305 height 38
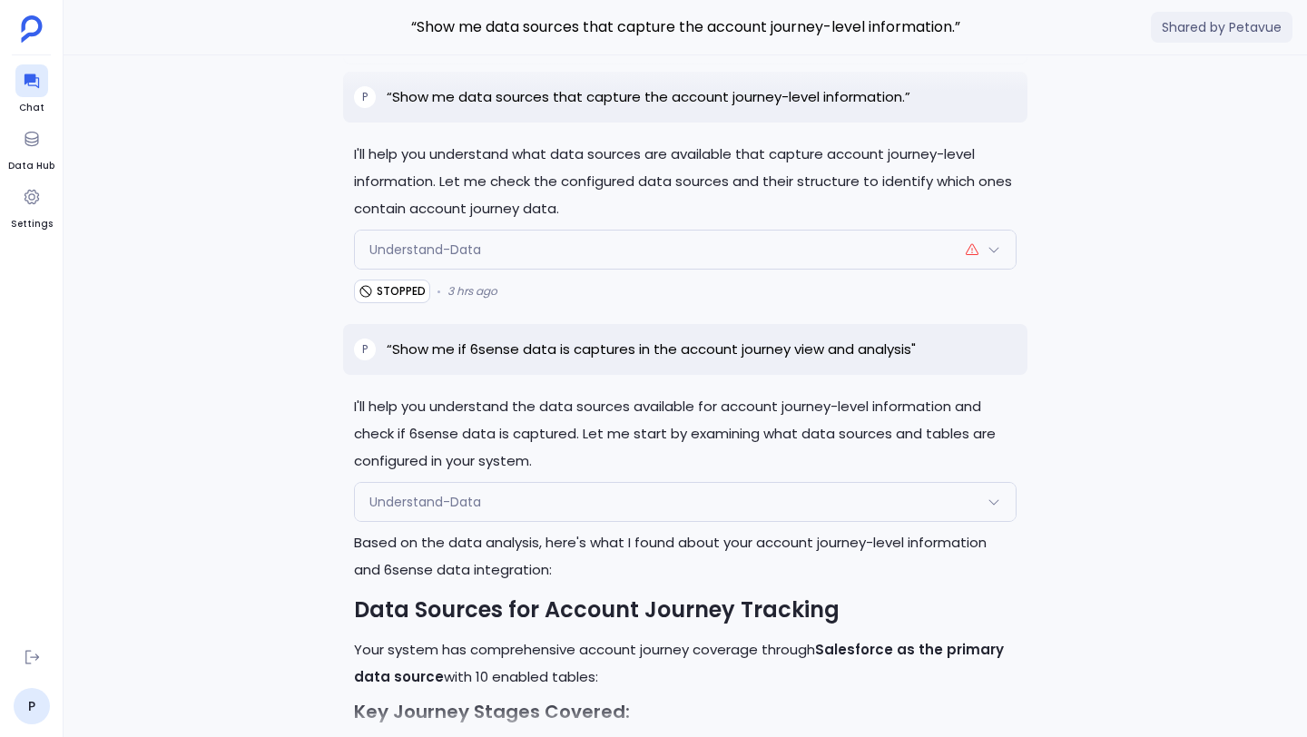
scroll to position [-1246, 0]
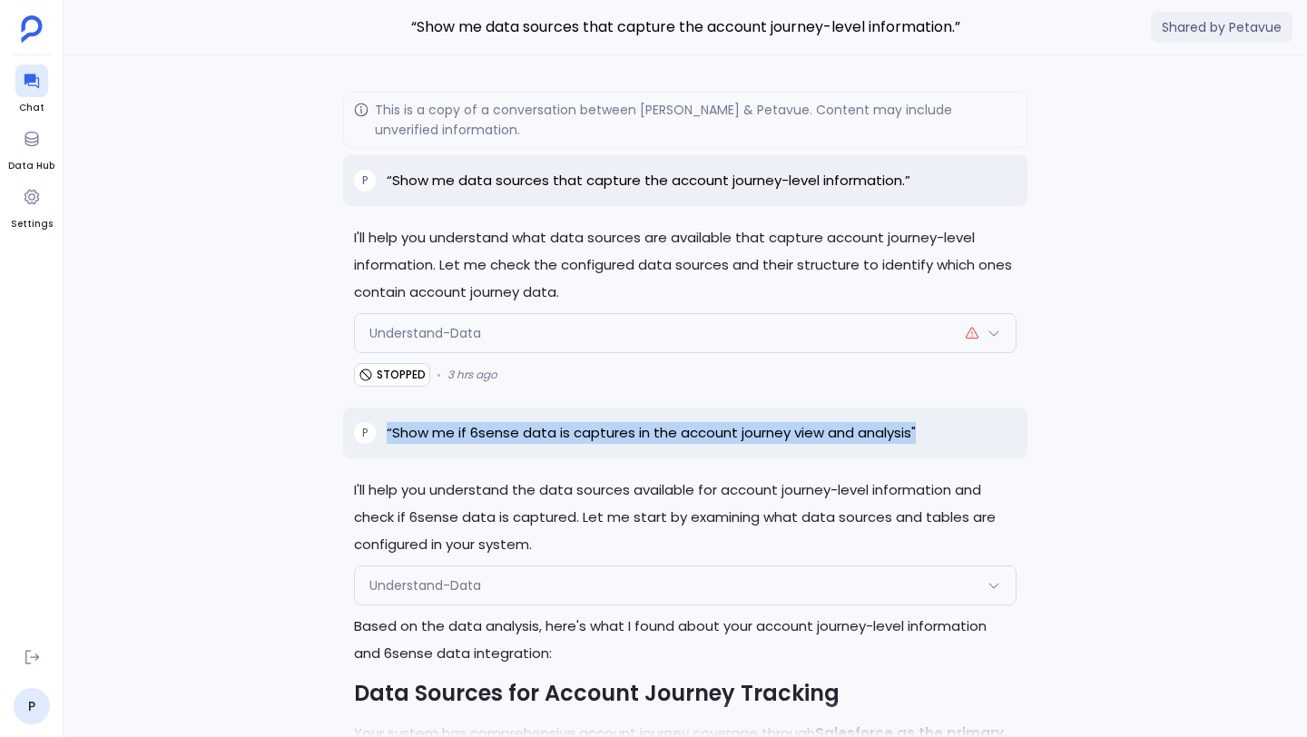
drag, startPoint x: 388, startPoint y: 428, endPoint x: 931, endPoint y: 444, distance: 542.9
click at [931, 444] on div "P “Show me if 6sense data is captures in the account journey view and analysis"" at bounding box center [685, 432] width 684 height 51
copy p "“Show me if 6sense data is captures in the account journey view and analysis""
